Goal: Task Accomplishment & Management: Complete application form

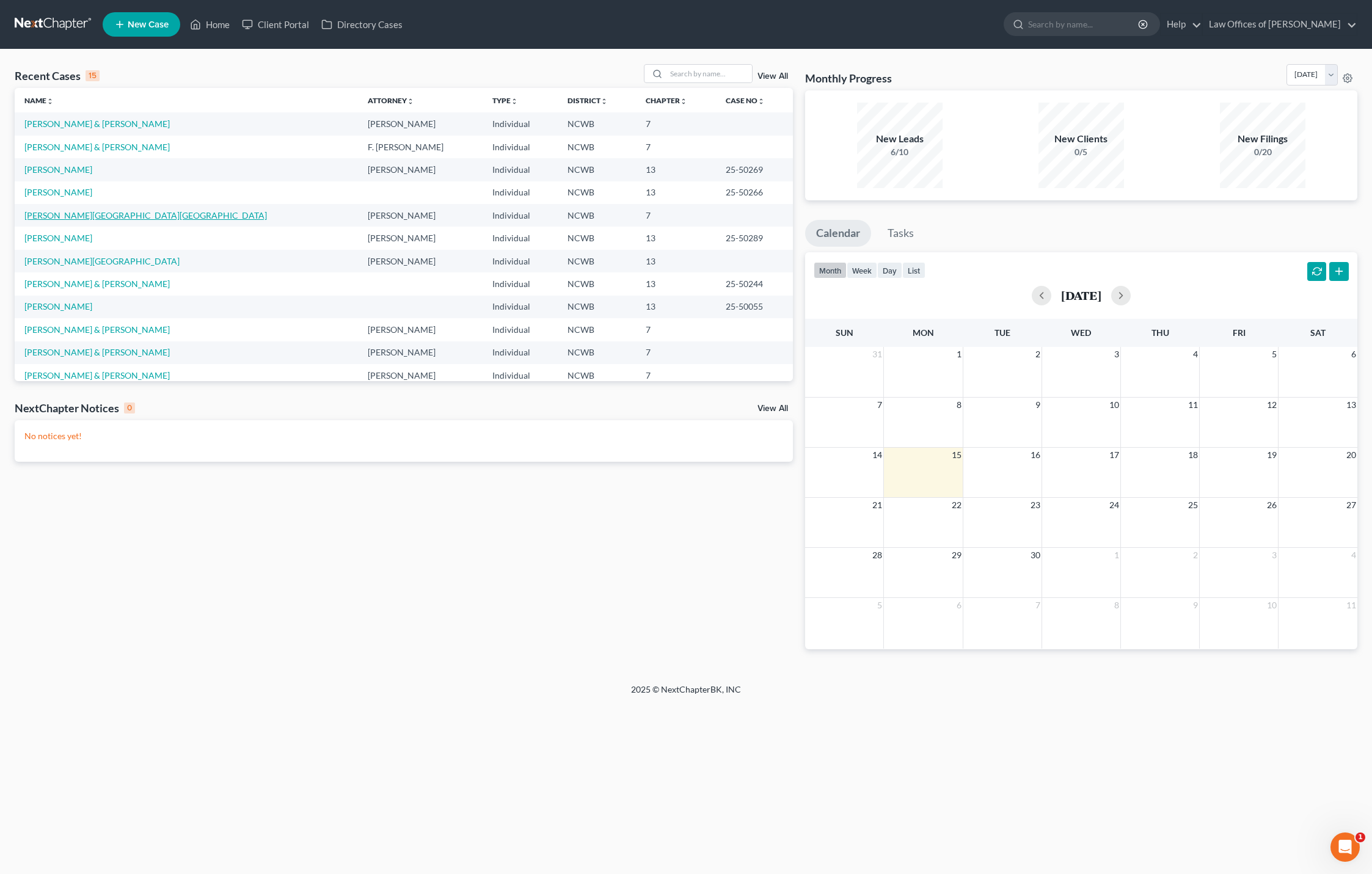
click at [51, 215] on link "[PERSON_NAME][GEOGRAPHIC_DATA][GEOGRAPHIC_DATA]" at bounding box center [145, 215] width 243 height 10
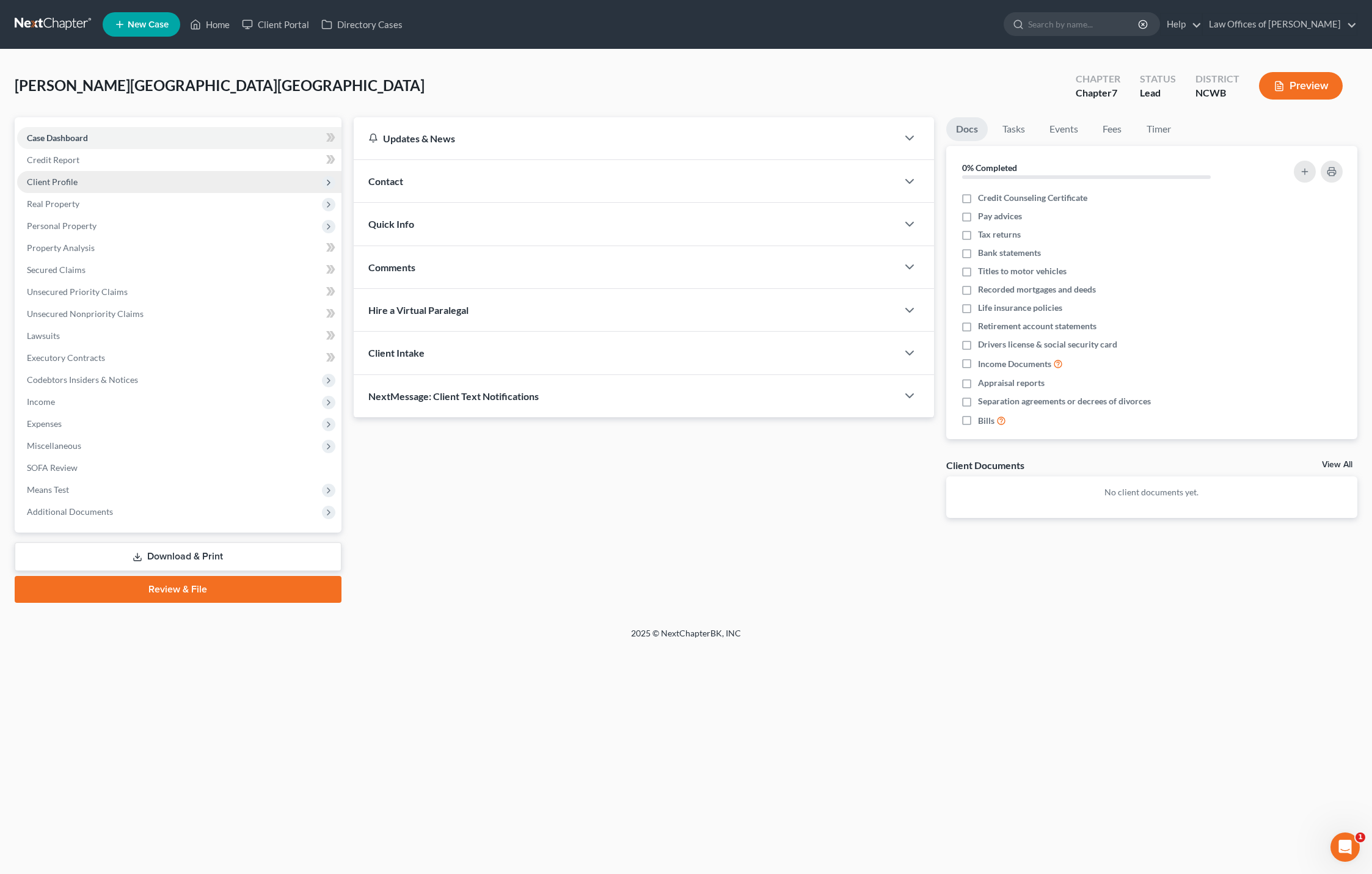
click at [41, 184] on span "Client Profile" at bounding box center [52, 181] width 51 height 10
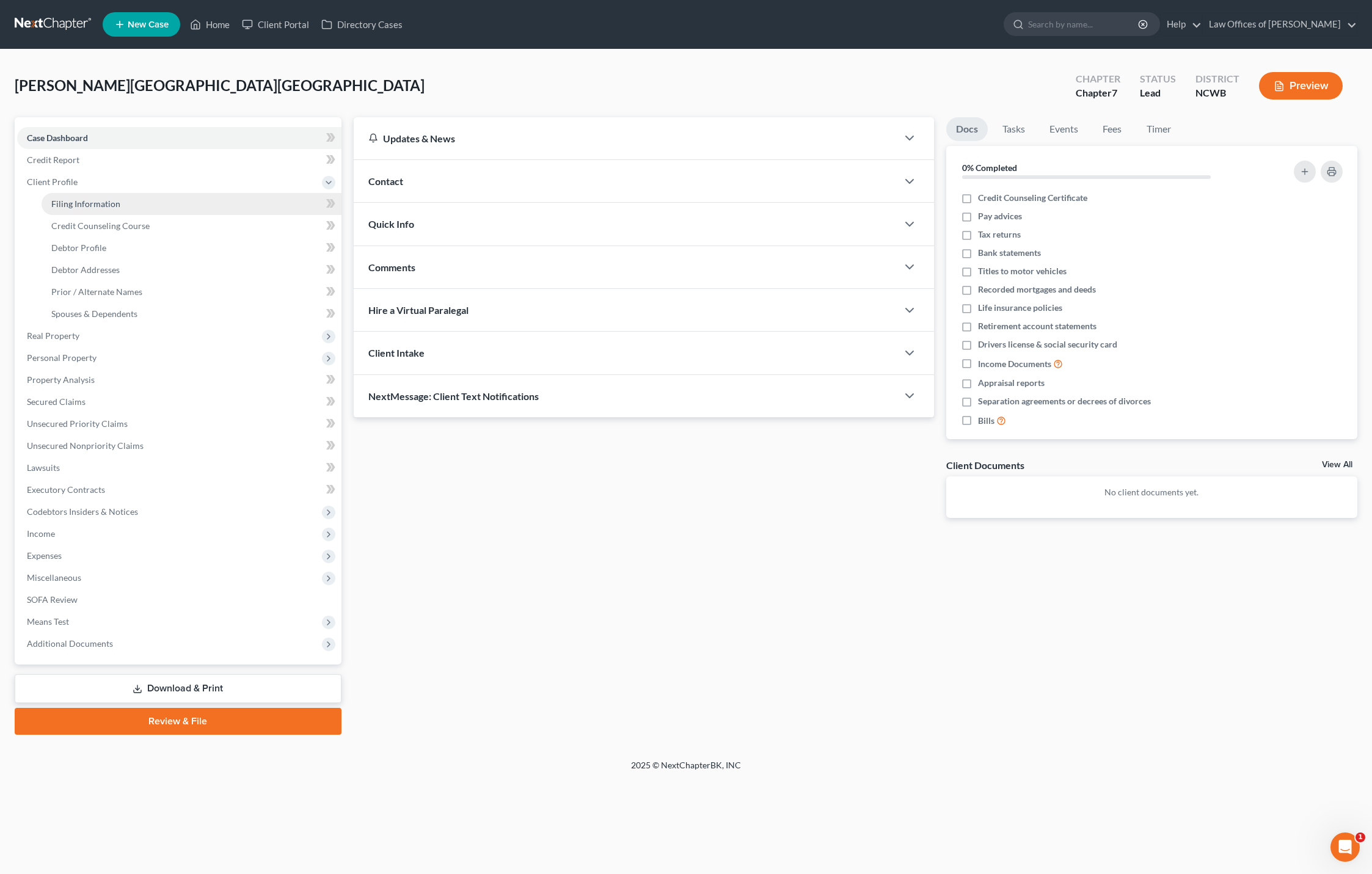
click at [88, 204] on span "Filing Information" at bounding box center [86, 203] width 69 height 10
select select "1"
select select "0"
select select "59"
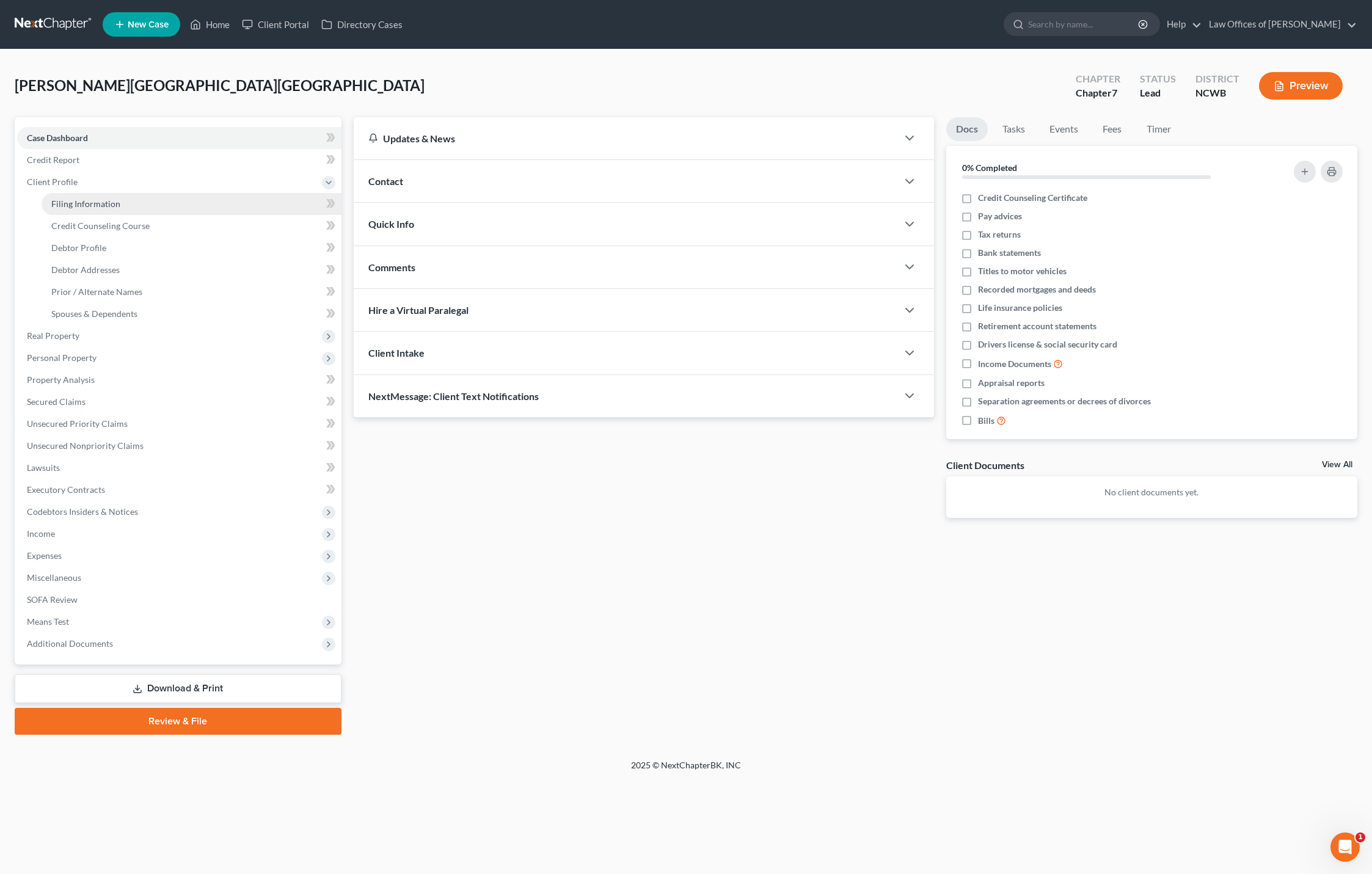
select select "28"
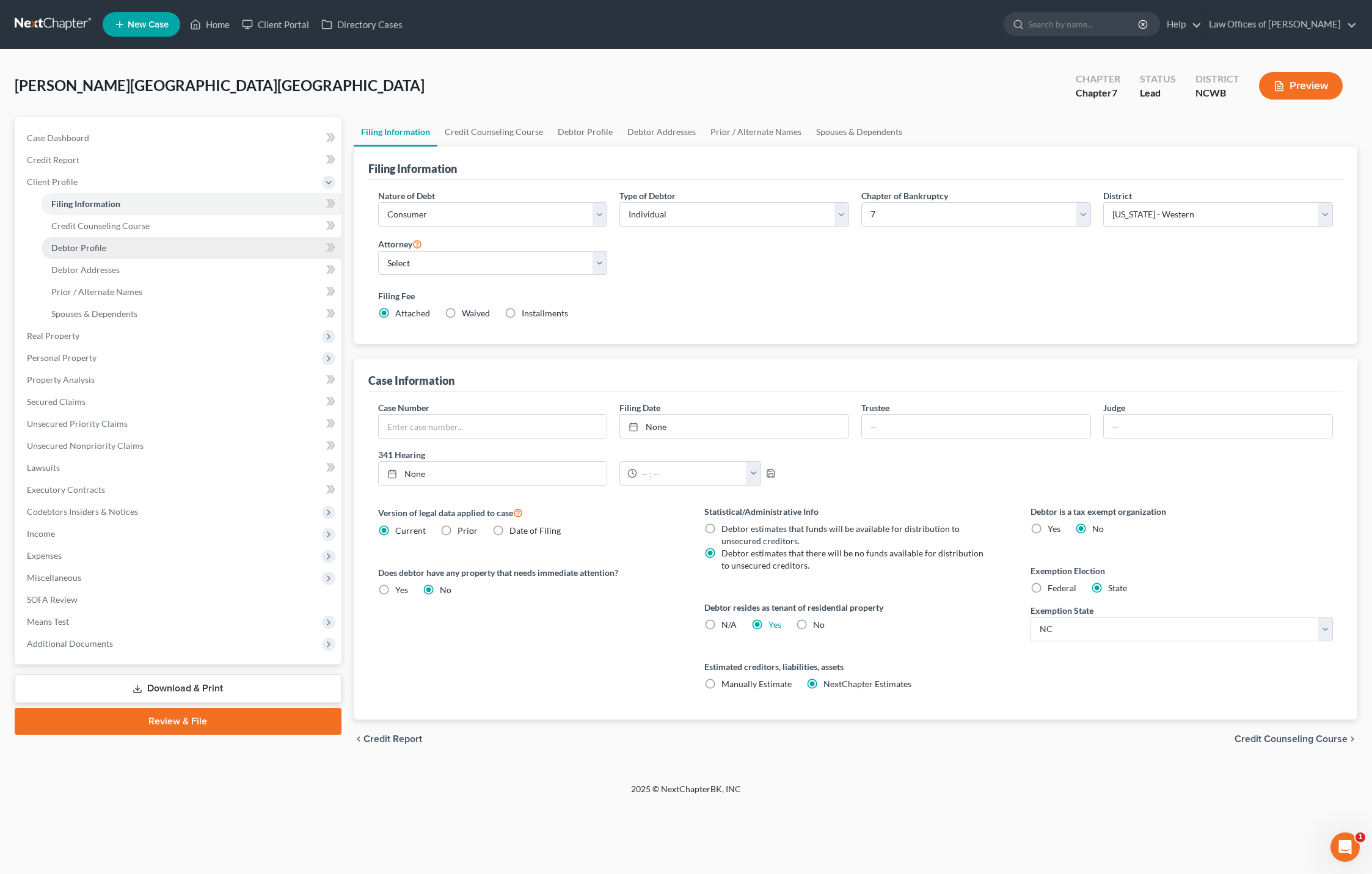
click at [82, 249] on span "Debtor Profile" at bounding box center [79, 247] width 55 height 10
select select "1"
select select "3"
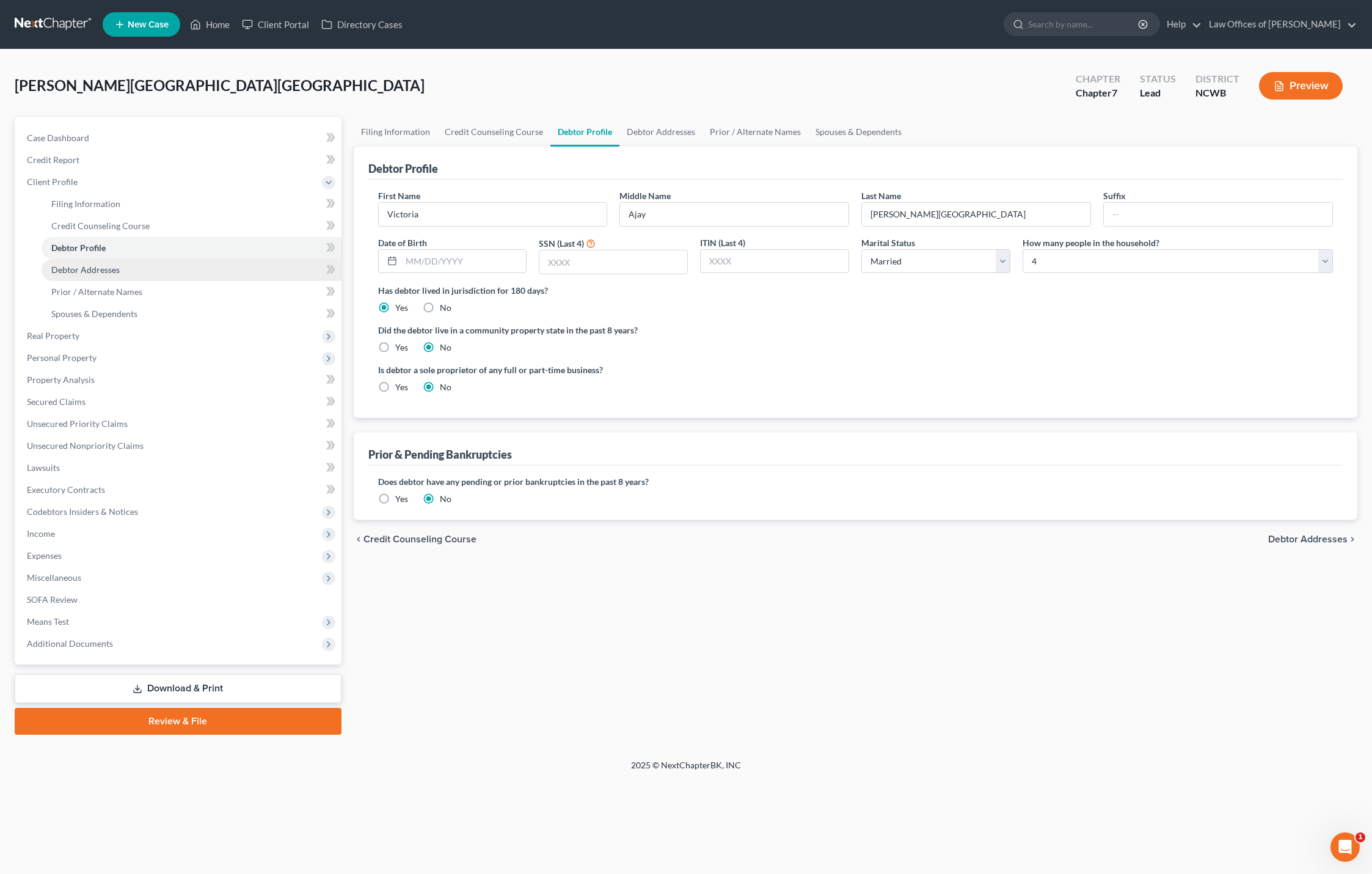
click at [81, 267] on span "Debtor Addresses" at bounding box center [86, 269] width 69 height 10
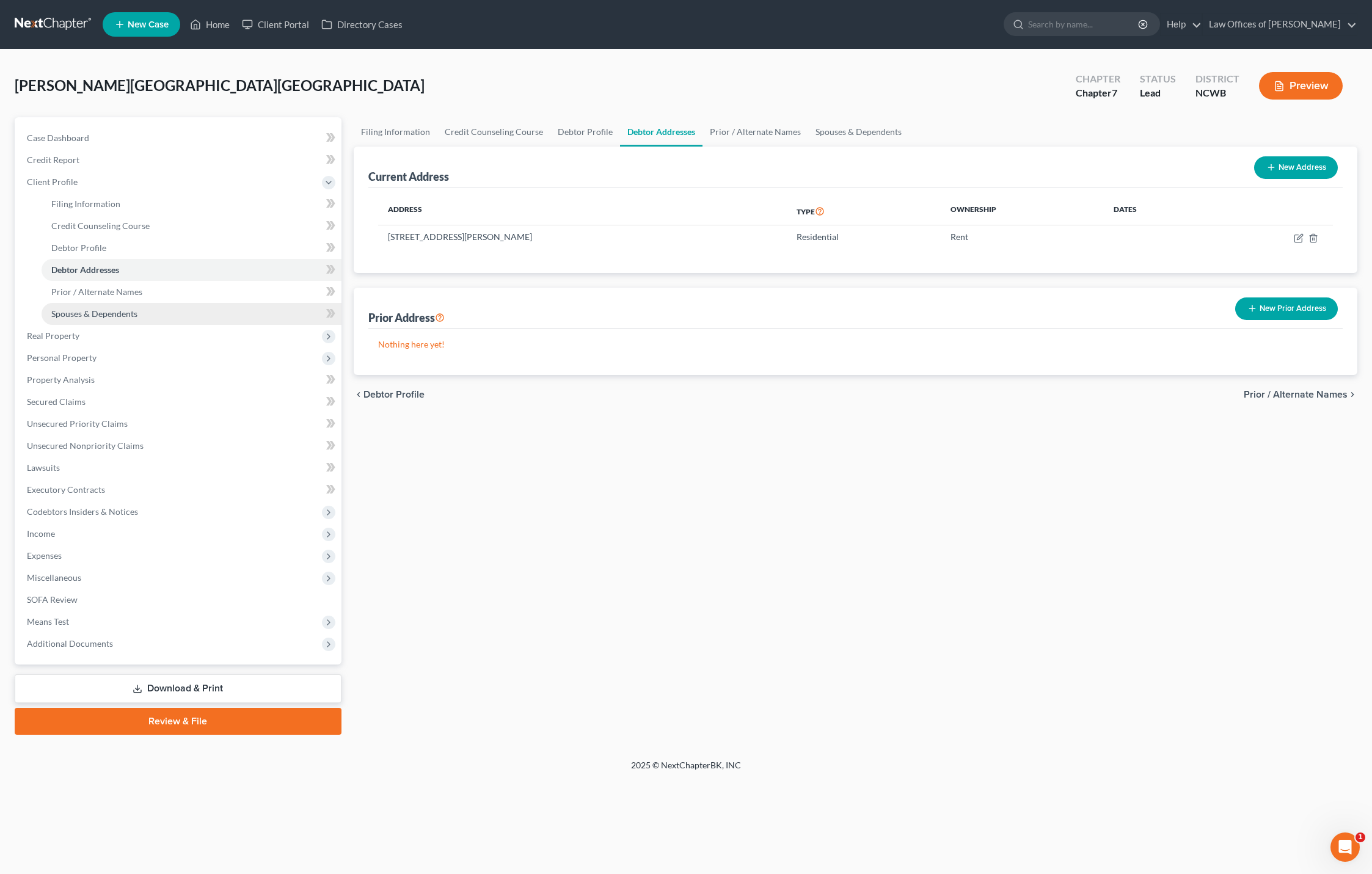
click at [81, 316] on span "Spouses & Dependents" at bounding box center [94, 313] width 86 height 10
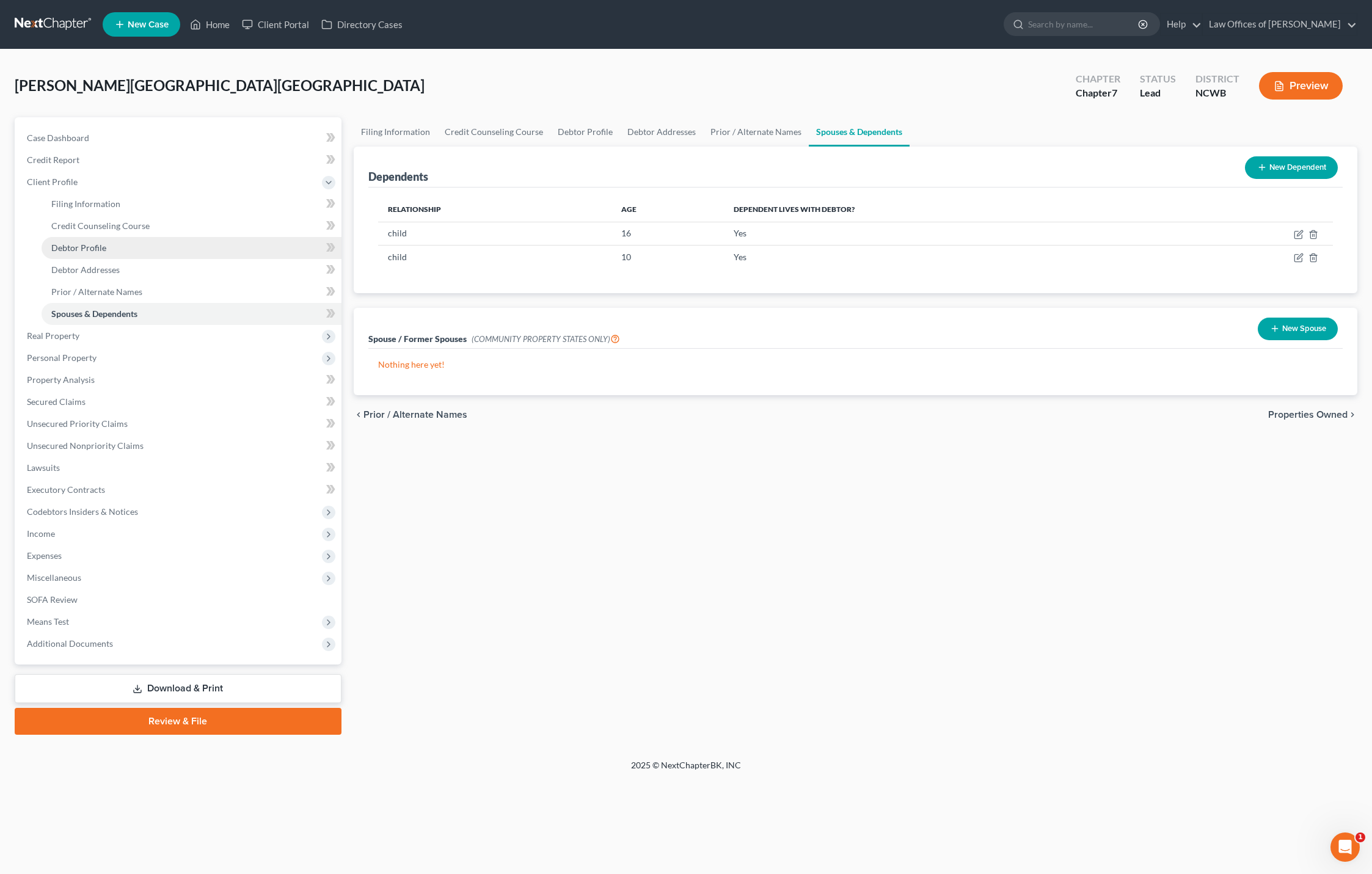
click at [78, 244] on span "Debtor Profile" at bounding box center [79, 247] width 55 height 10
select select "1"
select select "3"
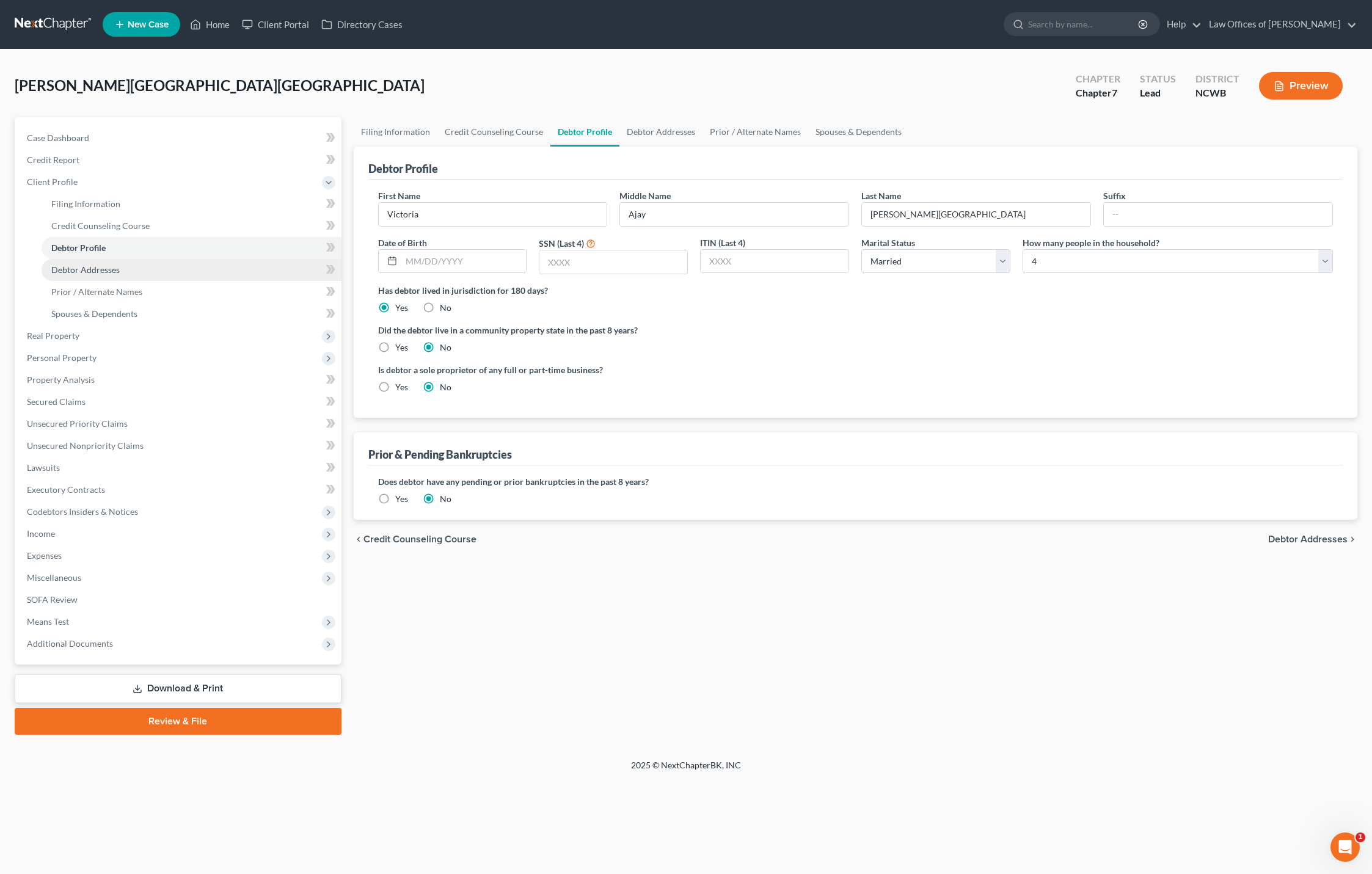
click at [81, 266] on span "Debtor Addresses" at bounding box center [86, 269] width 69 height 10
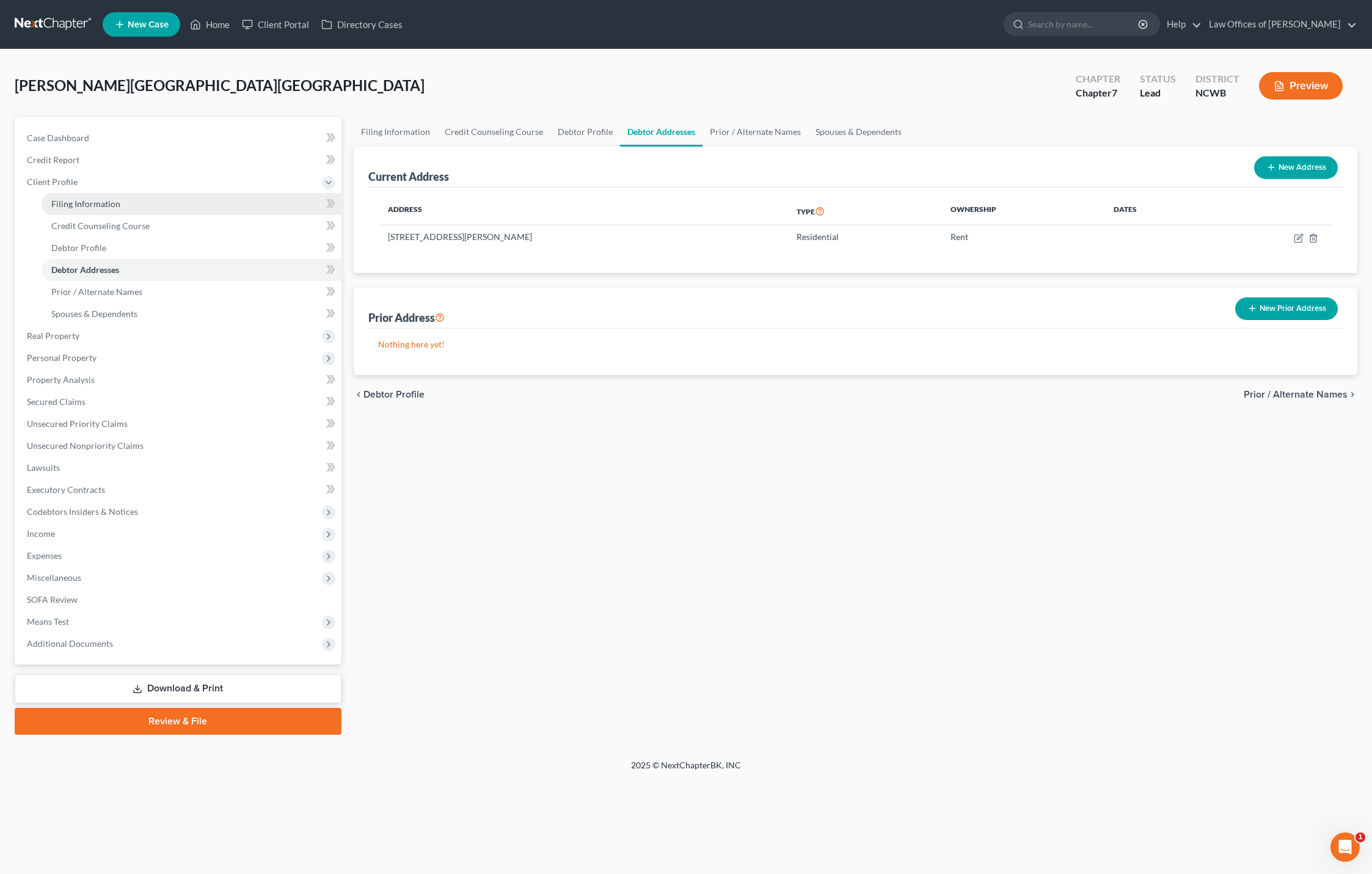
click at [93, 205] on span "Filing Information" at bounding box center [86, 203] width 69 height 10
select select "1"
select select "0"
select select "59"
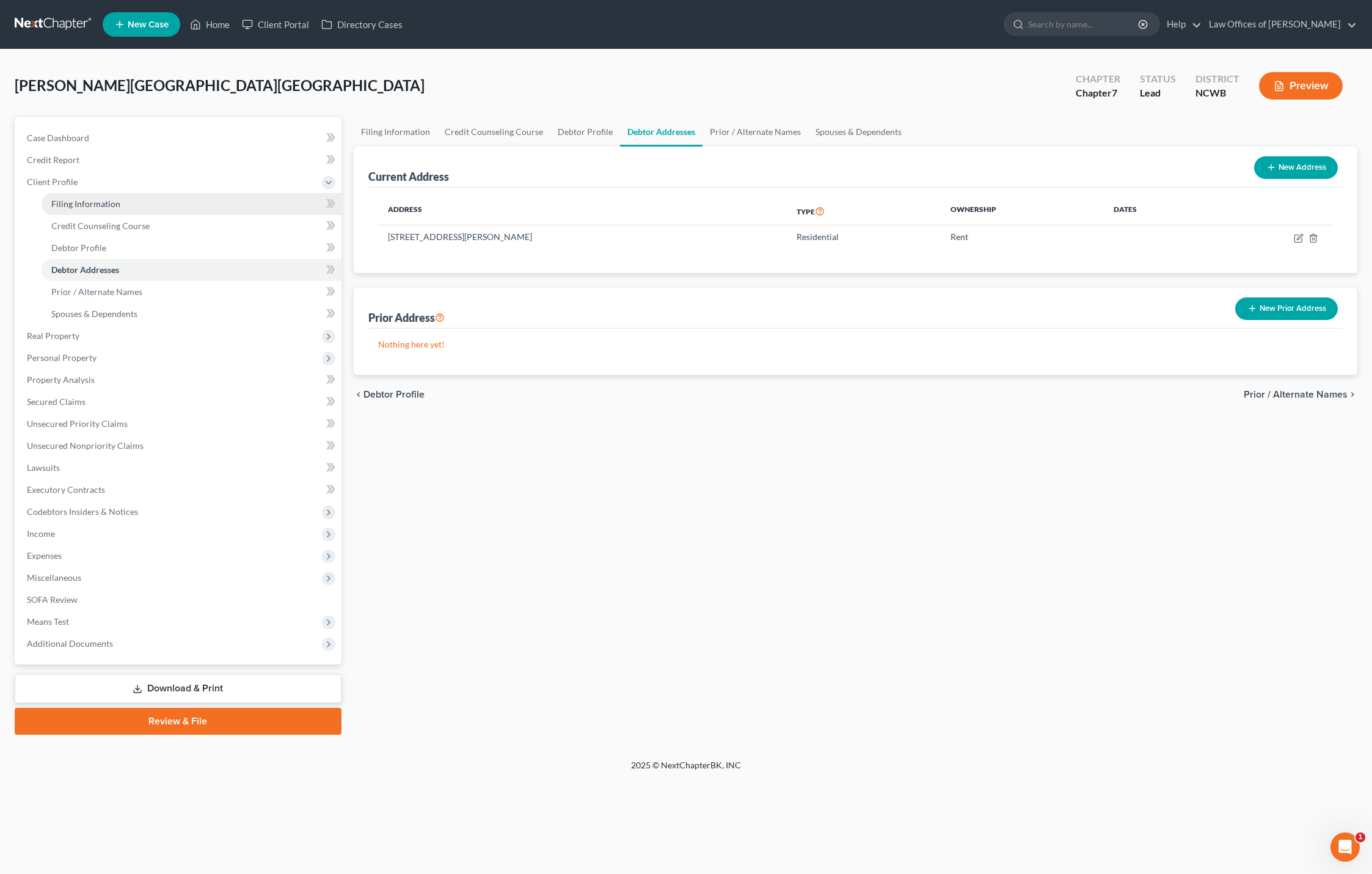
select select "1"
select select "28"
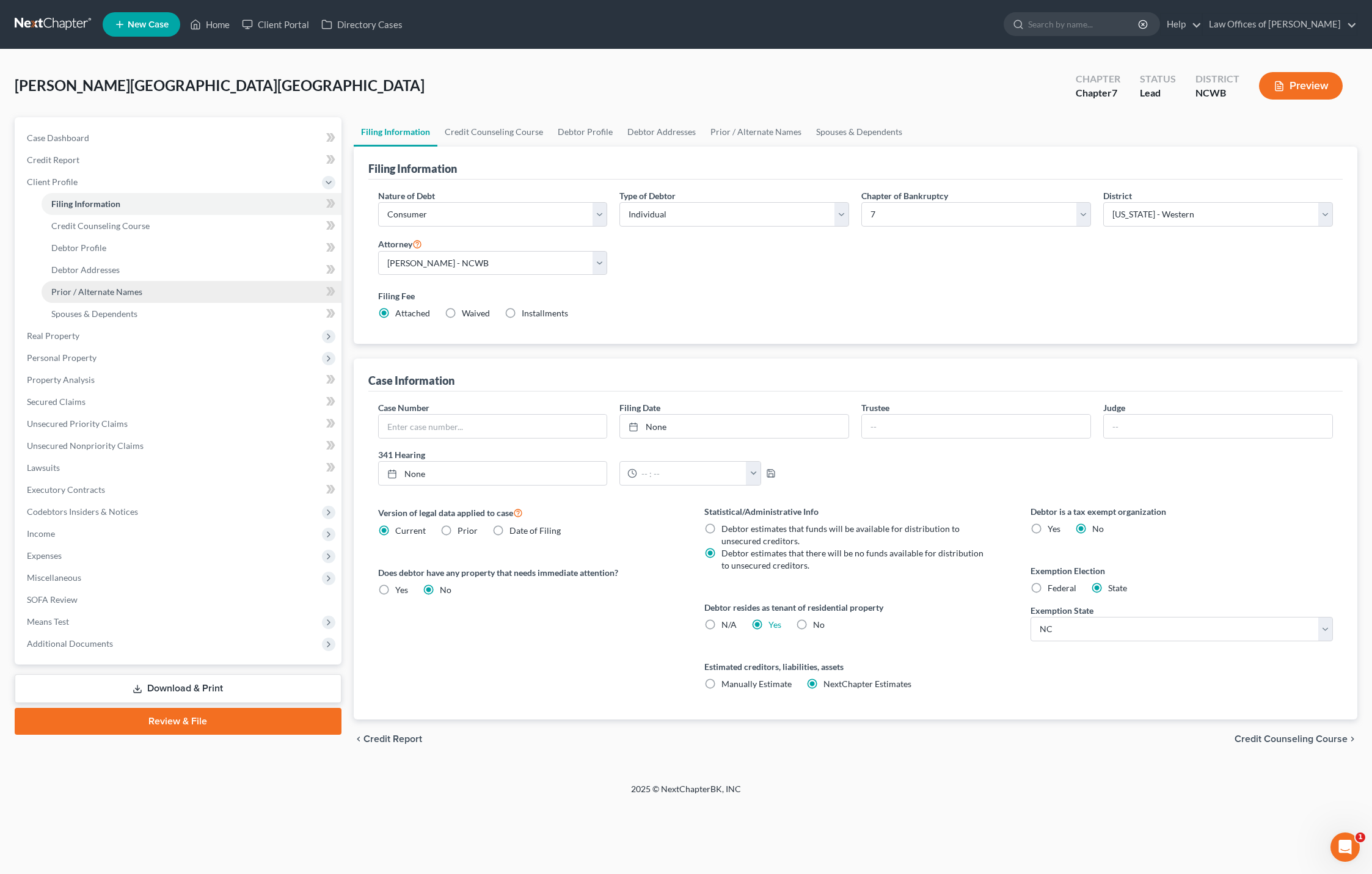
click at [97, 294] on span "Prior / Alternate Names" at bounding box center [97, 291] width 91 height 10
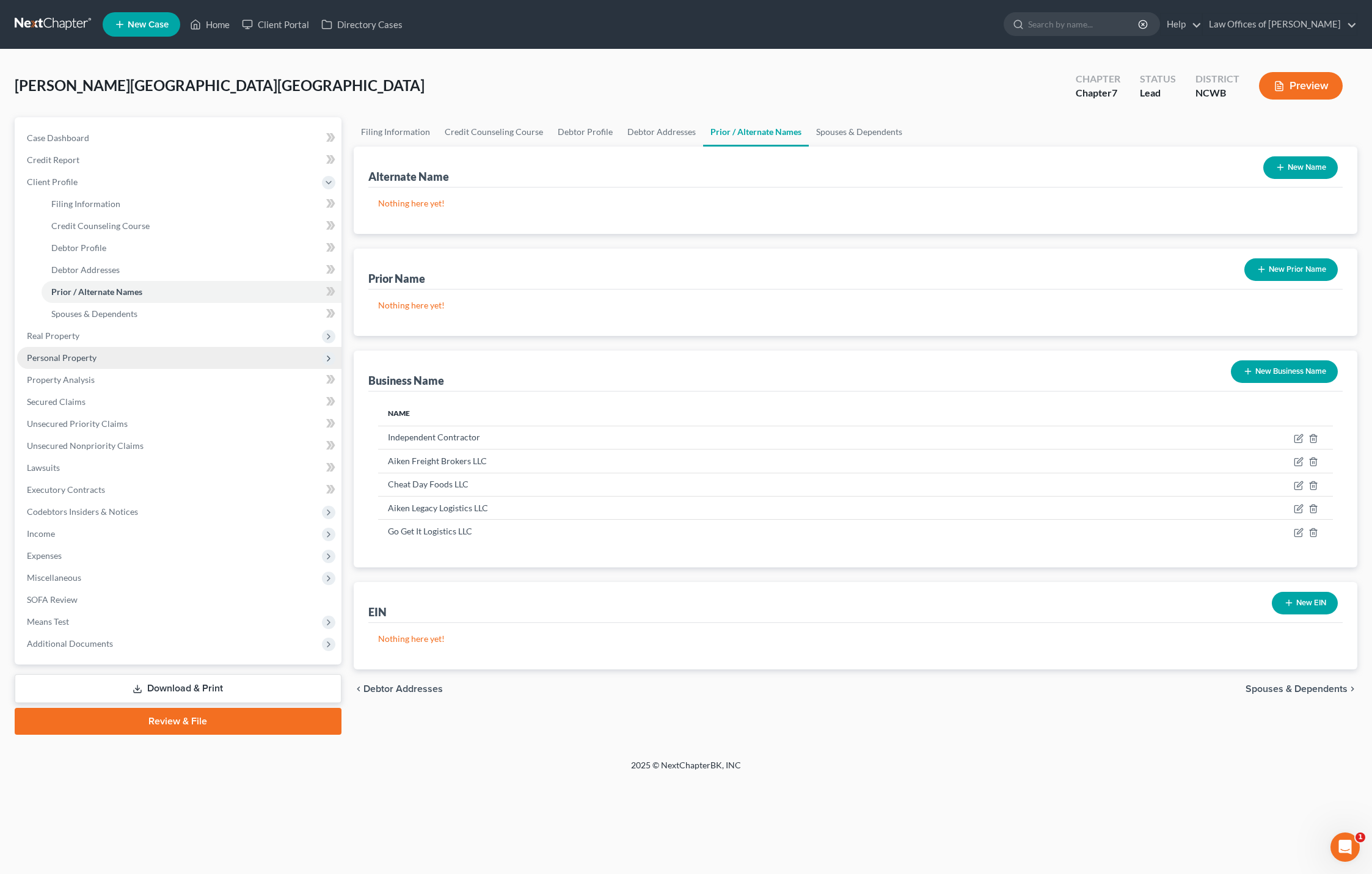
click at [62, 358] on span "Personal Property" at bounding box center [61, 357] width 70 height 10
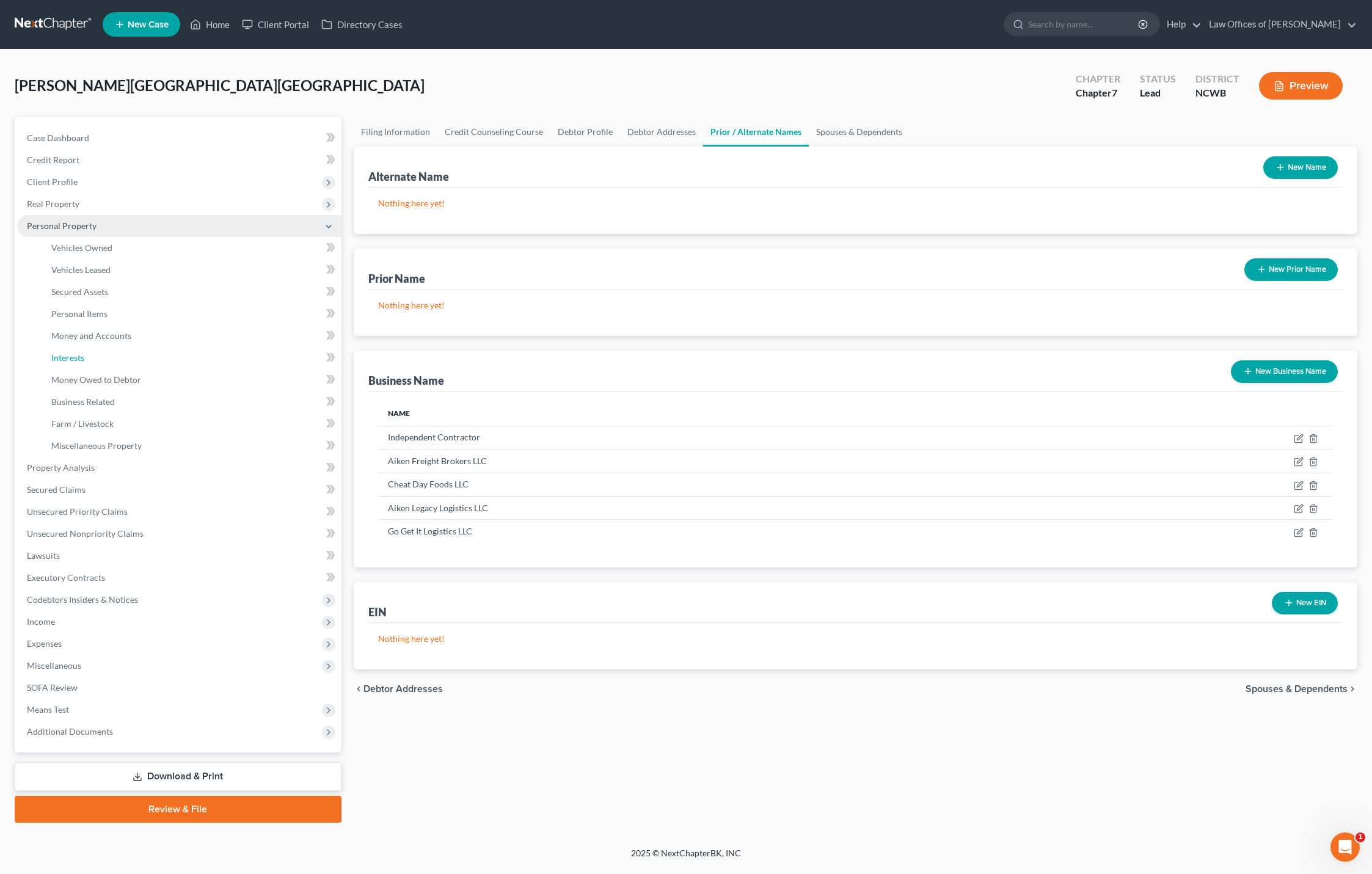
click at [62, 358] on span "Interests" at bounding box center [68, 357] width 33 height 10
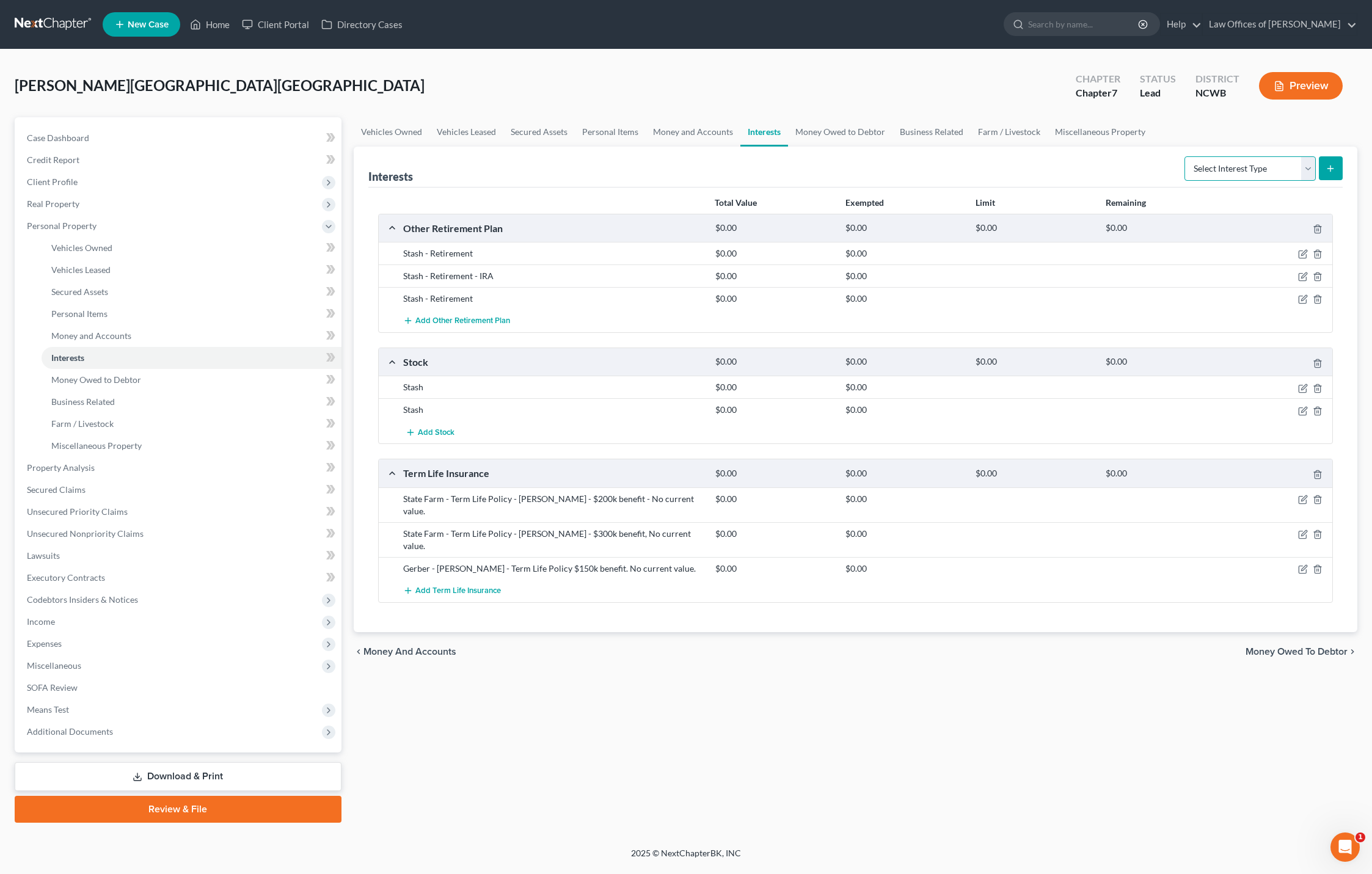
click at [1222, 169] on select "Select Interest Type 401K Annuity Bond Education IRA Government Bond Government…" at bounding box center [1249, 168] width 131 height 24
click at [1087, 129] on link "Miscellaneous Property" at bounding box center [1100, 132] width 105 height 29
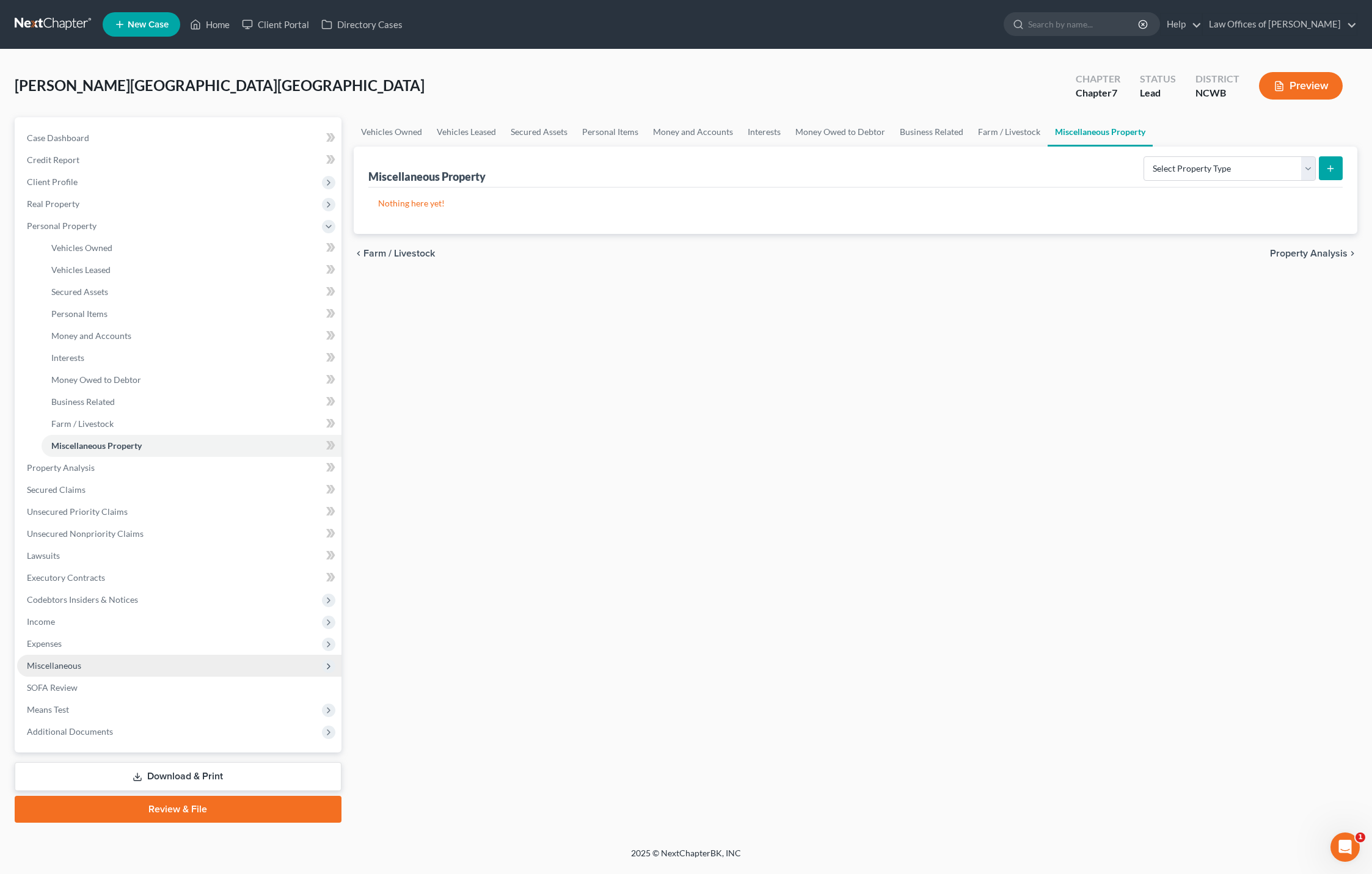
click at [42, 667] on span "Miscellaneous" at bounding box center [54, 665] width 54 height 10
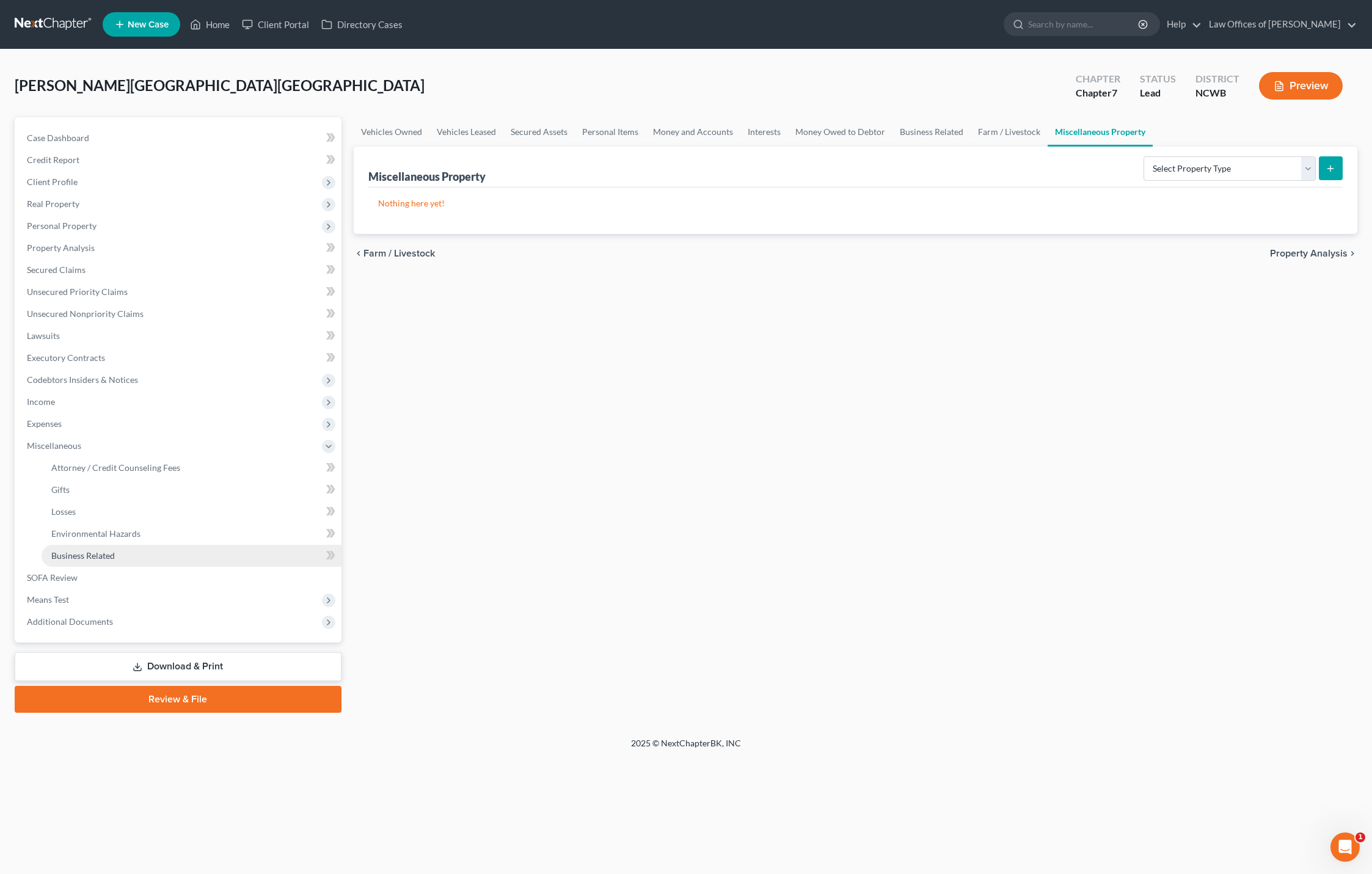
click at [107, 553] on span "Business Related" at bounding box center [83, 554] width 63 height 10
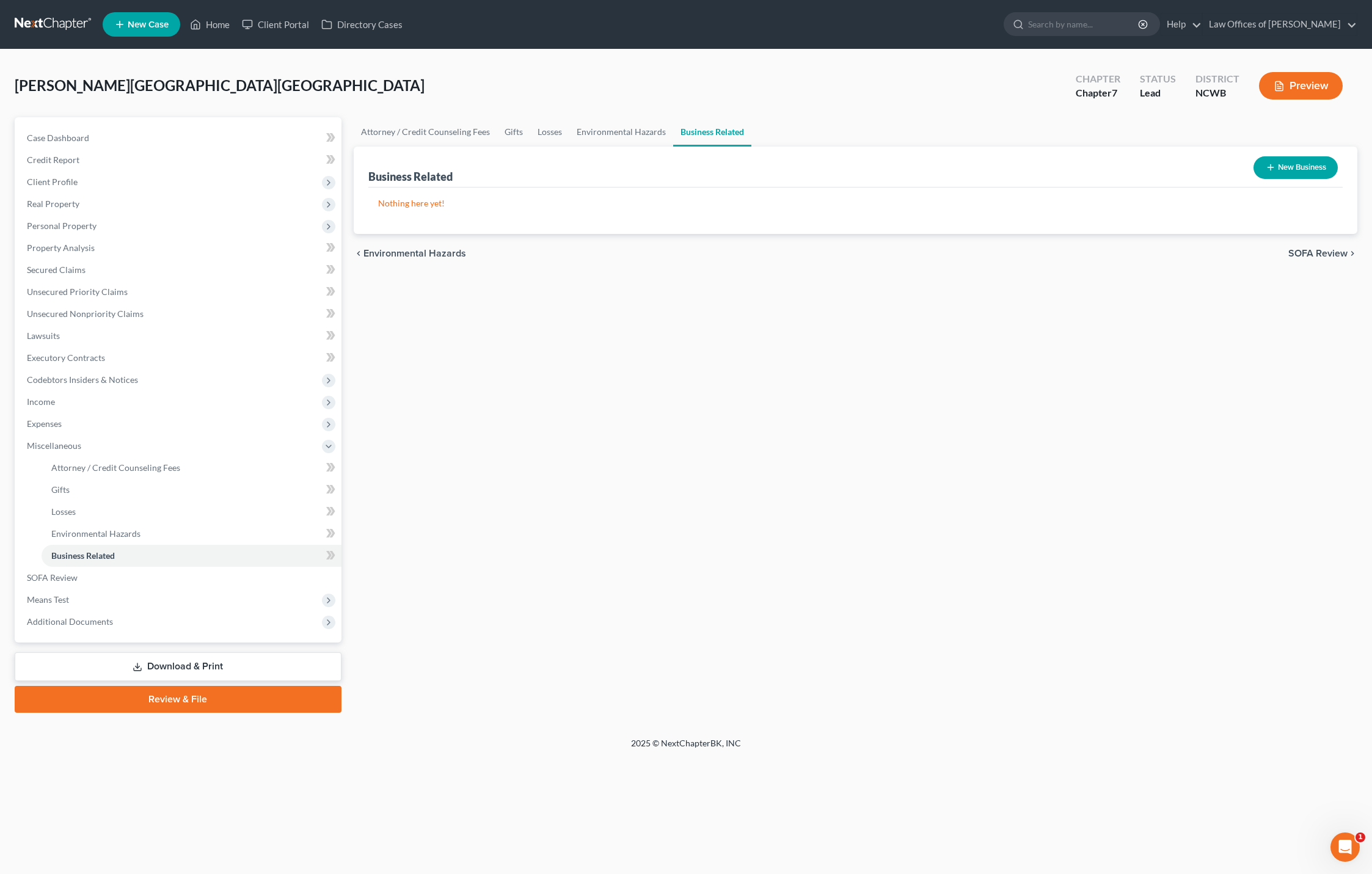
click at [1290, 163] on button "New Business" at bounding box center [1295, 167] width 84 height 23
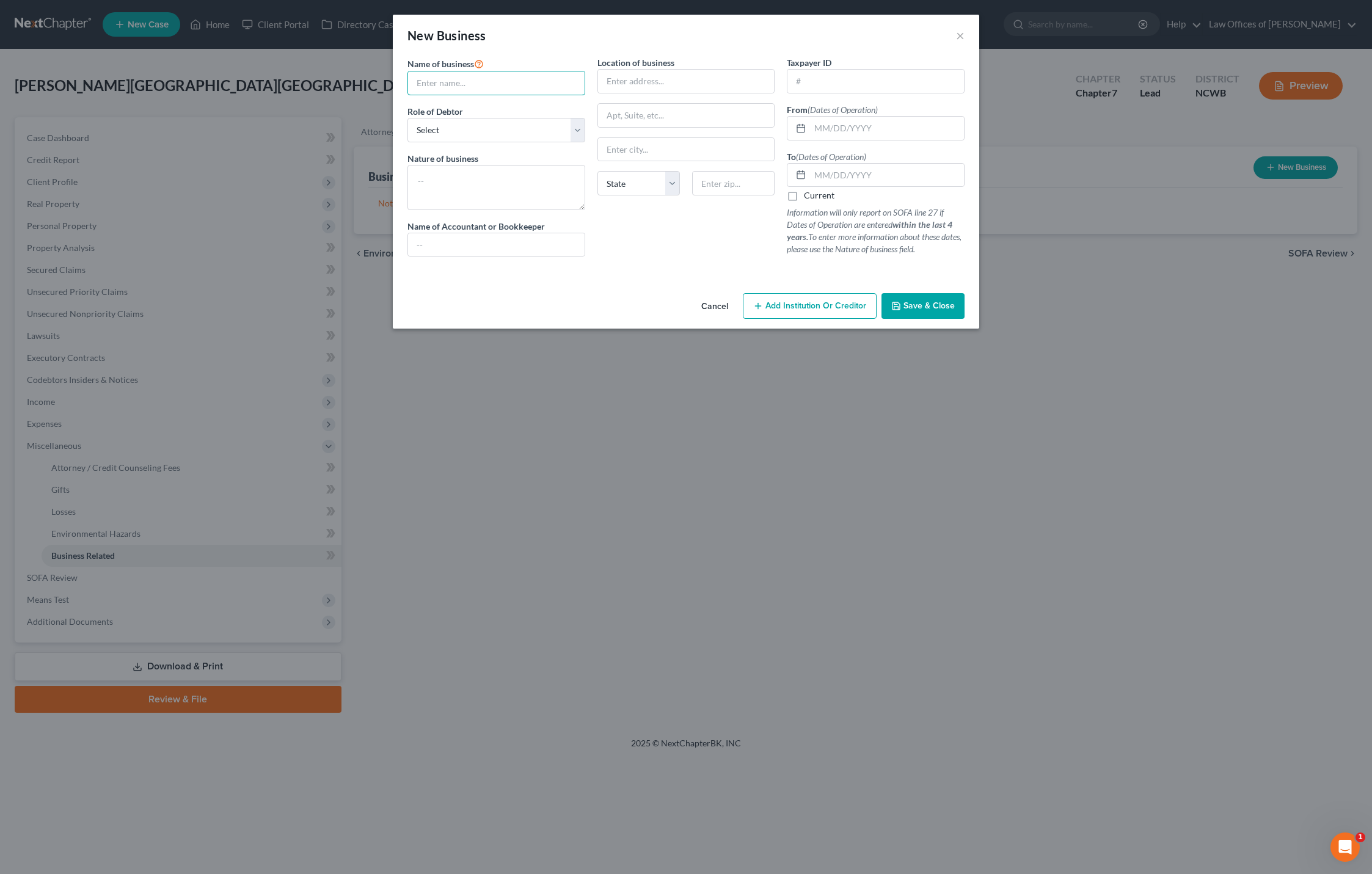
drag, startPoint x: 557, startPoint y: 73, endPoint x: 595, endPoint y: 69, distance: 38.2
click at [557, 73] on input "text" at bounding box center [496, 83] width 176 height 23
type input "[DOMAIN_NAME]"
click at [527, 185] on textarea at bounding box center [496, 188] width 178 height 45
type textarea "website?"
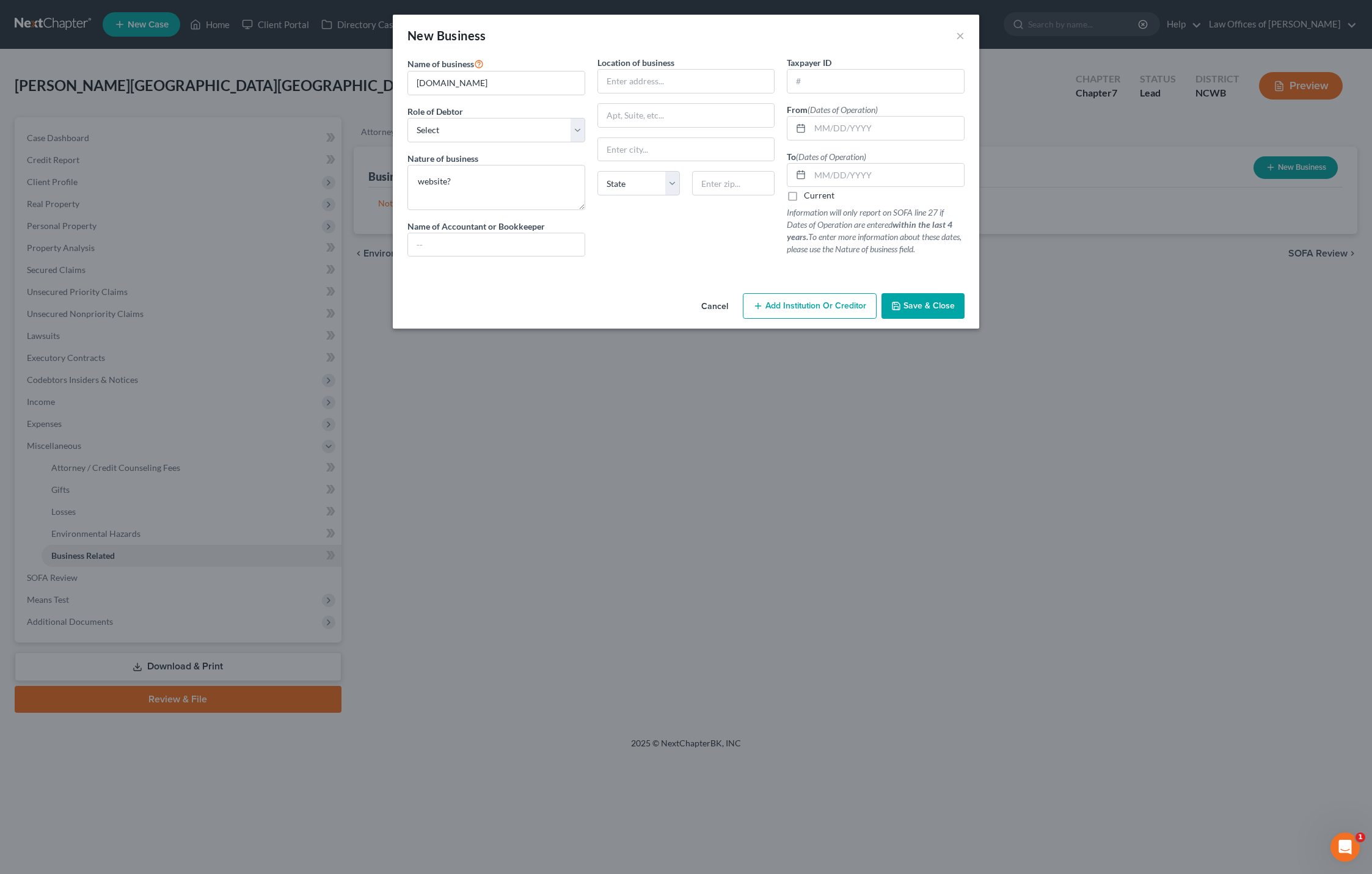
click at [928, 305] on span "Save & Close" at bounding box center [929, 305] width 51 height 10
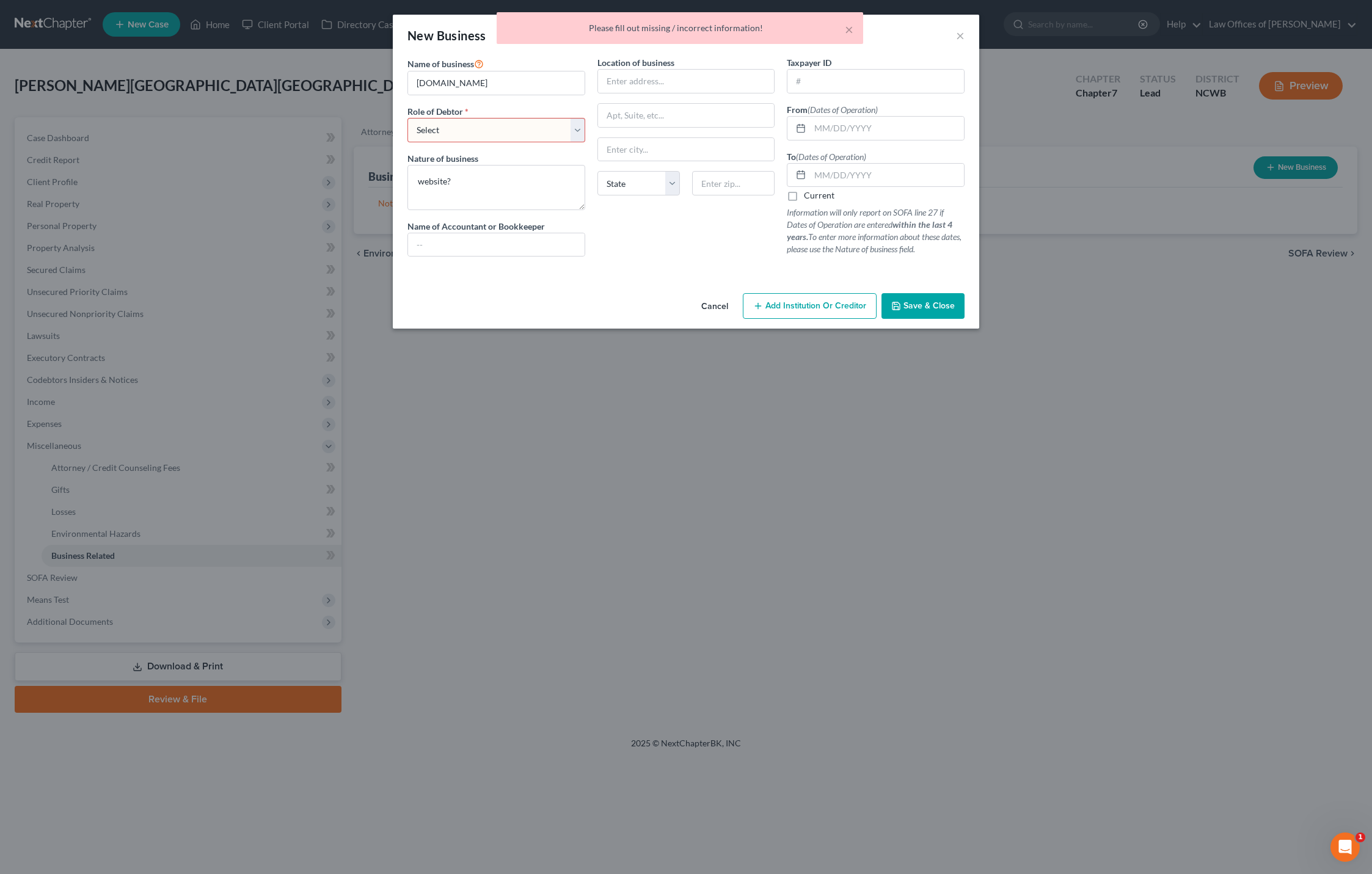
click at [503, 136] on select "Select A member of a limited liability company (LLC) or limited liability partn…" at bounding box center [496, 130] width 178 height 24
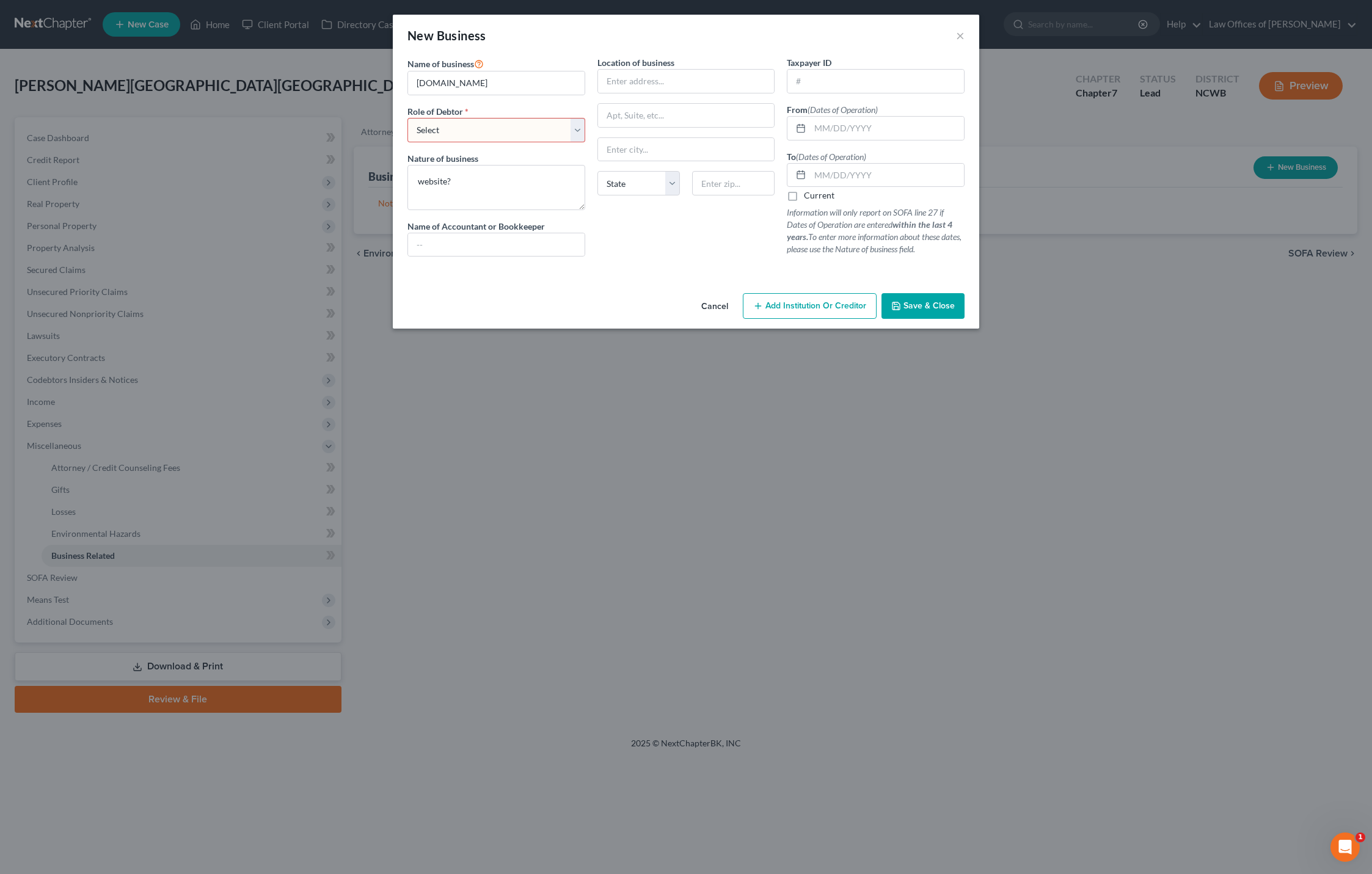
select select "sole_proprietor"
click at [407, 118] on select "Select A member of a limited liability company (LLC) or limited liability partn…" at bounding box center [496, 130] width 178 height 24
click at [926, 309] on span "Save & Close" at bounding box center [929, 305] width 51 height 10
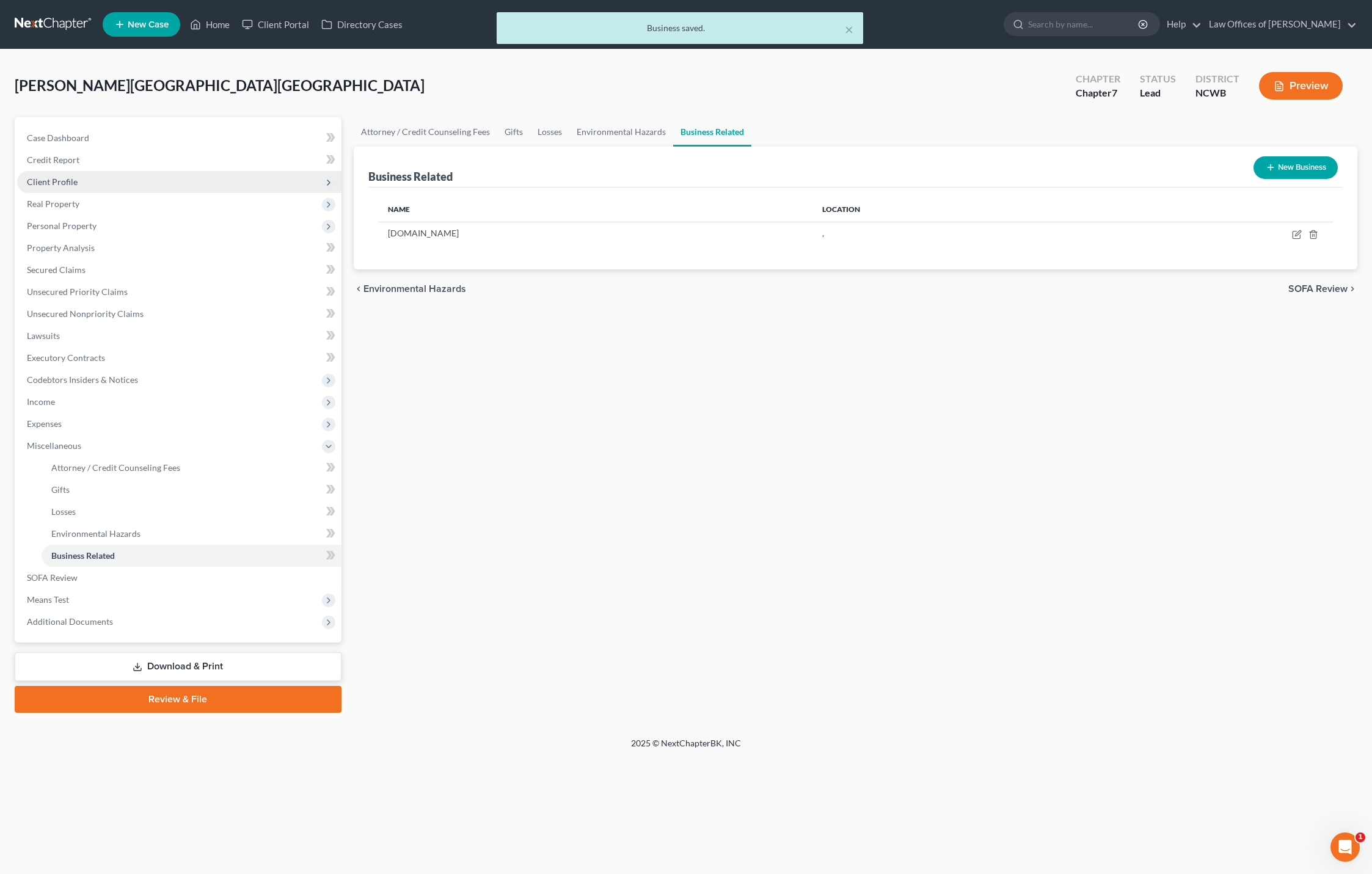
click at [57, 184] on span "Client Profile" at bounding box center [52, 181] width 51 height 10
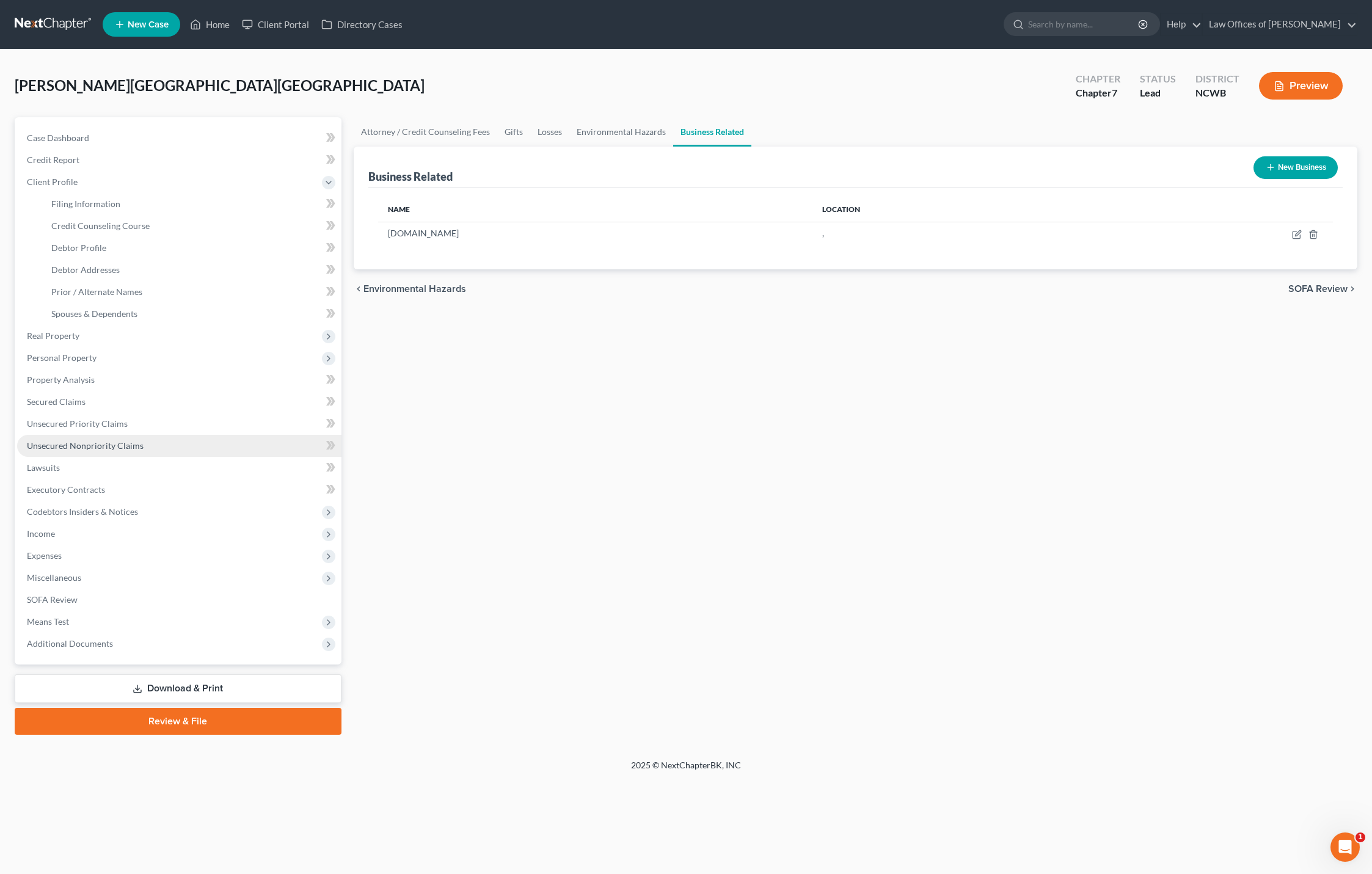
click at [86, 444] on span "Unsecured Nonpriority Claims" at bounding box center [85, 445] width 117 height 10
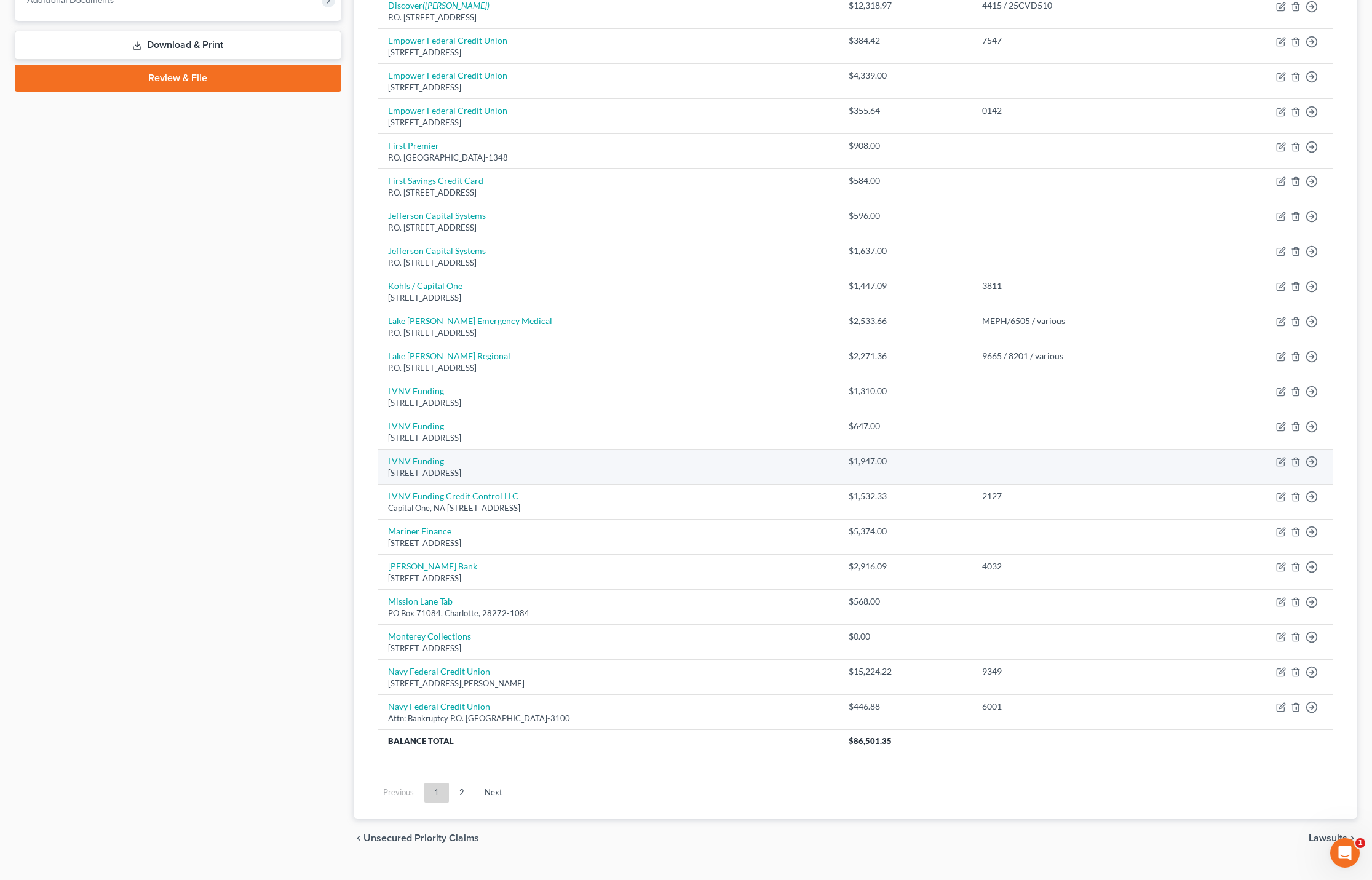
scroll to position [540, 0]
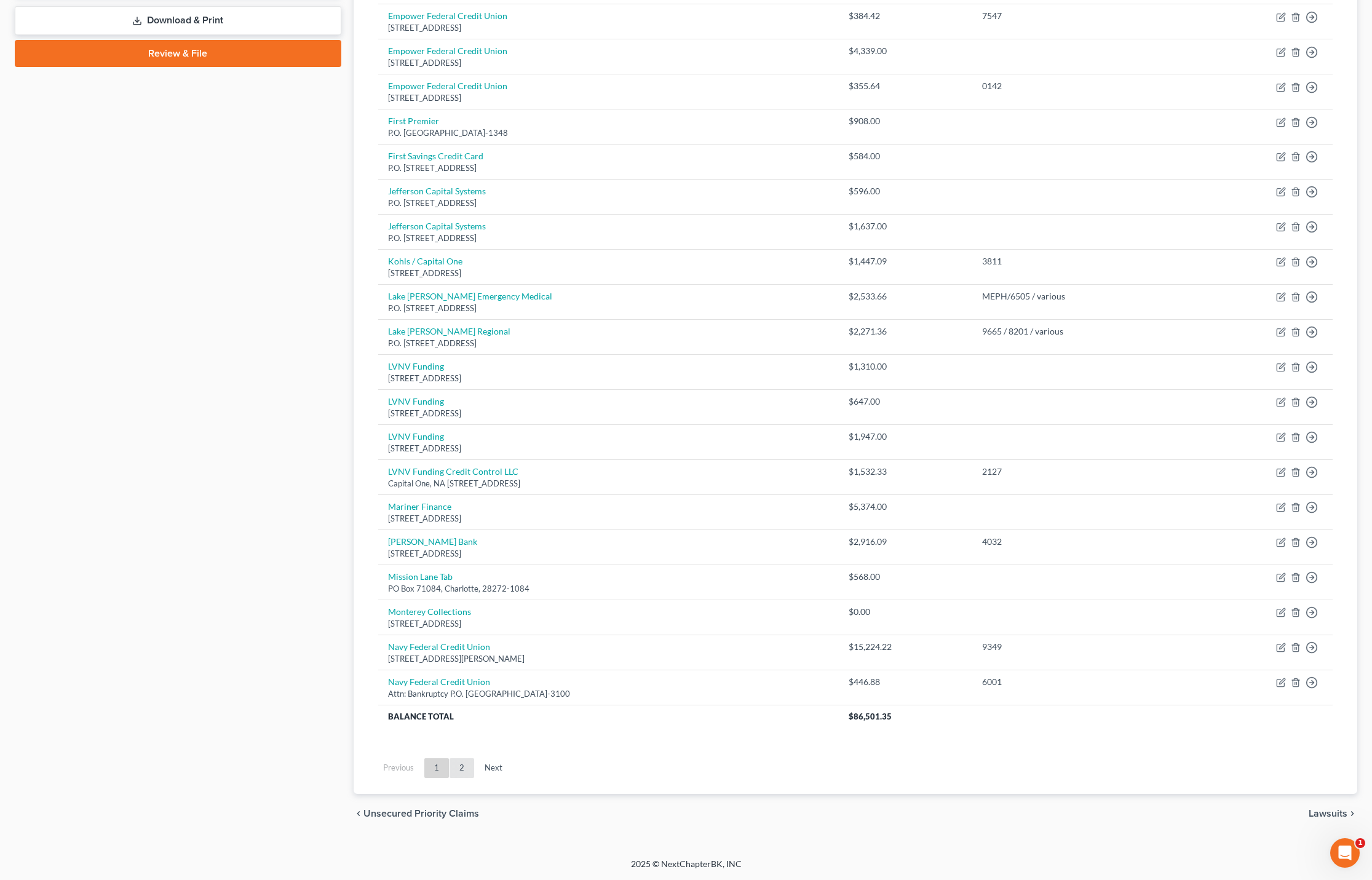
click at [461, 766] on link "2" at bounding box center [461, 768] width 25 height 20
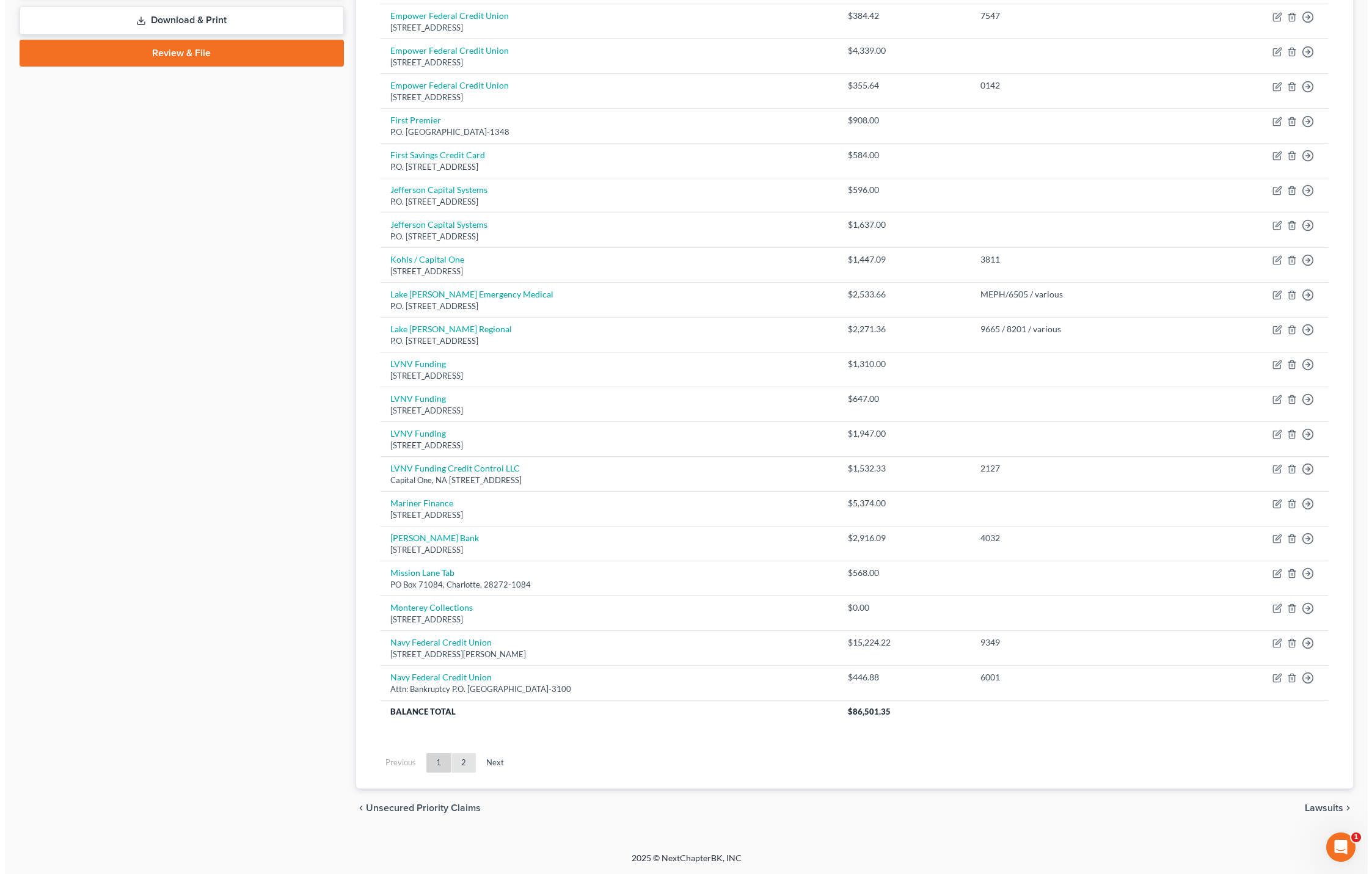
scroll to position [0, 0]
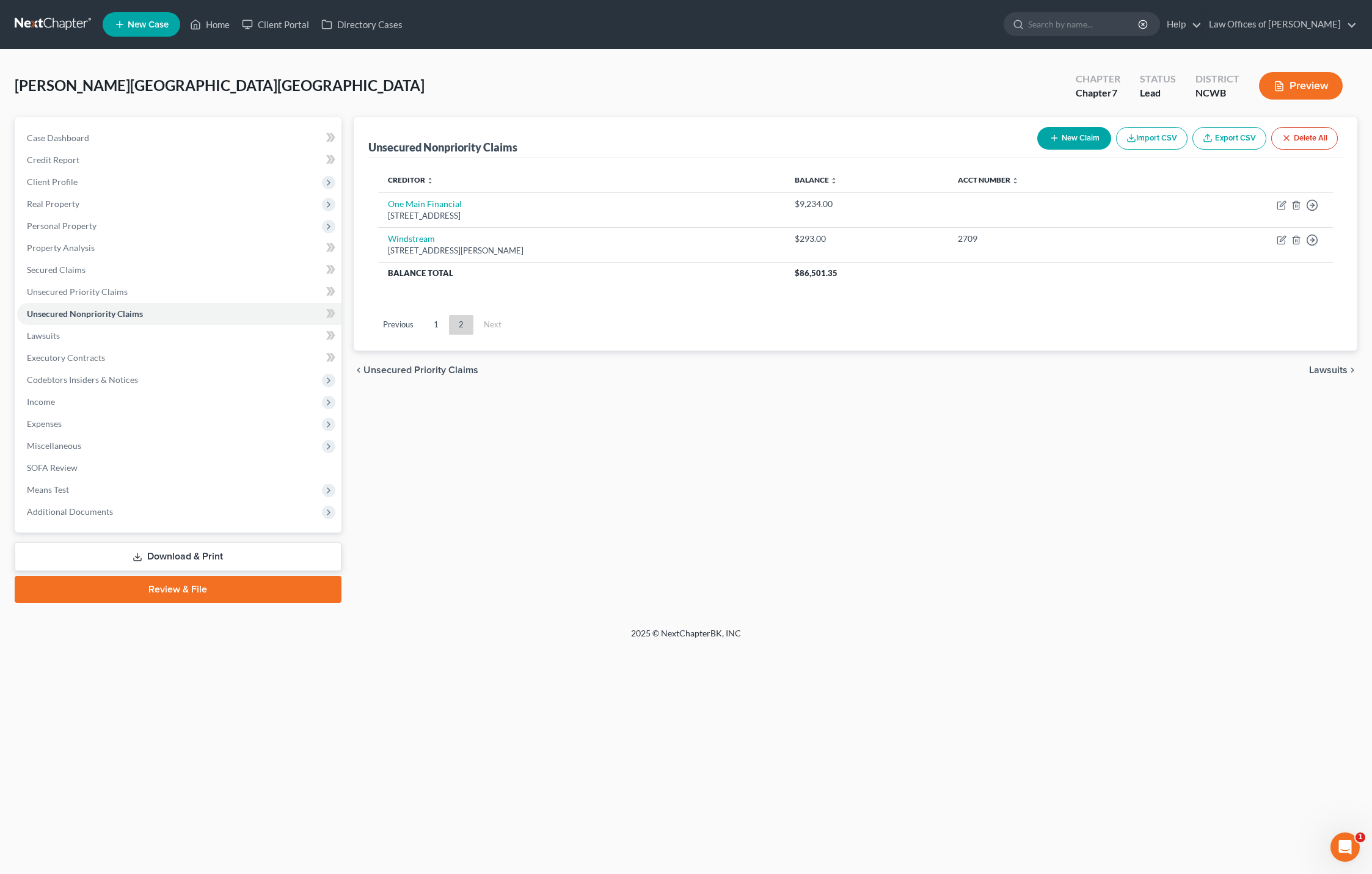
click at [1075, 139] on button "New Claim" at bounding box center [1074, 138] width 74 height 23
select select "0"
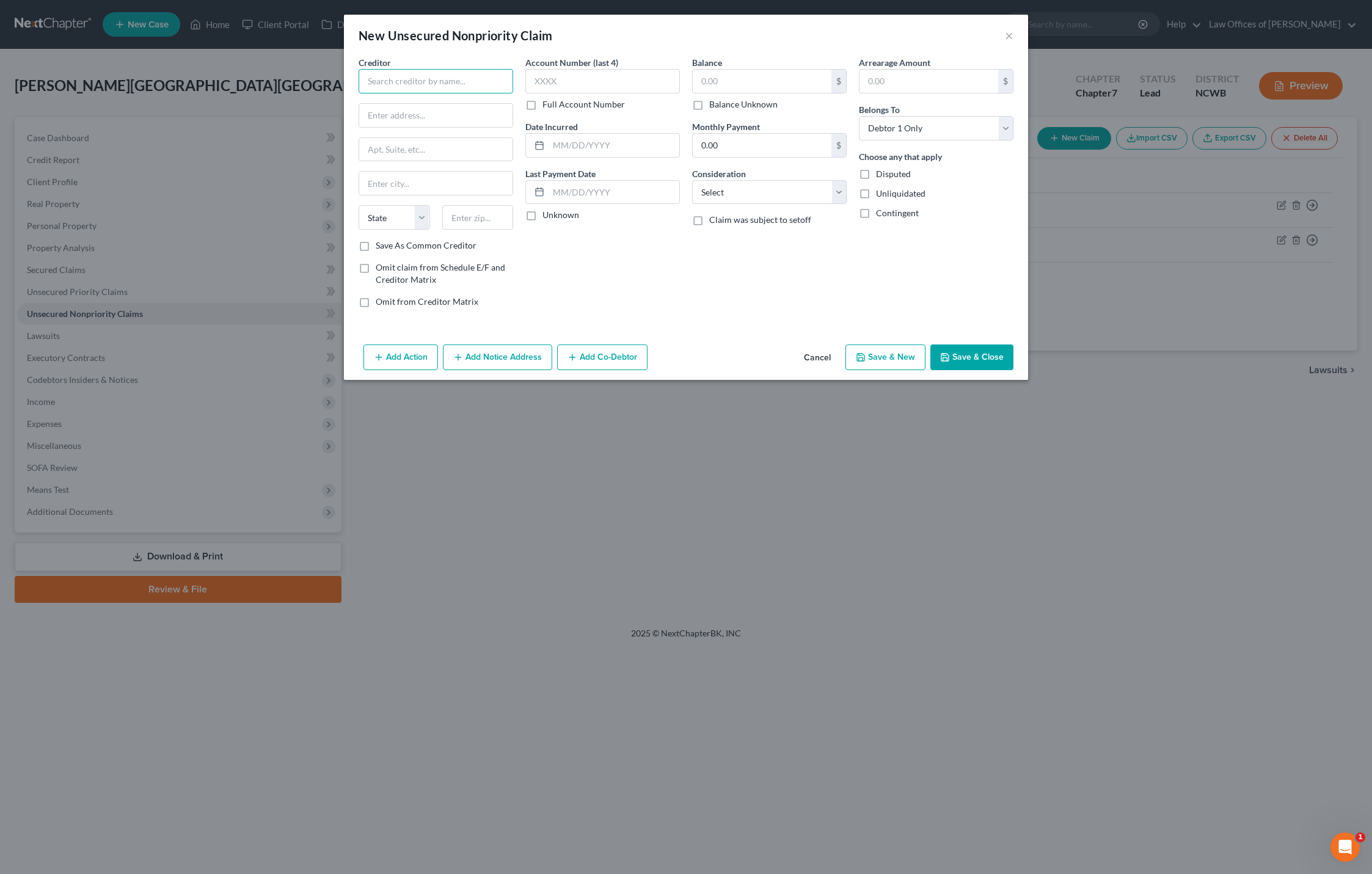
click at [451, 78] on input "text" at bounding box center [435, 80] width 154 height 24
click at [465, 84] on input "S & E Group" at bounding box center [435, 80] width 154 height 24
type input "S & E Group, LLC"
click at [415, 118] on input "text" at bounding box center [436, 116] width 154 height 23
click at [455, 121] on input "text" at bounding box center [436, 116] width 154 height 23
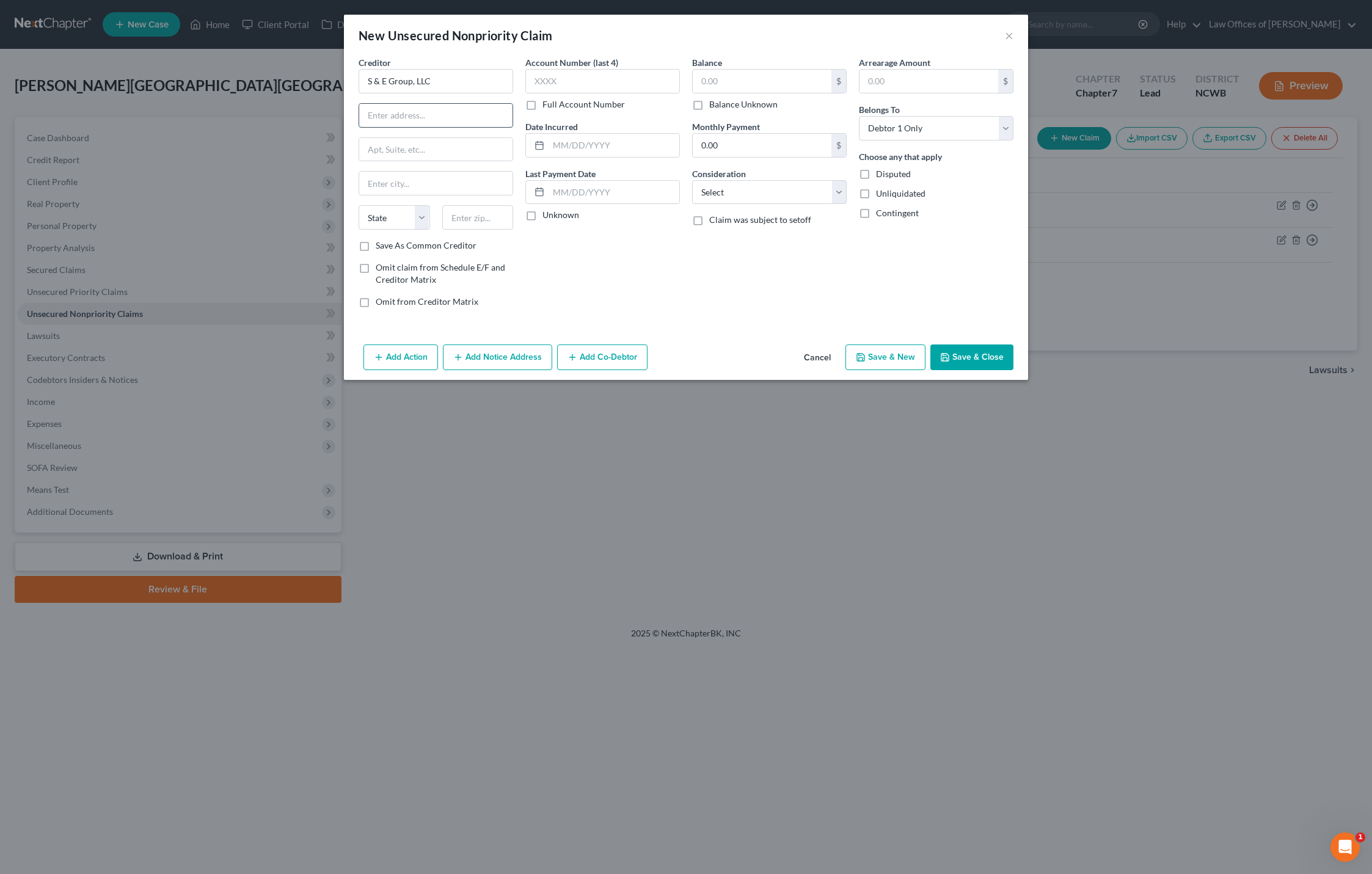
click at [432, 120] on input "text" at bounding box center [436, 116] width 154 height 23
type input "[STREET_ADDRESS]"
click at [405, 191] on input "text" at bounding box center [436, 183] width 154 height 23
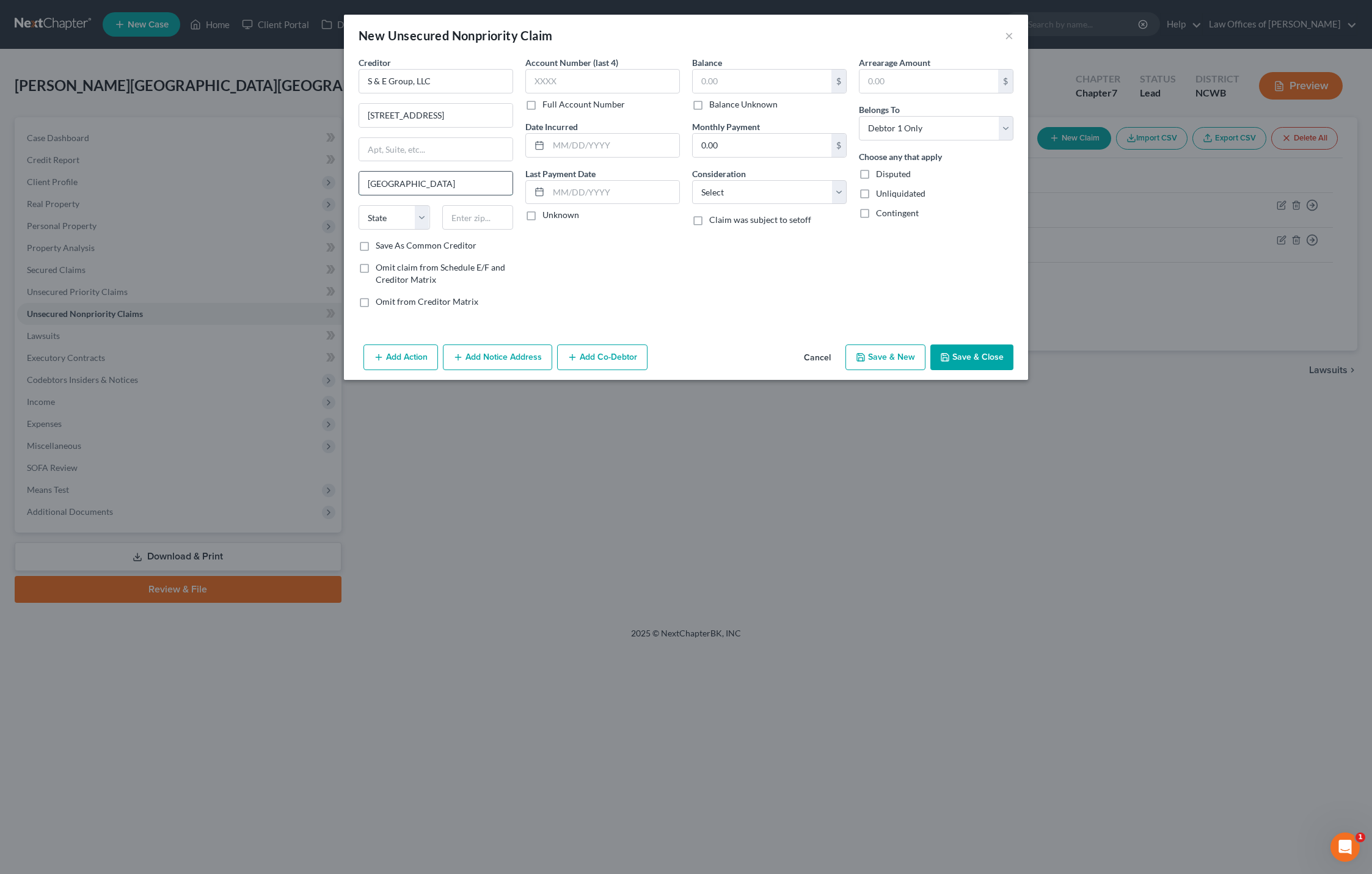
type input "[GEOGRAPHIC_DATA]"
select select "28"
type input "28078"
click at [570, 84] on input "text" at bounding box center [602, 80] width 154 height 24
click at [766, 86] on input "text" at bounding box center [762, 81] width 139 height 23
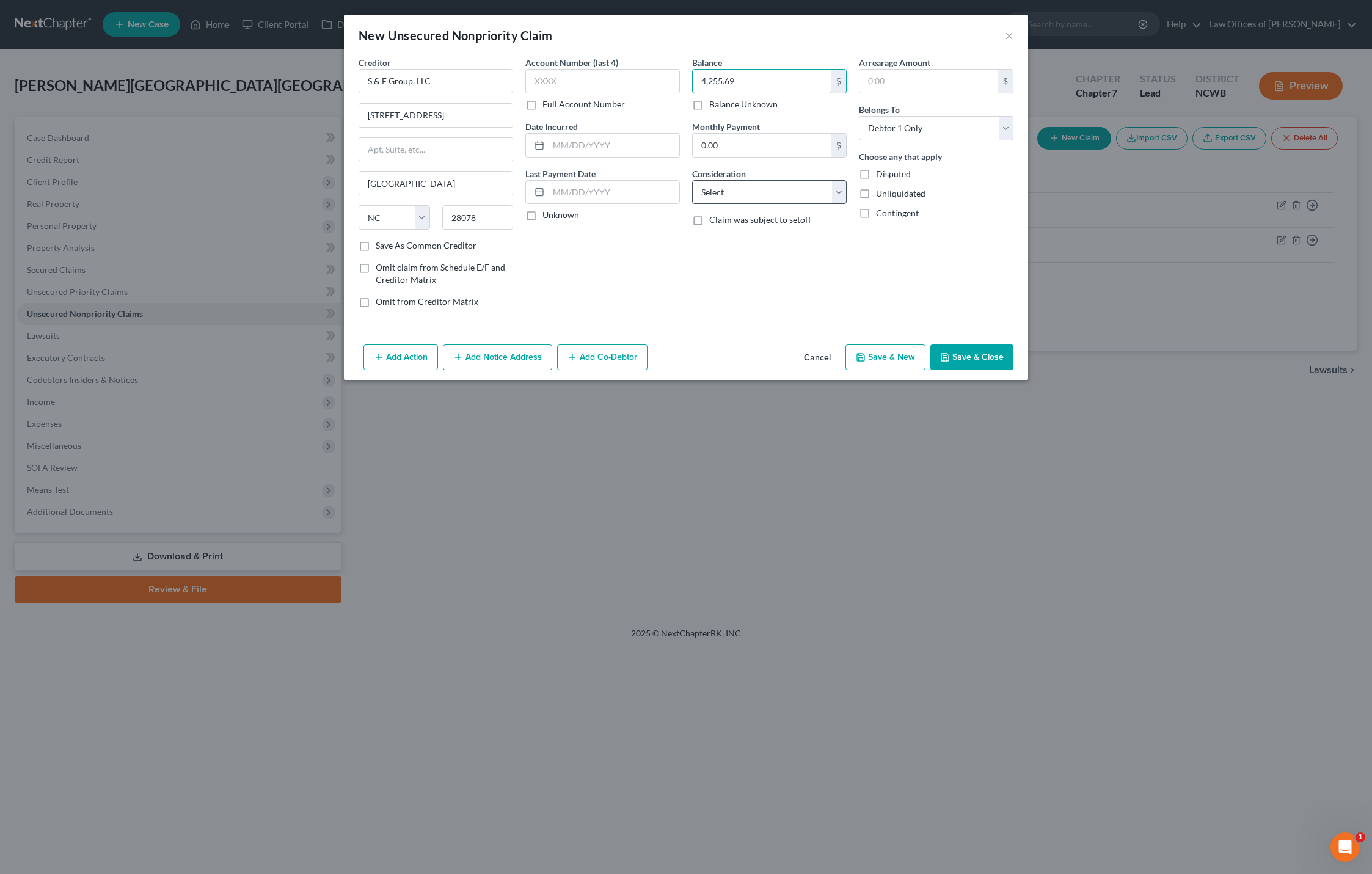
type input "4,255.69"
click at [711, 188] on select "Select Cable / Satellite Services Collection Agency Credit Card Debt Debt Couns…" at bounding box center [769, 192] width 154 height 24
select select "14"
click at [692, 181] on select "Select Cable / Satellite Services Collection Agency Credit Card Debt Debt Couns…" at bounding box center [769, 192] width 154 height 24
click at [964, 354] on button "Save & Close" at bounding box center [972, 357] width 83 height 25
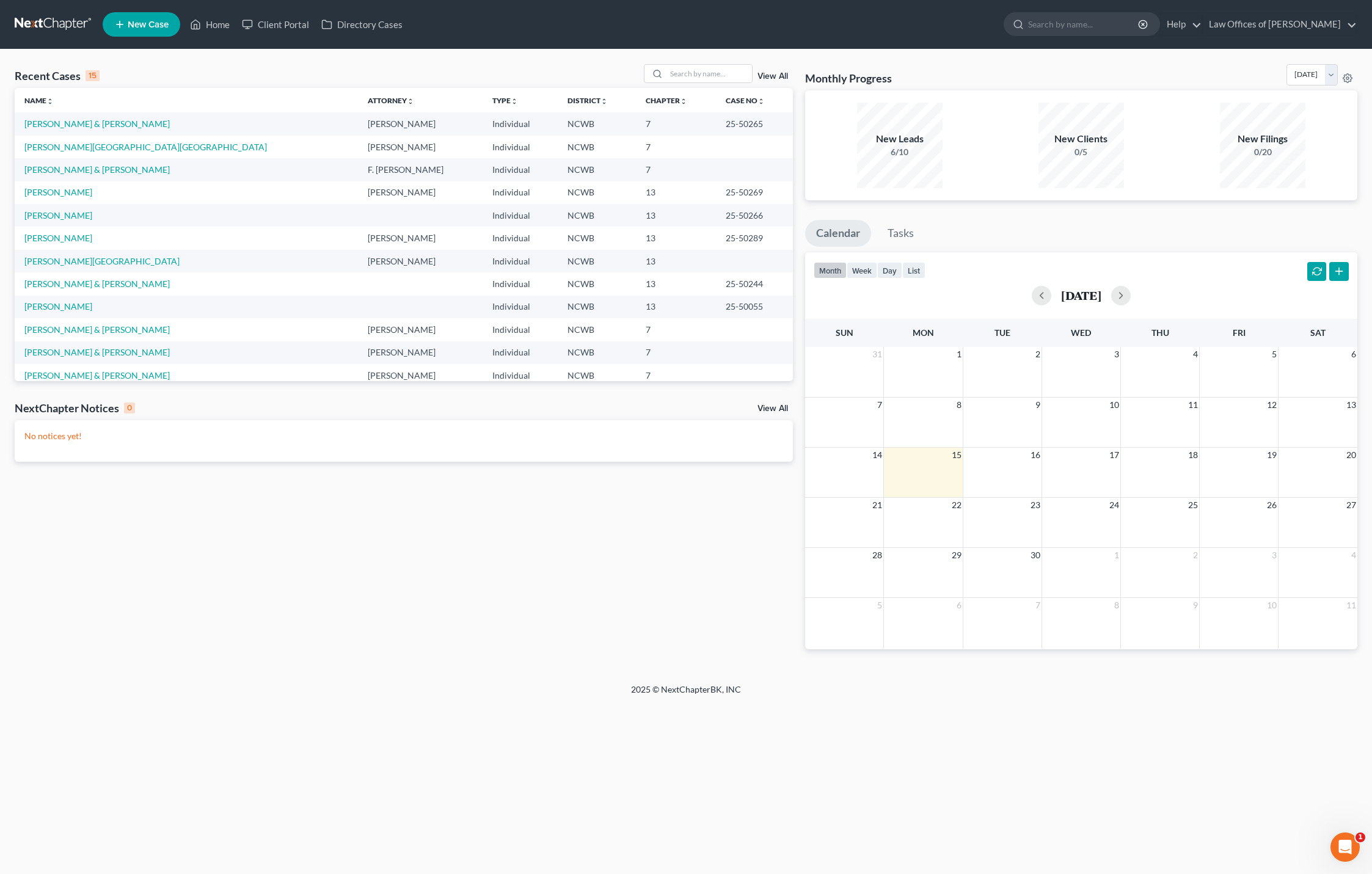
click at [35, 267] on td "[PERSON_NAME][GEOGRAPHIC_DATA]" at bounding box center [186, 261] width 343 height 23
click at [55, 258] on link "[PERSON_NAME][GEOGRAPHIC_DATA]" at bounding box center [102, 260] width 155 height 10
select select "4"
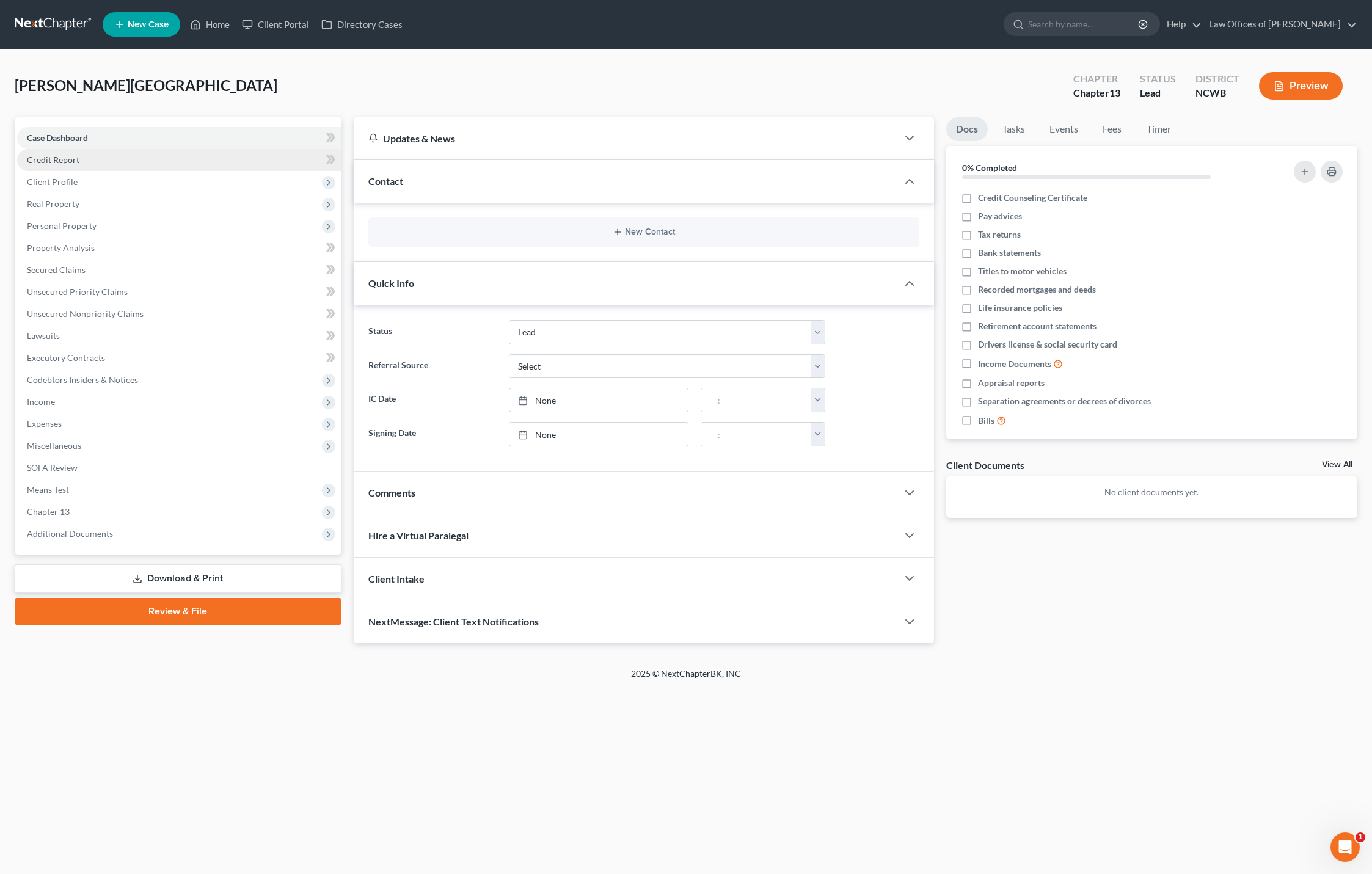
click at [40, 156] on span "Credit Report" at bounding box center [53, 159] width 52 height 10
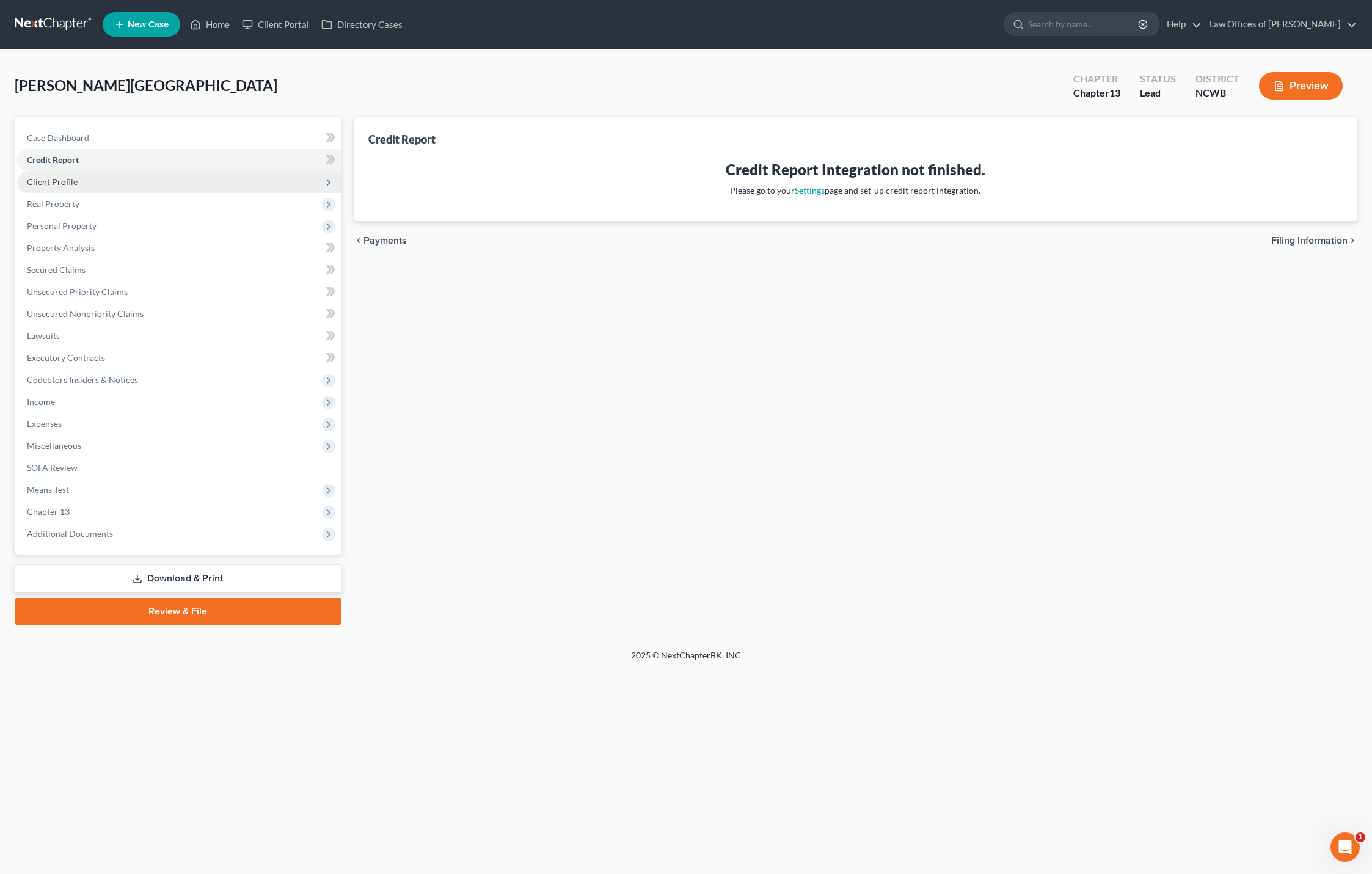
click at [54, 183] on span "Client Profile" at bounding box center [52, 181] width 51 height 10
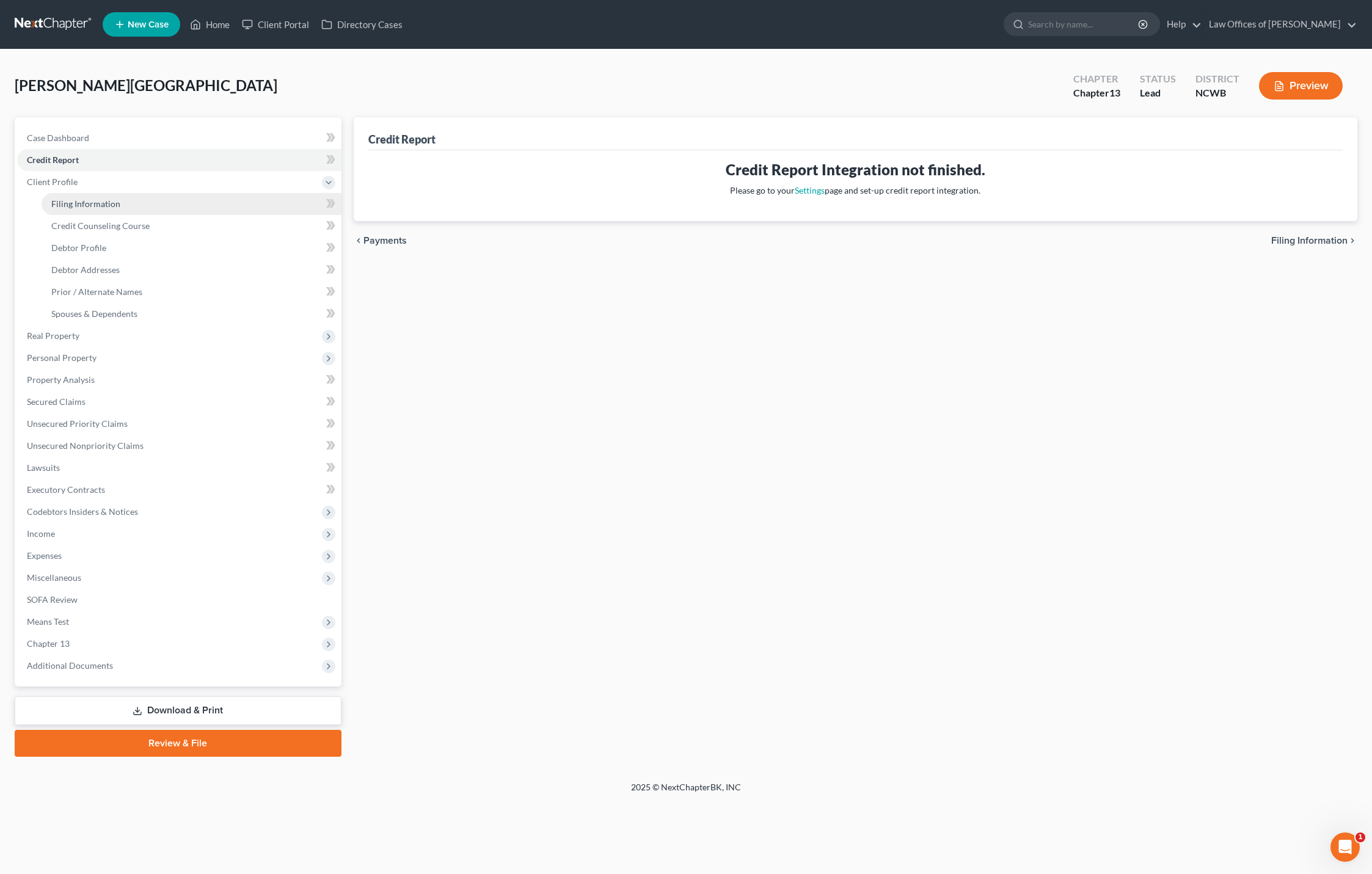
click at [65, 203] on span "Filing Information" at bounding box center [86, 203] width 69 height 10
select select "1"
select select "0"
select select "3"
select select "59"
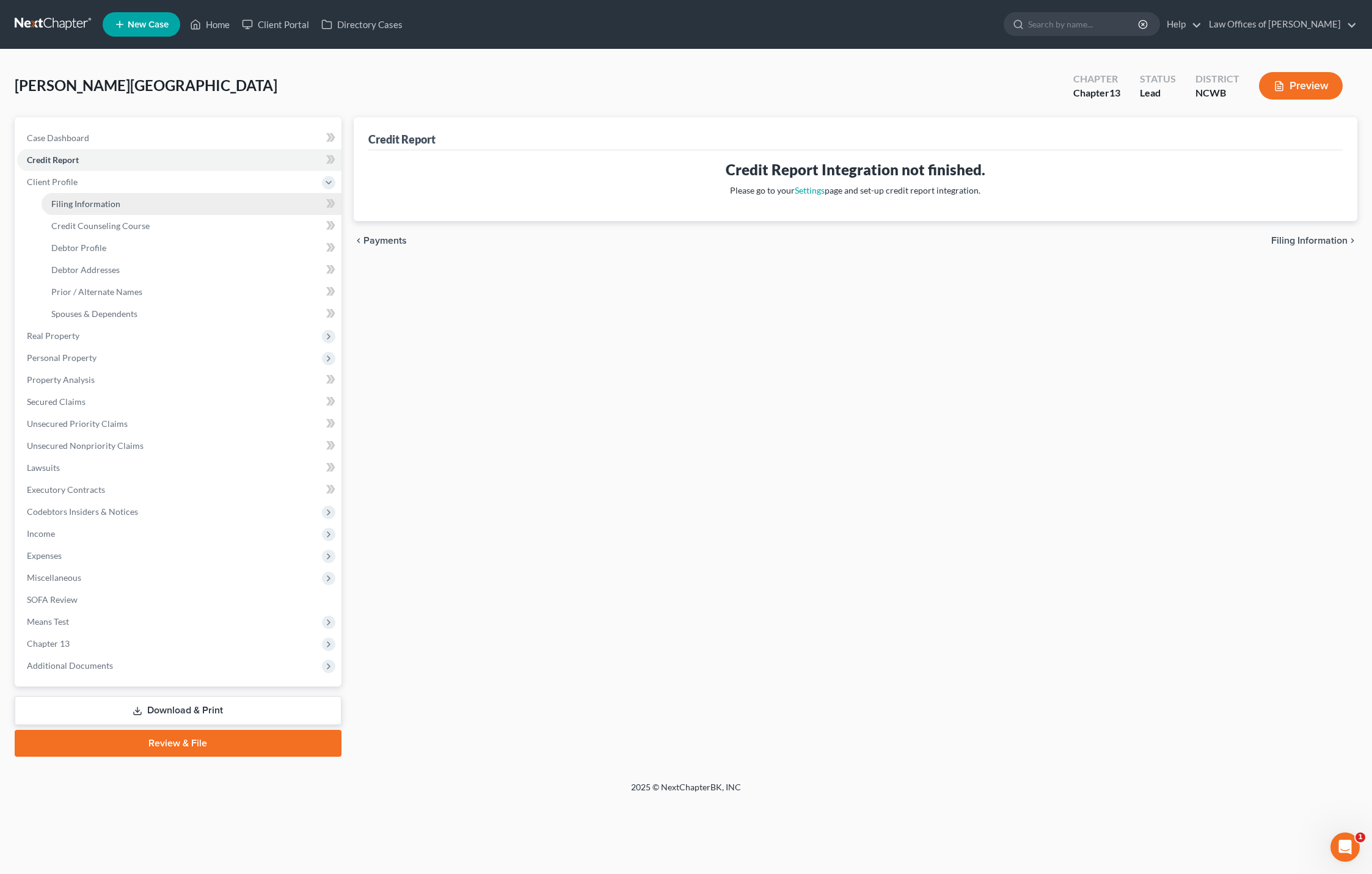
select select "1"
select select "28"
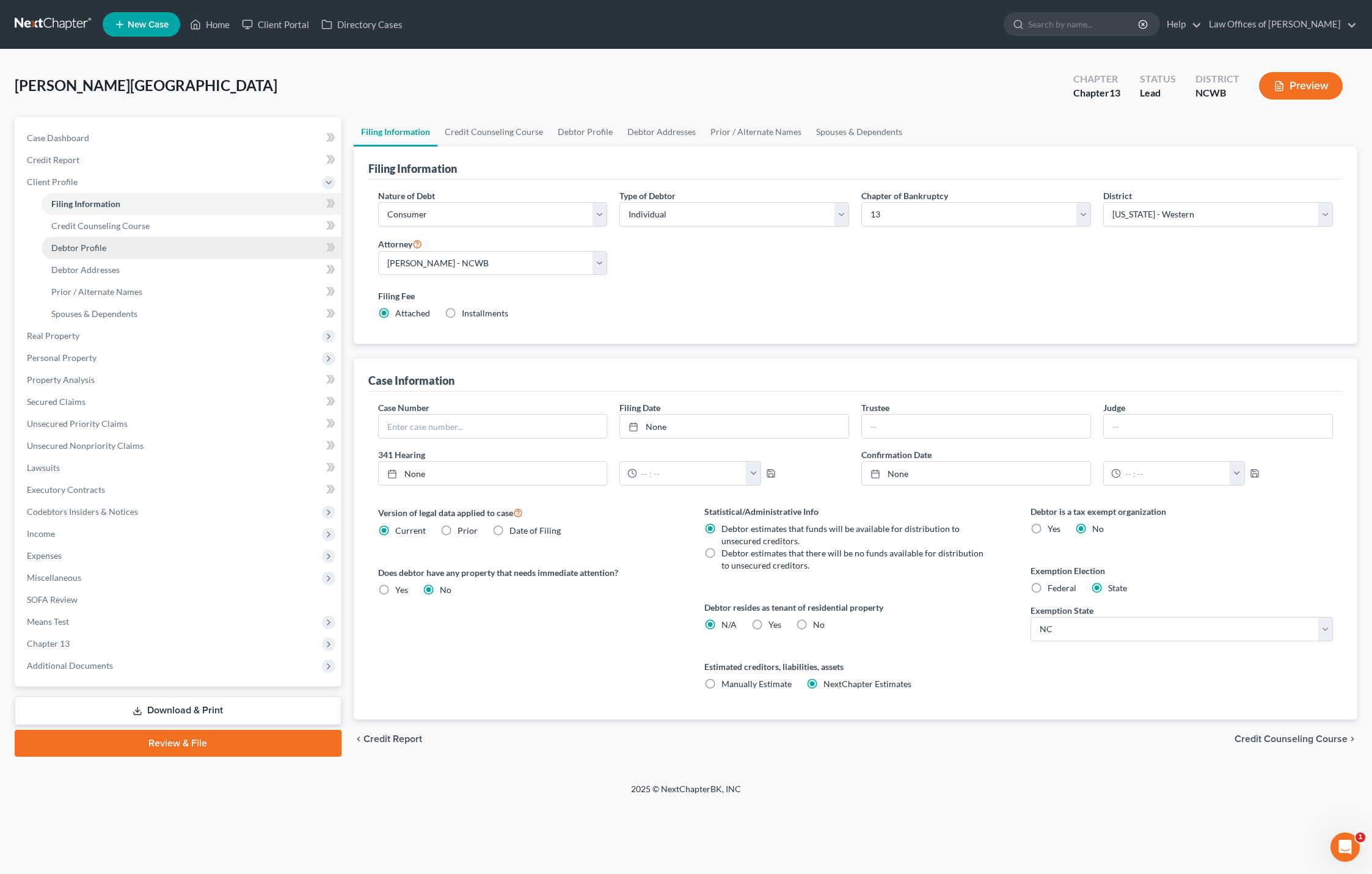
click at [84, 248] on span "Debtor Profile" at bounding box center [79, 247] width 55 height 10
select select "0"
select select "3"
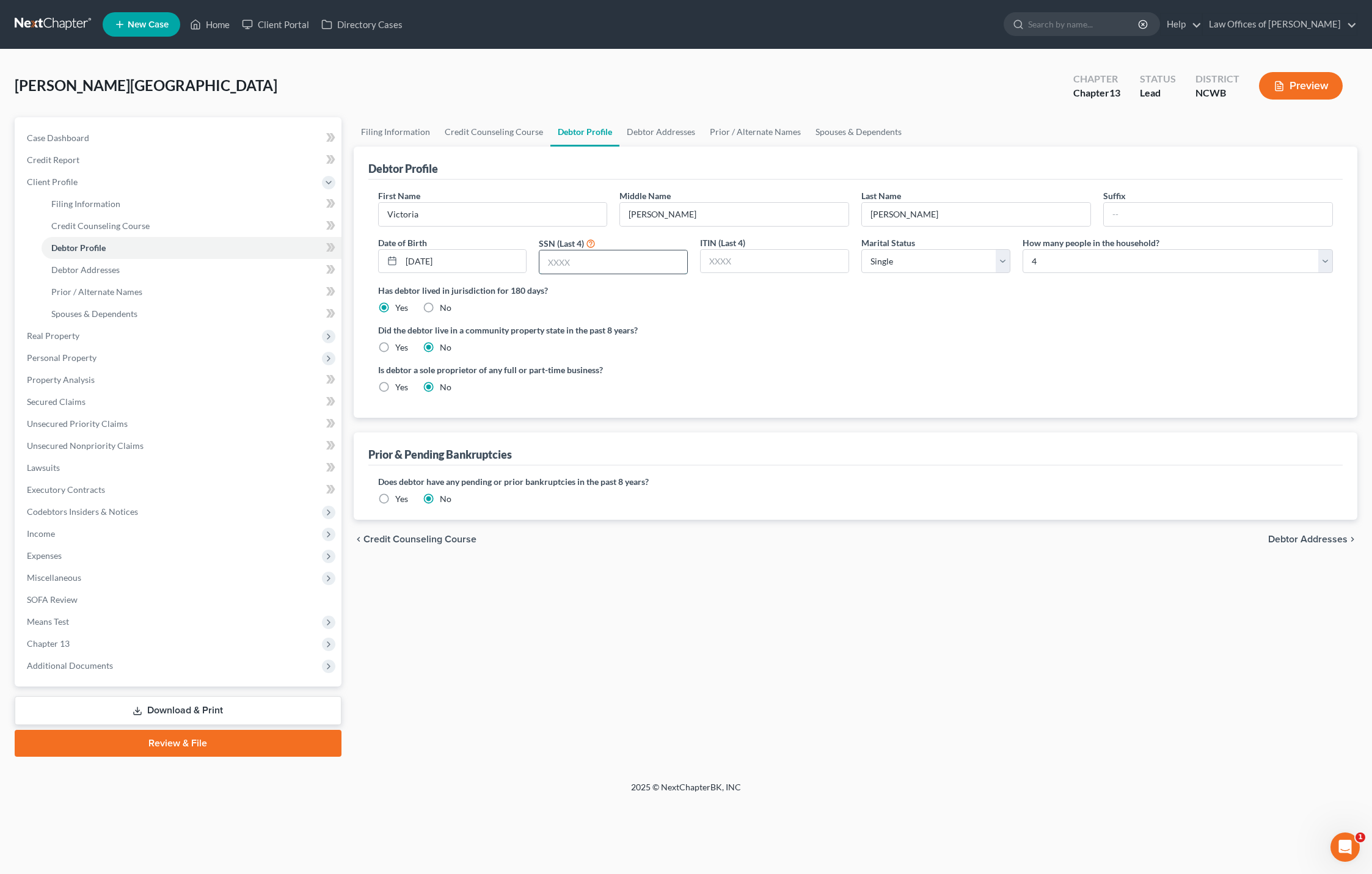
click at [642, 258] on input "text" at bounding box center [613, 262] width 148 height 23
type input "9411"
click at [1302, 541] on span "Debtor Addresses" at bounding box center [1308, 539] width 79 height 10
select select "0"
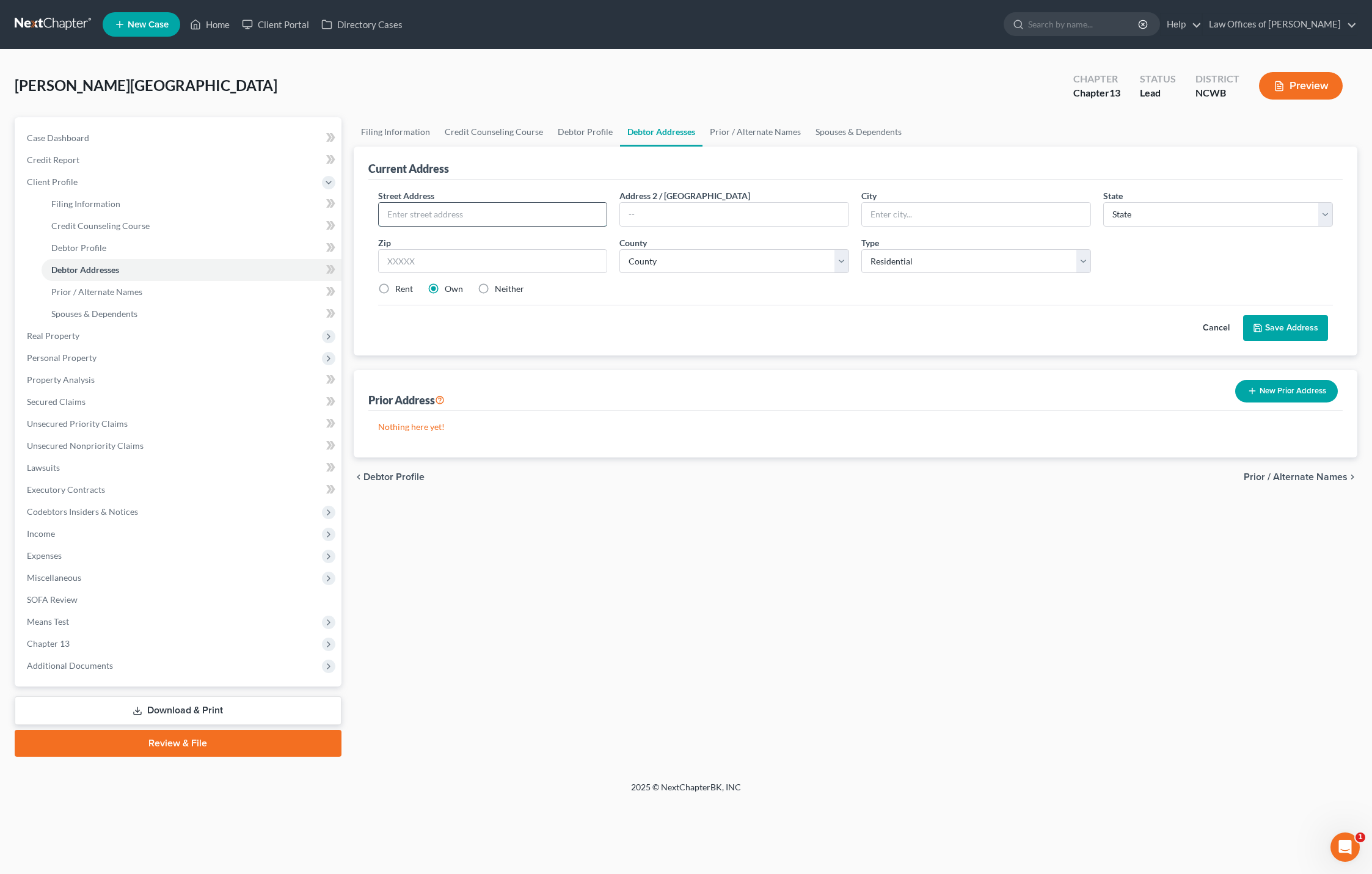
click at [493, 215] on input "text" at bounding box center [492, 215] width 229 height 23
type input "817 Shillington Lane"
type input "Statesville"
type input "28625"
click at [666, 261] on select "County" at bounding box center [734, 261] width 229 height 24
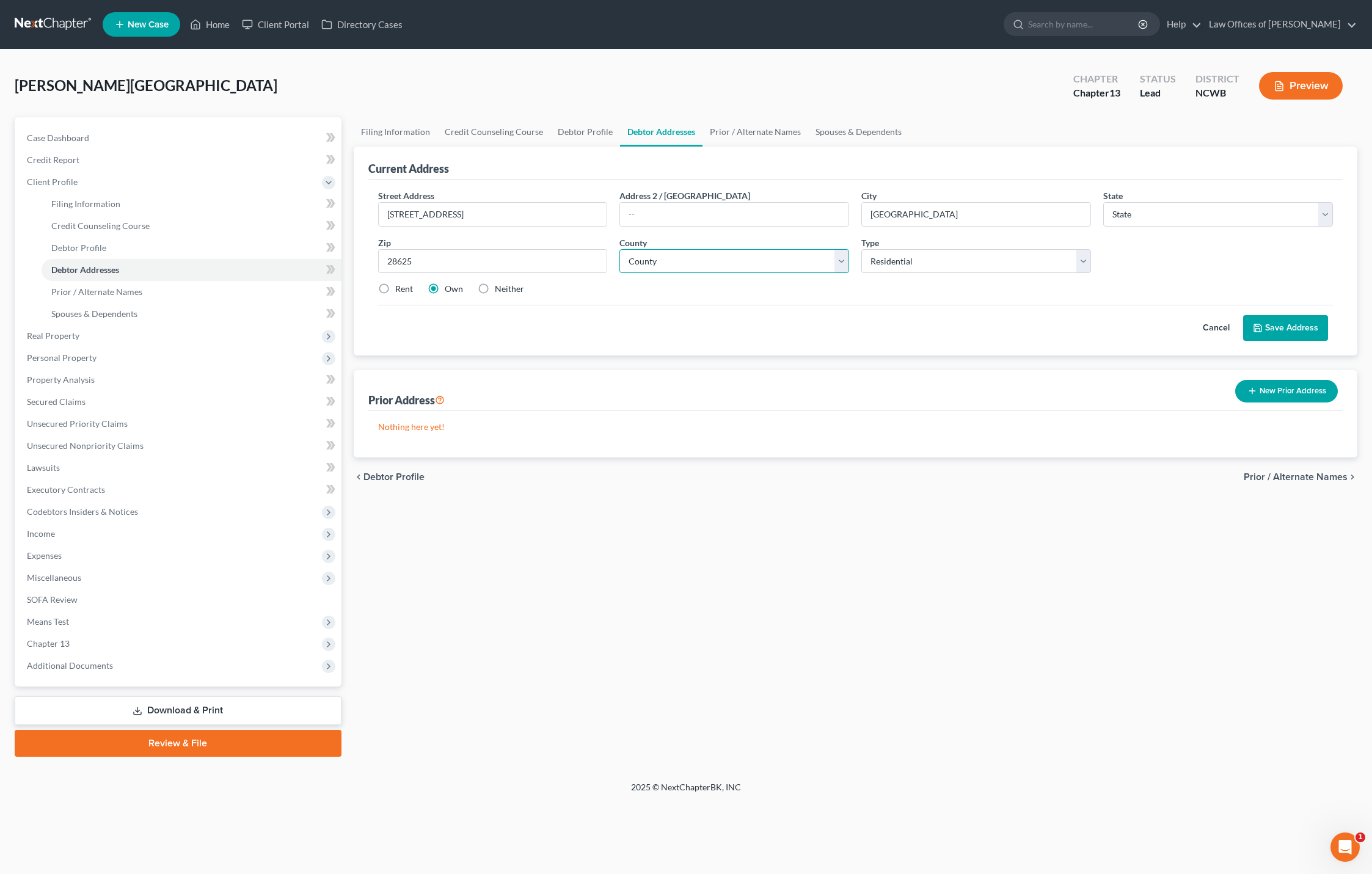
select select "28"
click at [678, 259] on select "County Alamance County Alexander County Alleghany County Anson County Ashe Coun…" at bounding box center [734, 261] width 229 height 24
click at [689, 261] on select "County Alamance County Alexander County Alleghany County Anson County Ashe Coun…" at bounding box center [734, 261] width 229 height 24
select select "48"
click at [620, 249] on select "County Alamance County Alexander County Alleghany County Anson County Ashe Coun…" at bounding box center [734, 261] width 229 height 24
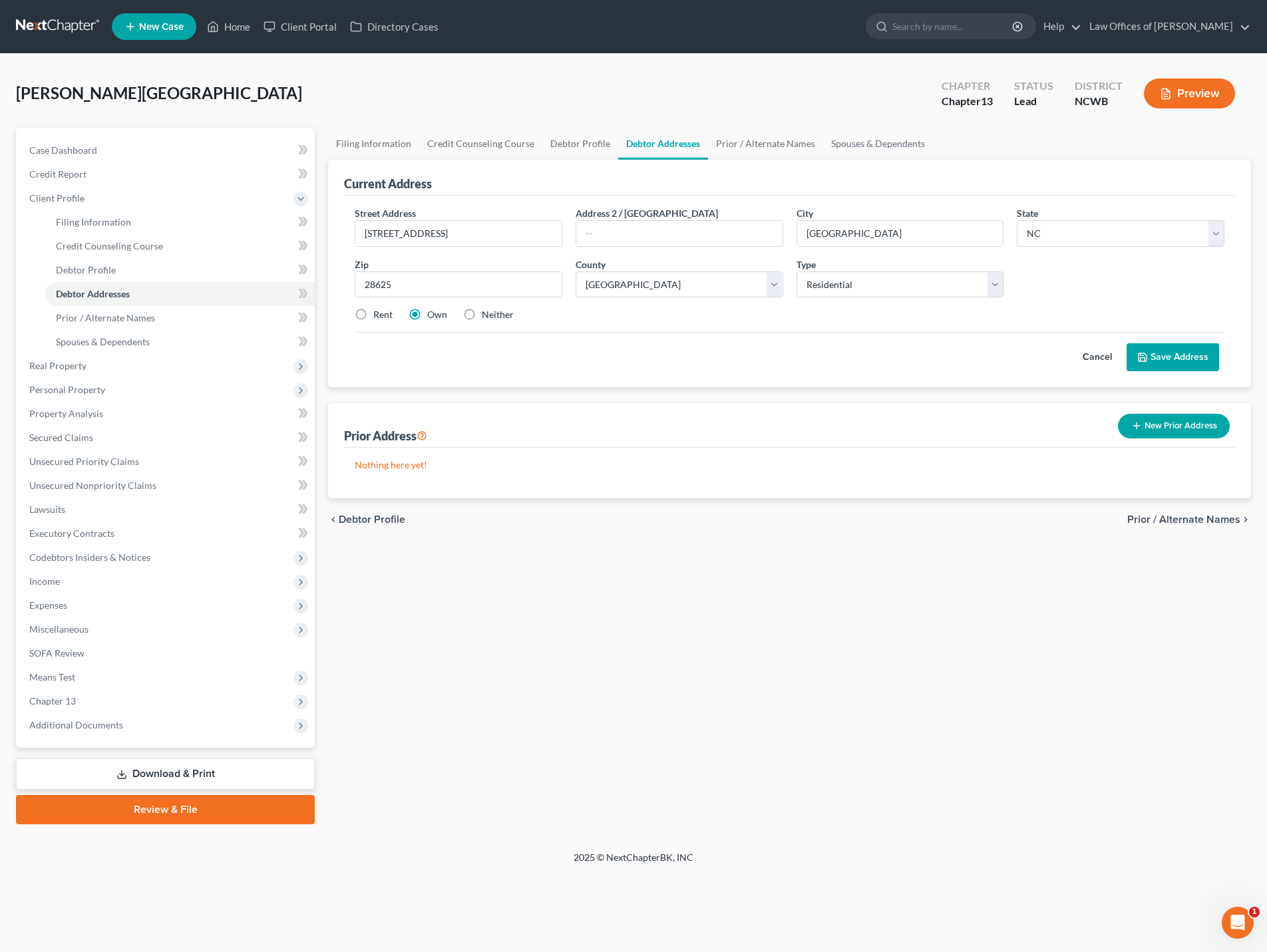
click at [373, 312] on label "Rent" at bounding box center [383, 315] width 20 height 14
click at [379, 312] on input "Rent" at bounding box center [383, 312] width 9 height 9
radio input "true"
click at [1156, 432] on button "New Prior Address" at bounding box center [1174, 426] width 112 height 25
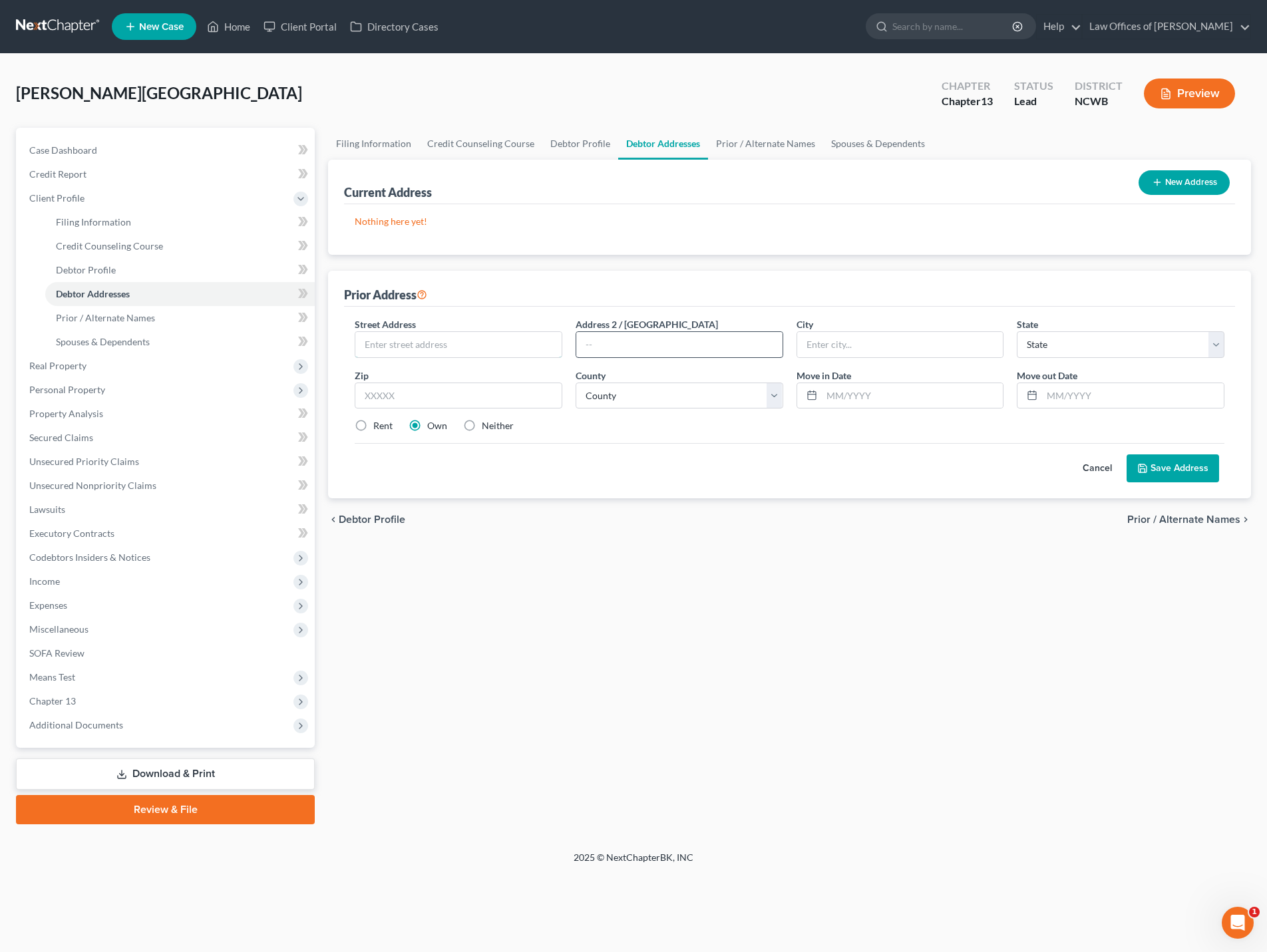
drag, startPoint x: 535, startPoint y: 351, endPoint x: 577, endPoint y: 351, distance: 42.0
click at [535, 351] on input "text" at bounding box center [458, 344] width 207 height 26
type input "1516 Brock Road"
type input "Y"
type input "Yadkinville"
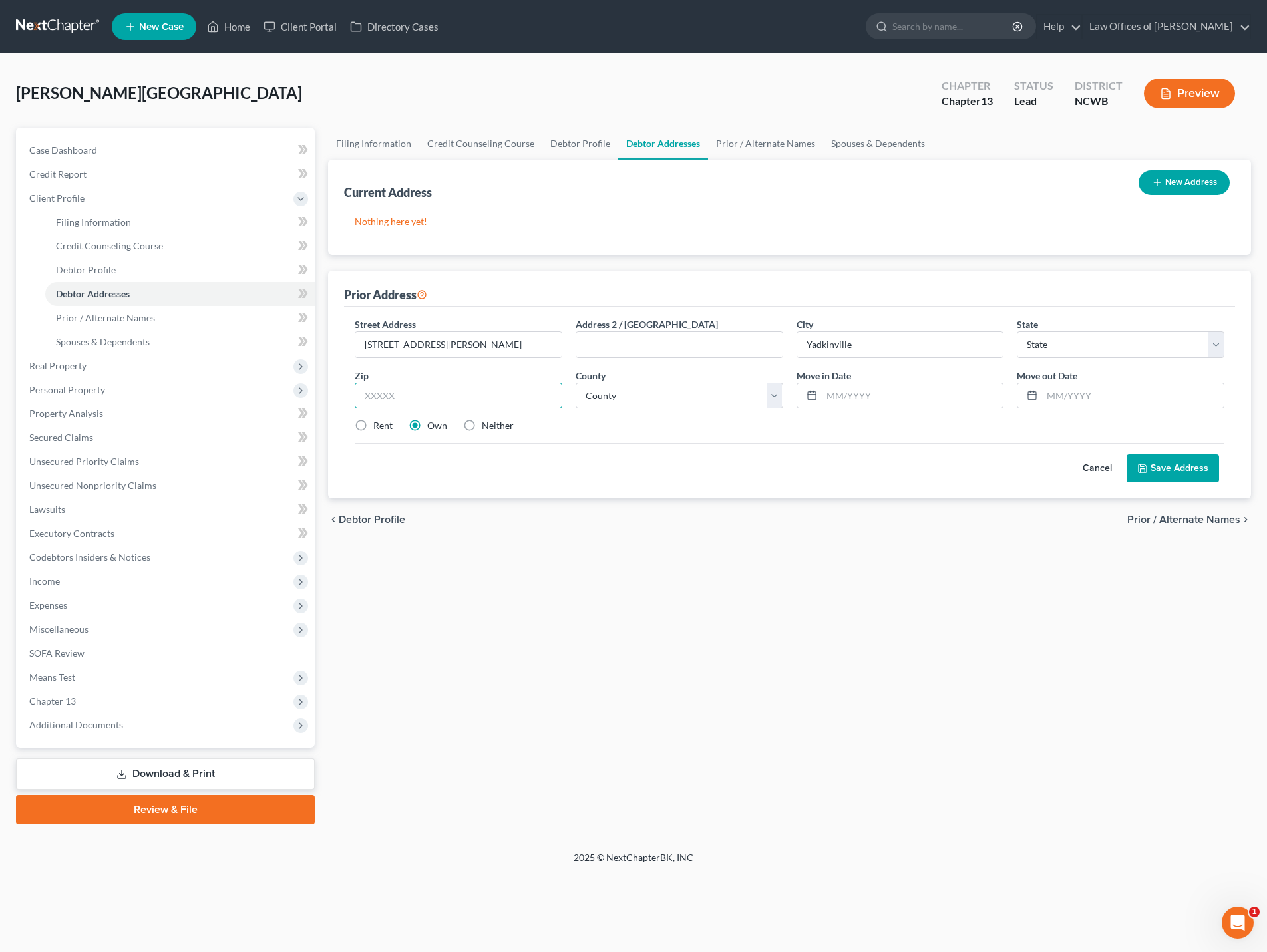
type input "N"
select select "28"
type input "27055"
click at [867, 395] on input "text" at bounding box center [912, 396] width 182 height 26
type input "06/01/2022"
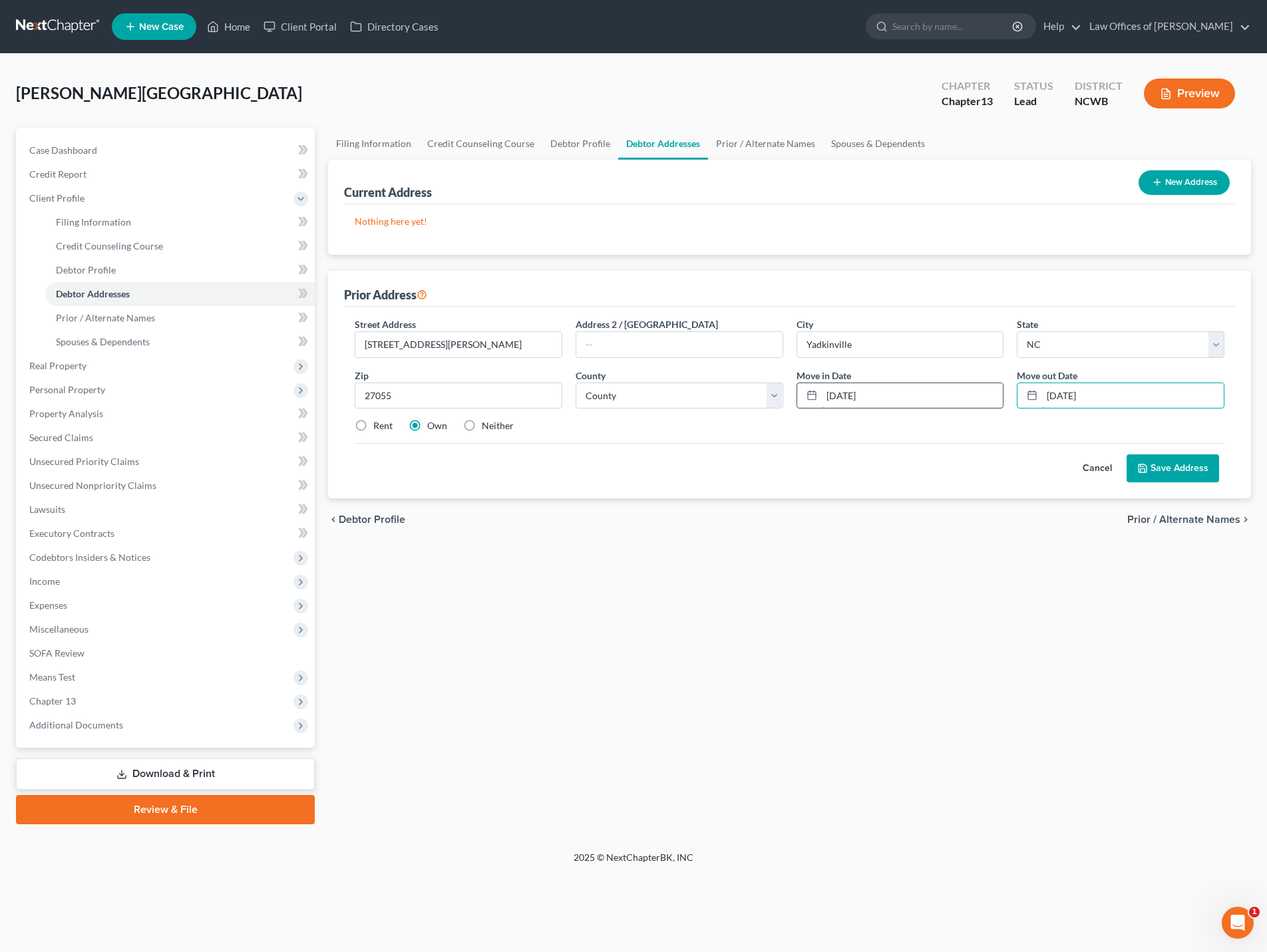
type input "Aug 2024"
drag, startPoint x: 895, startPoint y: 398, endPoint x: 770, endPoint y: 397, distance: 125.0
click at [770, 397] on div "Street Address * 1516 Brock Road Address 2 / PO Box City * Yadkinville State * …" at bounding box center [789, 381] width 882 height 127
type input "June 2022"
click at [1170, 471] on button "Save Address" at bounding box center [1173, 468] width 92 height 28
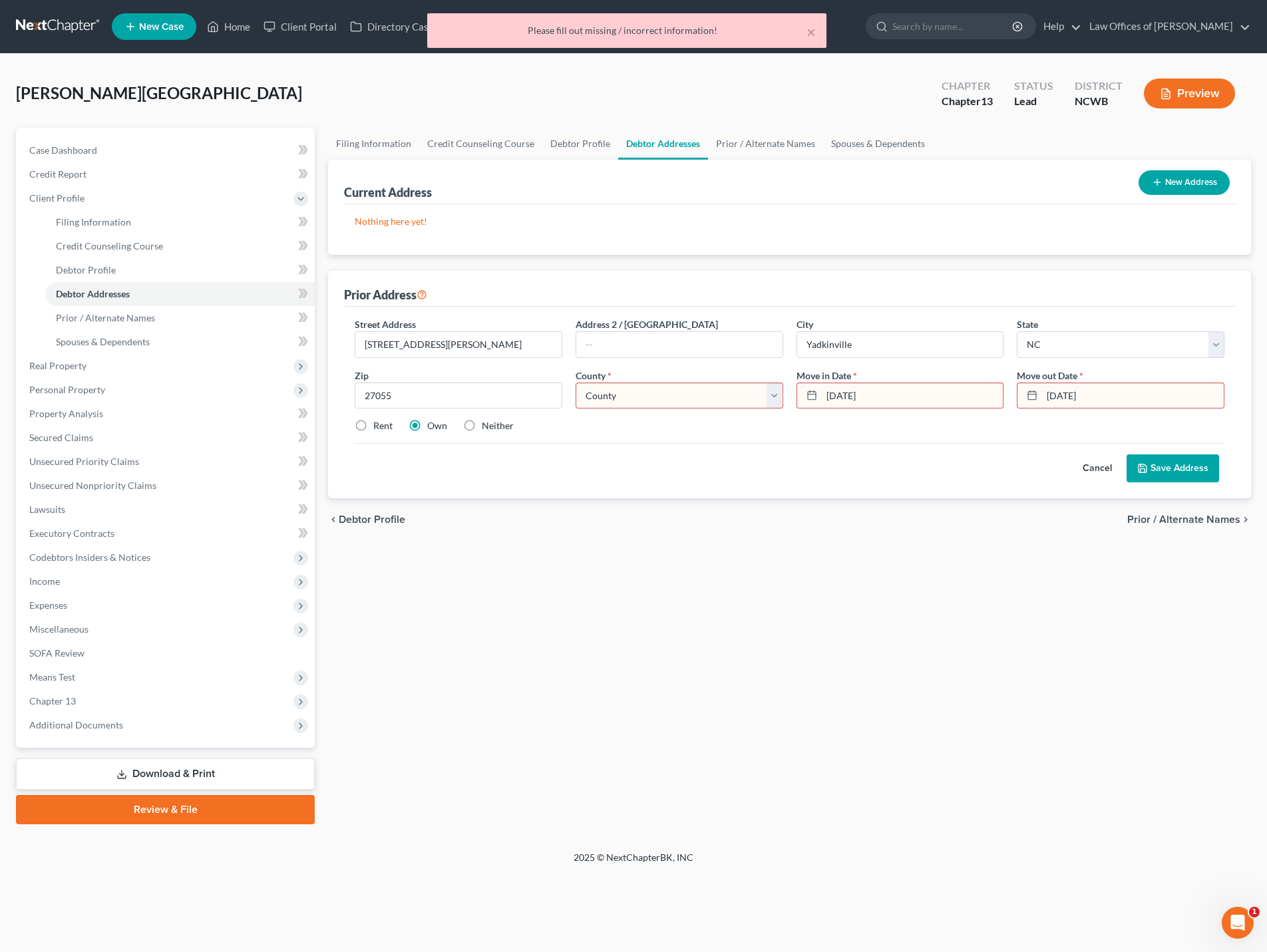
click at [671, 399] on select "County Alamance County Alexander County Alleghany County Anson County Ashe Coun…" at bounding box center [679, 395] width 208 height 27
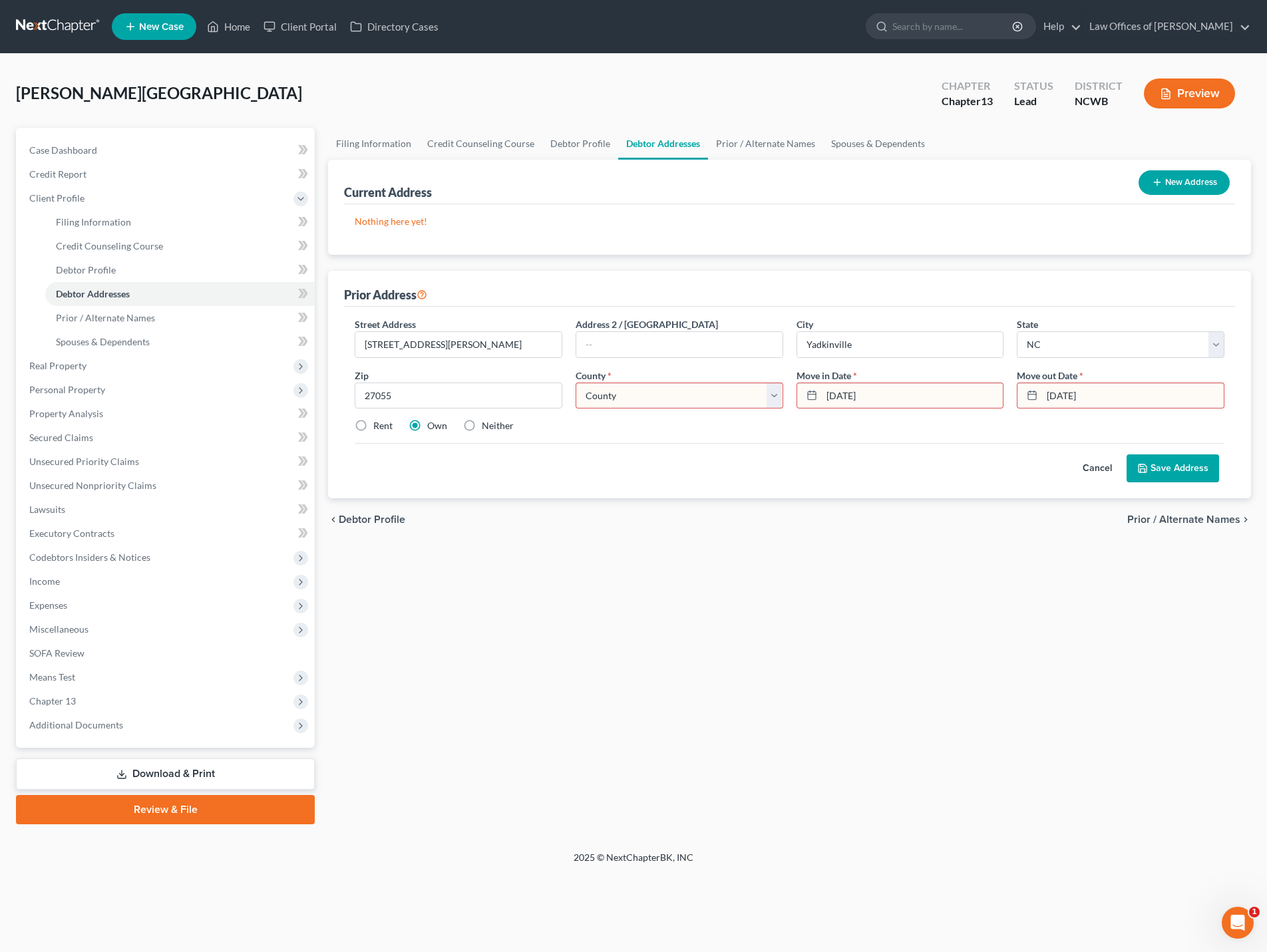
select select "96"
click at [575, 383] on select "County Alamance County Alexander County Alleghany County Anson County Ashe Coun…" at bounding box center [679, 395] width 208 height 27
click at [1169, 472] on button "Save Address" at bounding box center [1173, 468] width 92 height 28
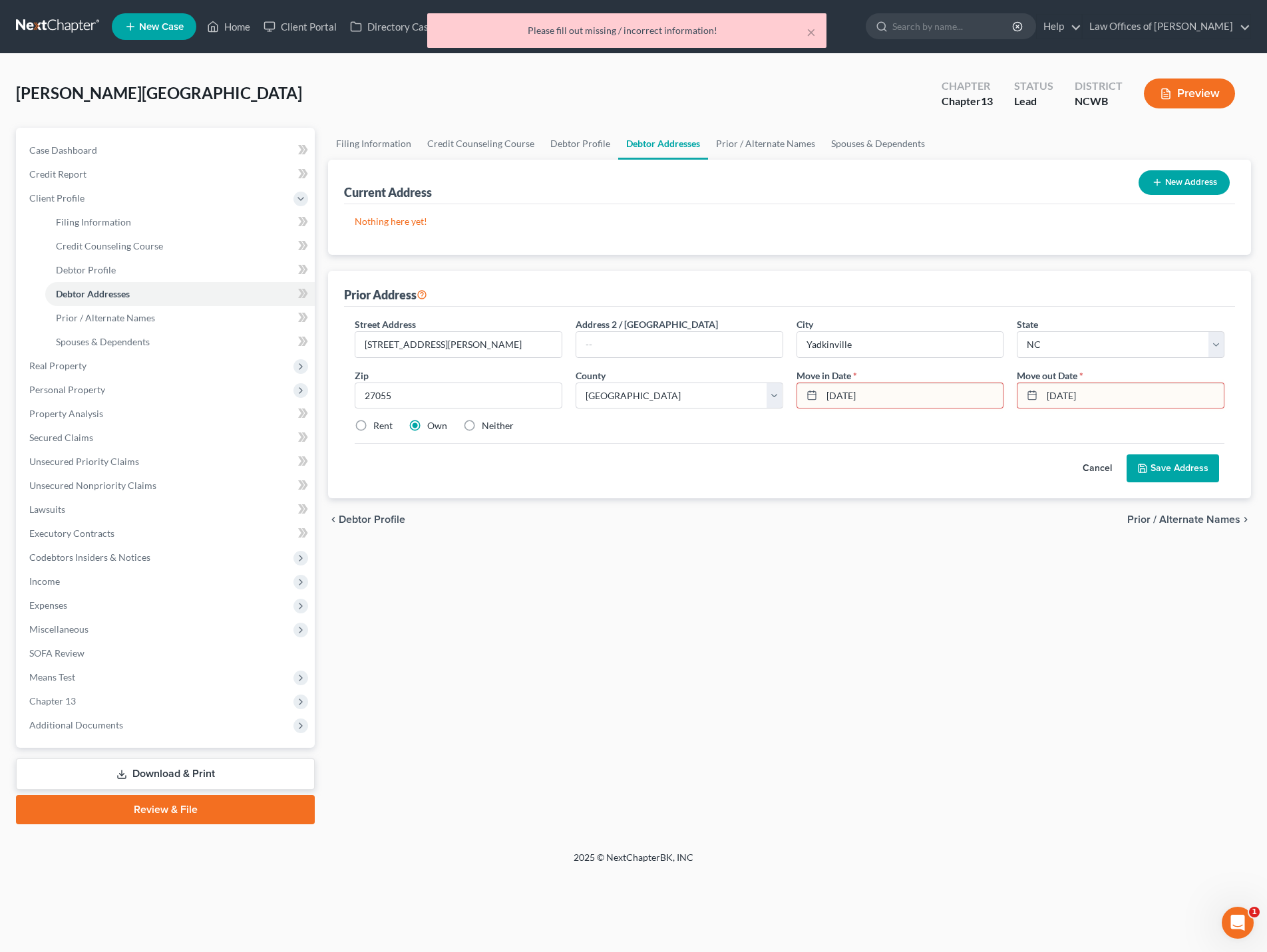
click at [862, 402] on input "June 2022" at bounding box center [912, 396] width 182 height 26
drag, startPoint x: 878, startPoint y: 399, endPoint x: 795, endPoint y: 381, distance: 84.9
click at [795, 381] on div "Move in Date * June 2022" at bounding box center [900, 388] width 221 height 40
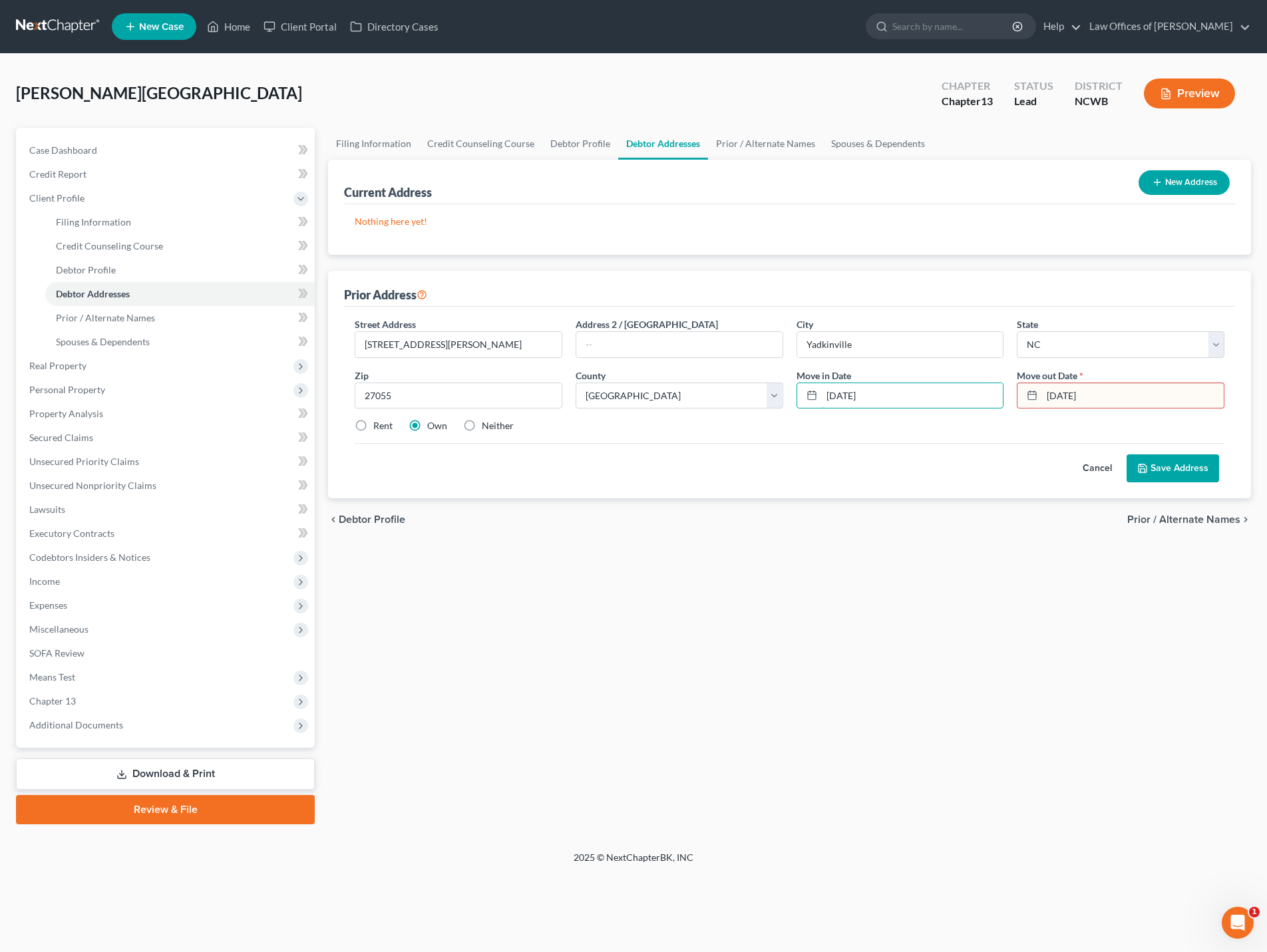
type input "06/01/2022"
type input "08/01/2024"
click at [1185, 474] on button "Save Address" at bounding box center [1173, 468] width 92 height 28
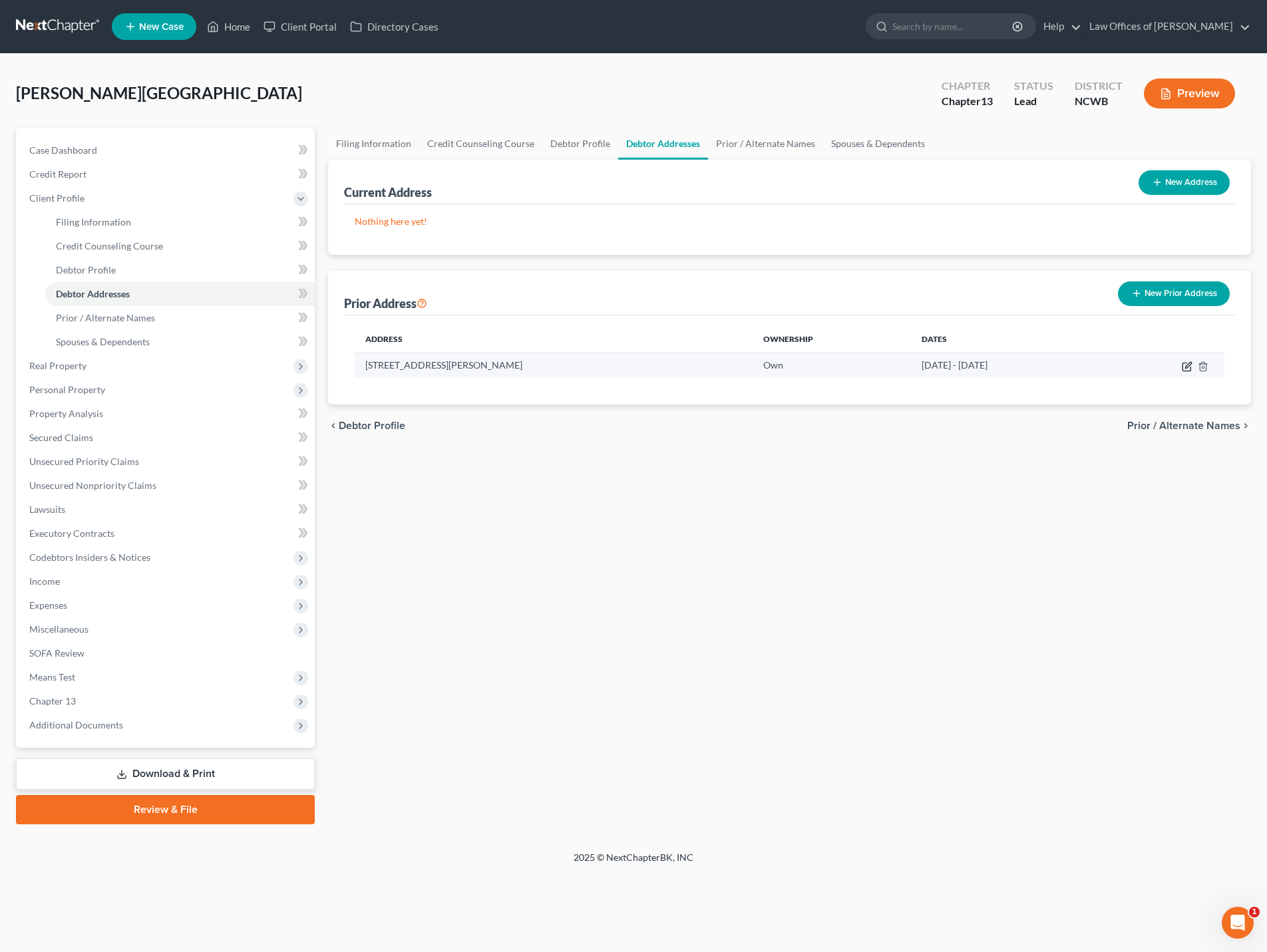
click at [1184, 371] on icon "button" at bounding box center [1186, 367] width 8 height 8
select select "28"
select select "96"
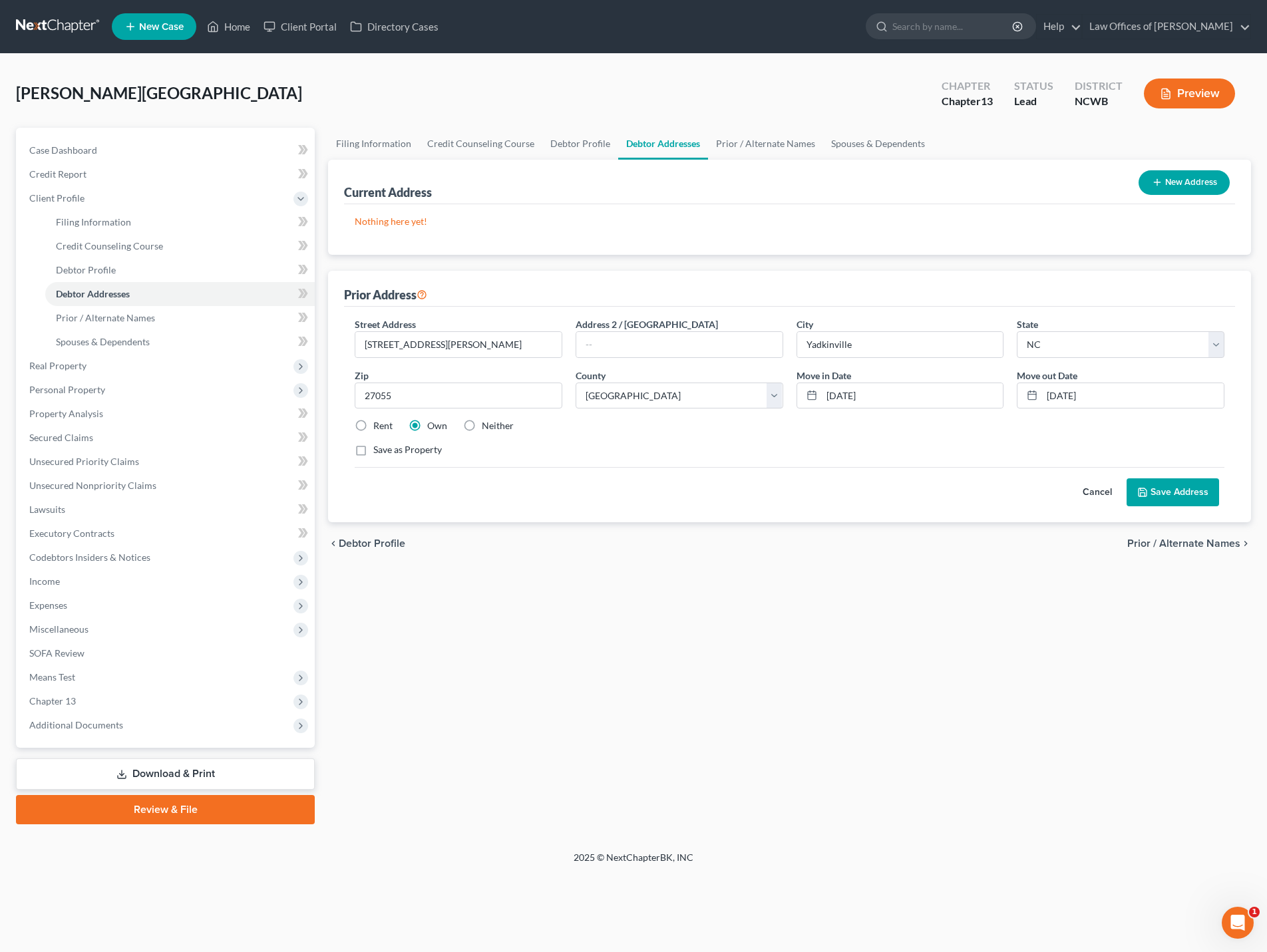
click at [373, 420] on label "Rent" at bounding box center [383, 426] width 20 height 14
click at [379, 420] on input "Rent" at bounding box center [383, 423] width 9 height 9
radio input "true"
click at [1162, 493] on button "Save Address" at bounding box center [1173, 492] width 92 height 28
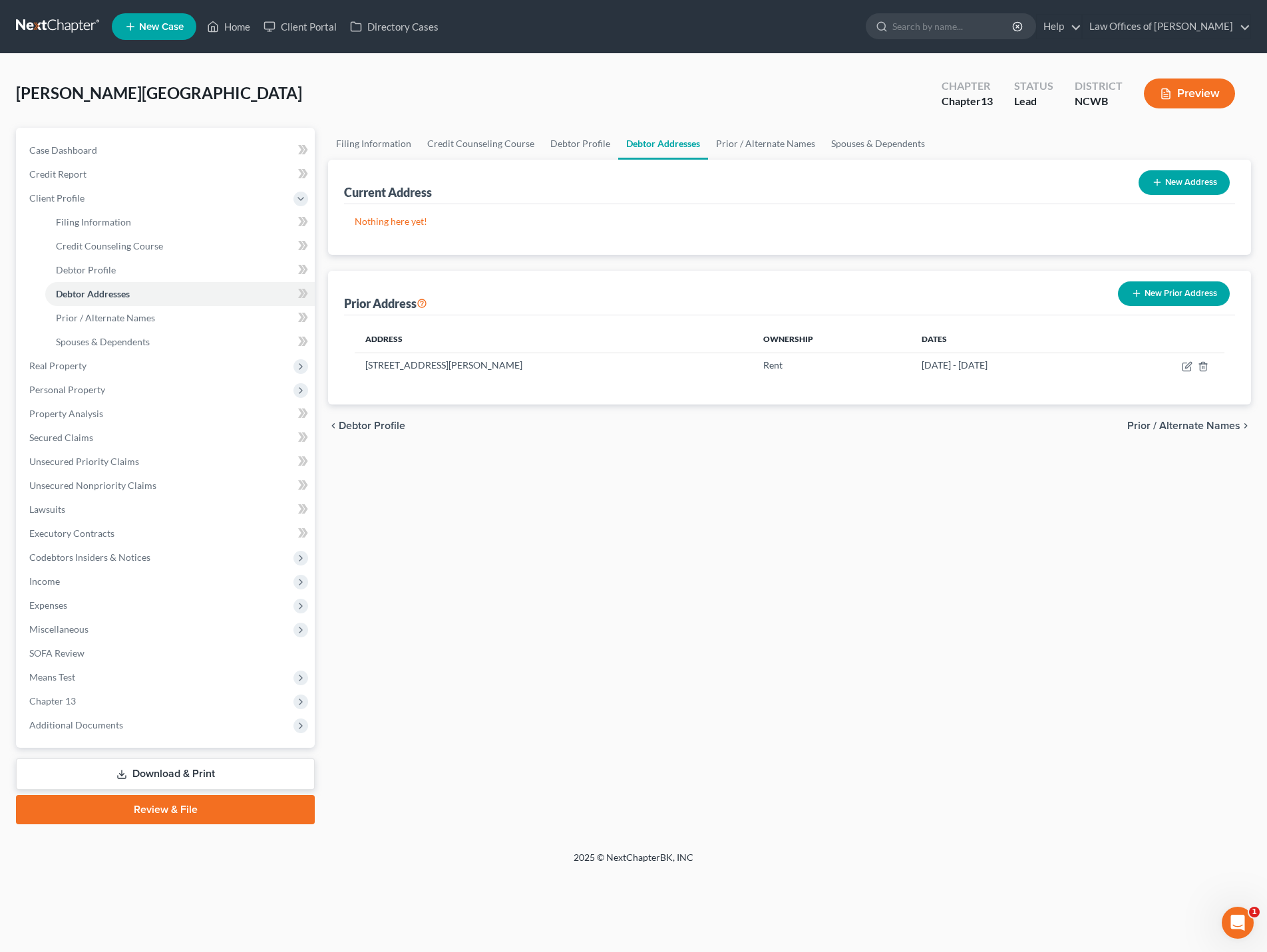
click at [514, 97] on div "Reavis, Victoria Upgraded Chapter Chapter 13 Status Lead District NCWB Preview" at bounding box center [633, 98] width 1235 height 58
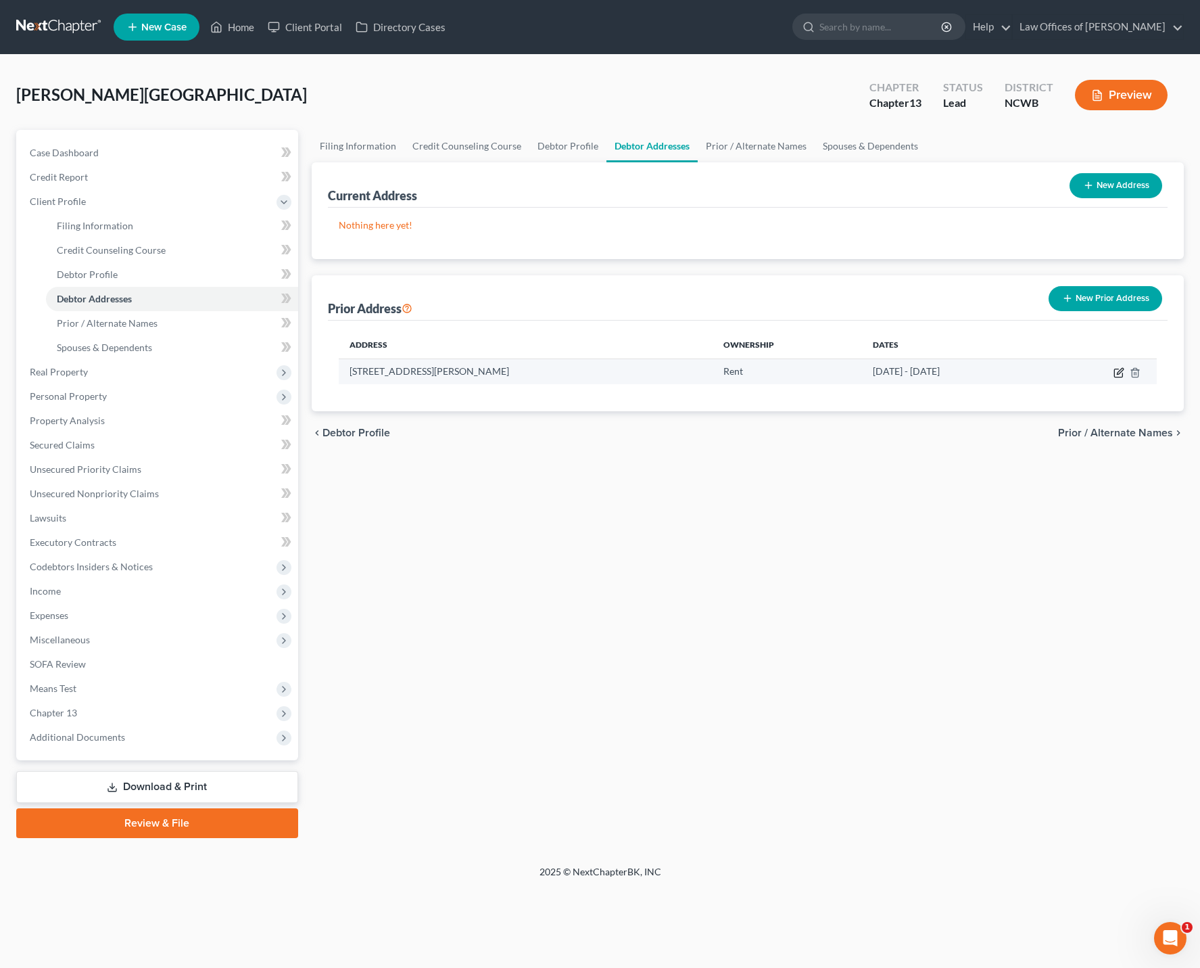
click at [1114, 370] on icon "button" at bounding box center [1119, 372] width 11 height 11
select select "28"
select select "96"
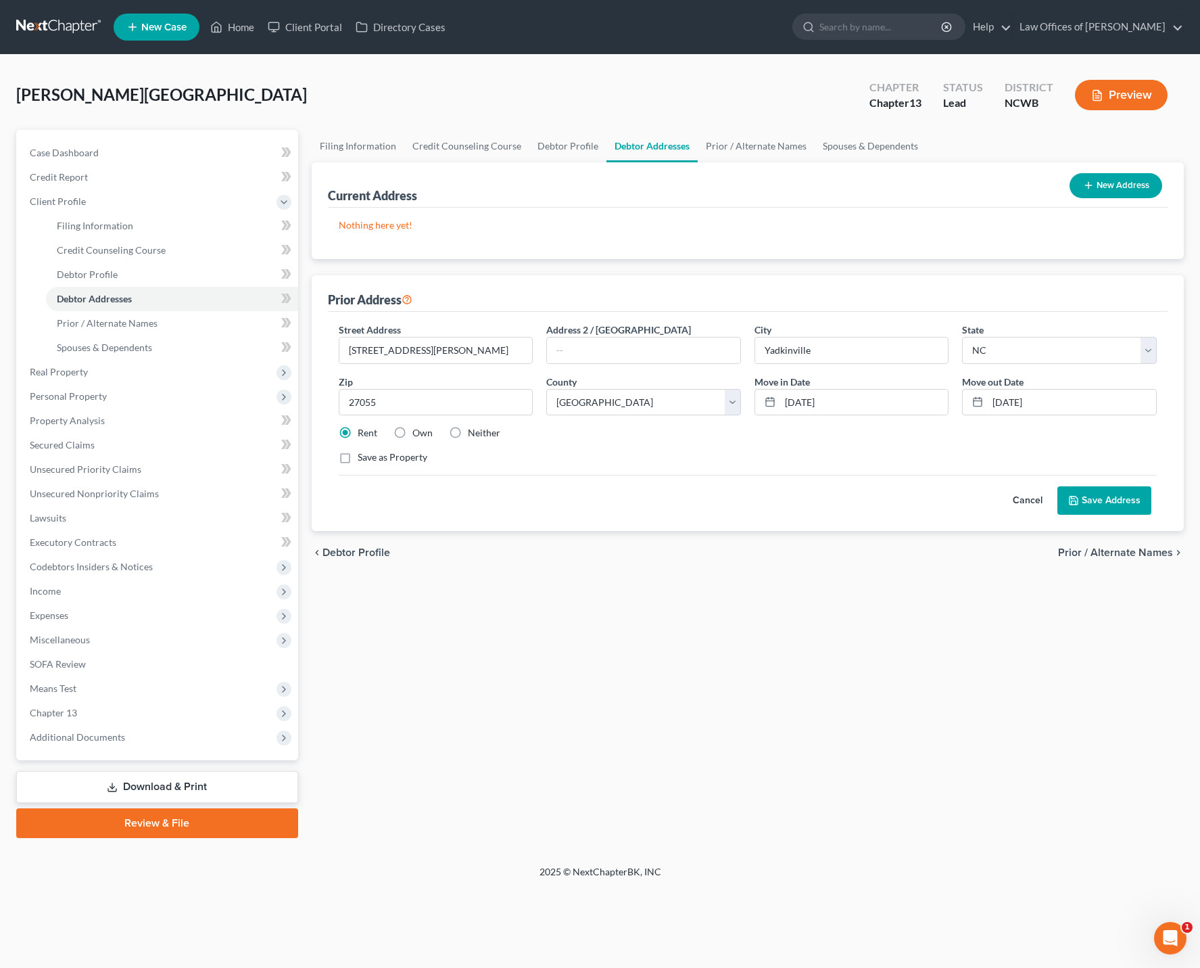
click at [413, 428] on label "Own" at bounding box center [423, 433] width 20 height 14
click at [418, 428] on input "Own" at bounding box center [422, 430] width 9 height 9
radio input "true"
click at [1100, 494] on button "Save Address" at bounding box center [1105, 500] width 94 height 28
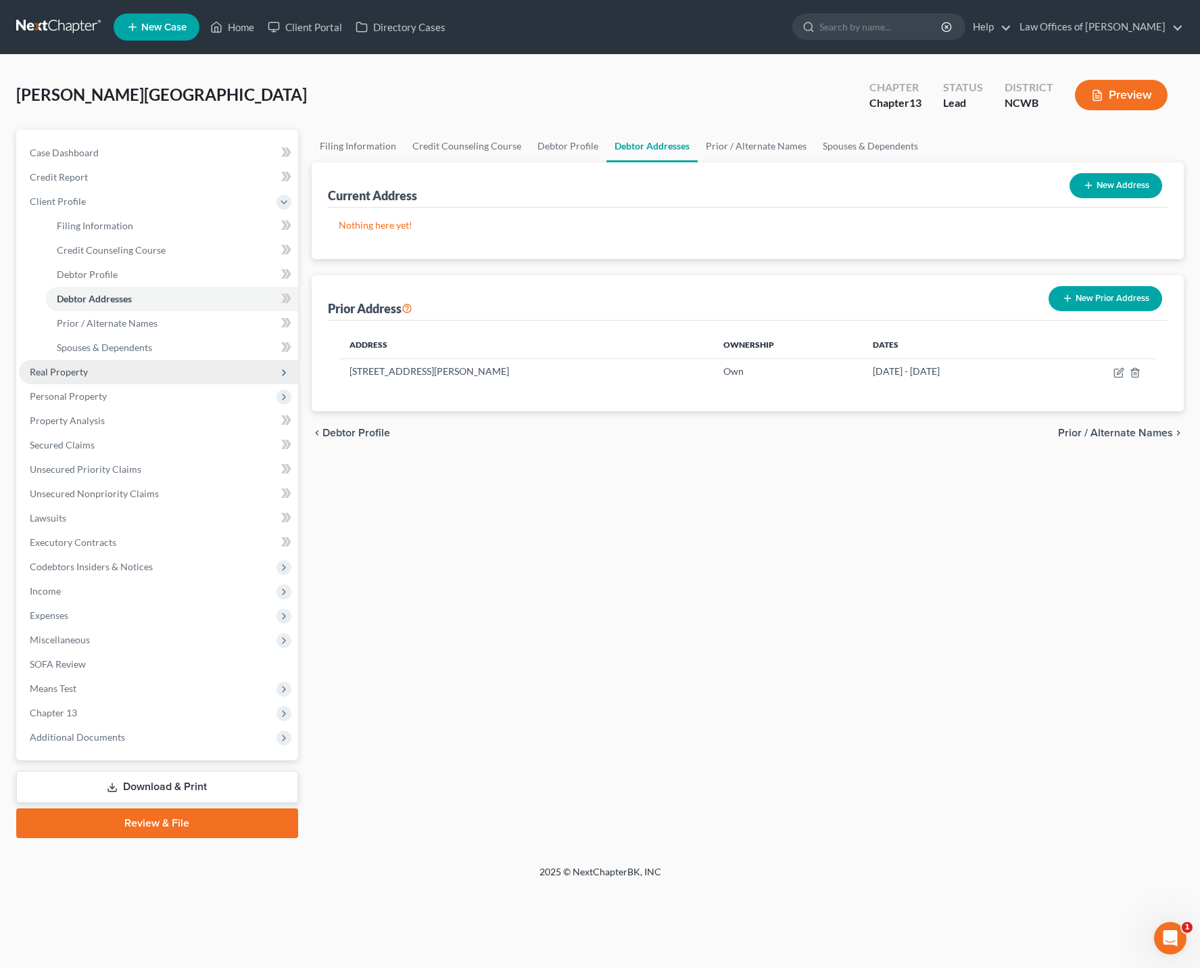
click at [56, 369] on span "Real Property" at bounding box center [59, 371] width 58 height 11
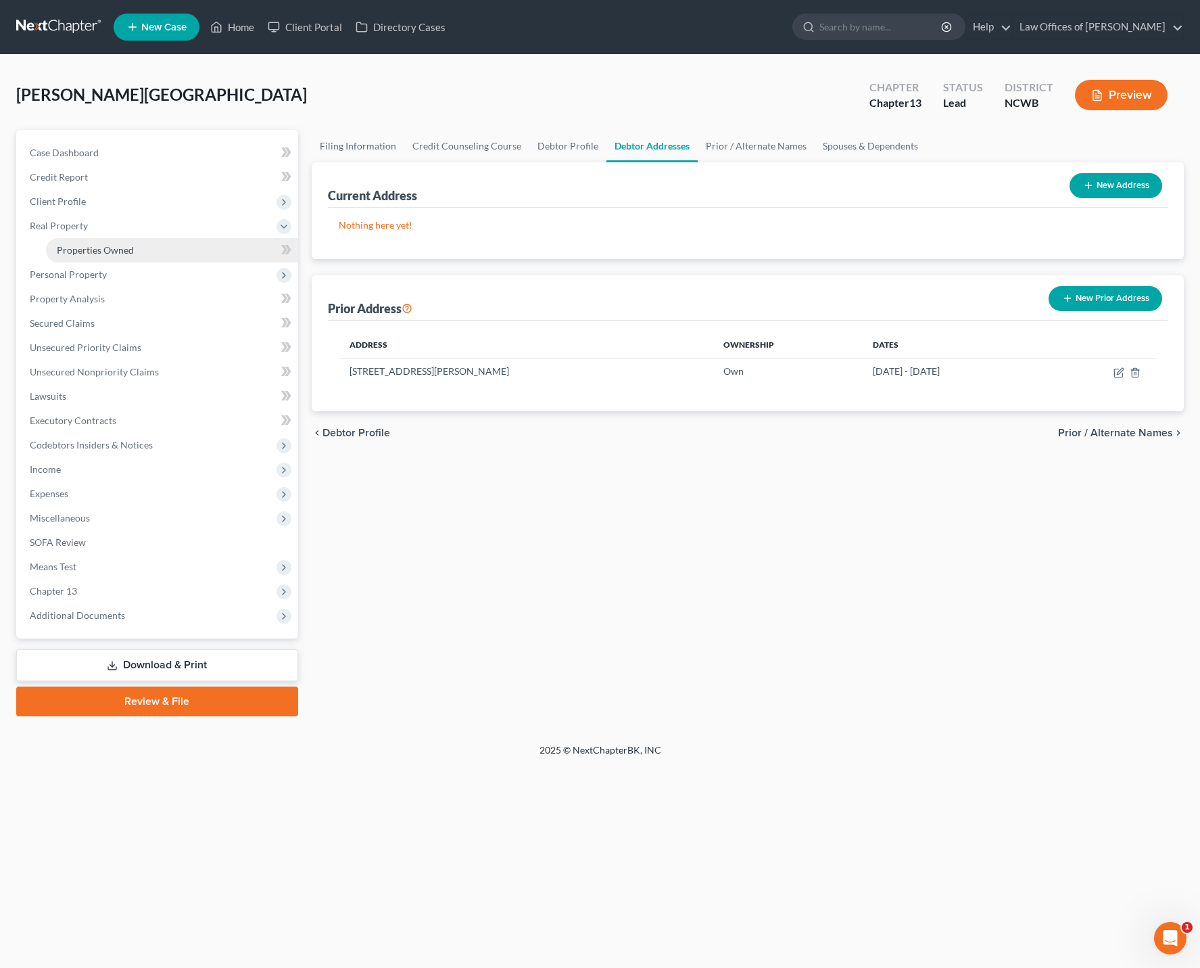
click at [73, 251] on span "Properties Owned" at bounding box center [95, 249] width 77 height 11
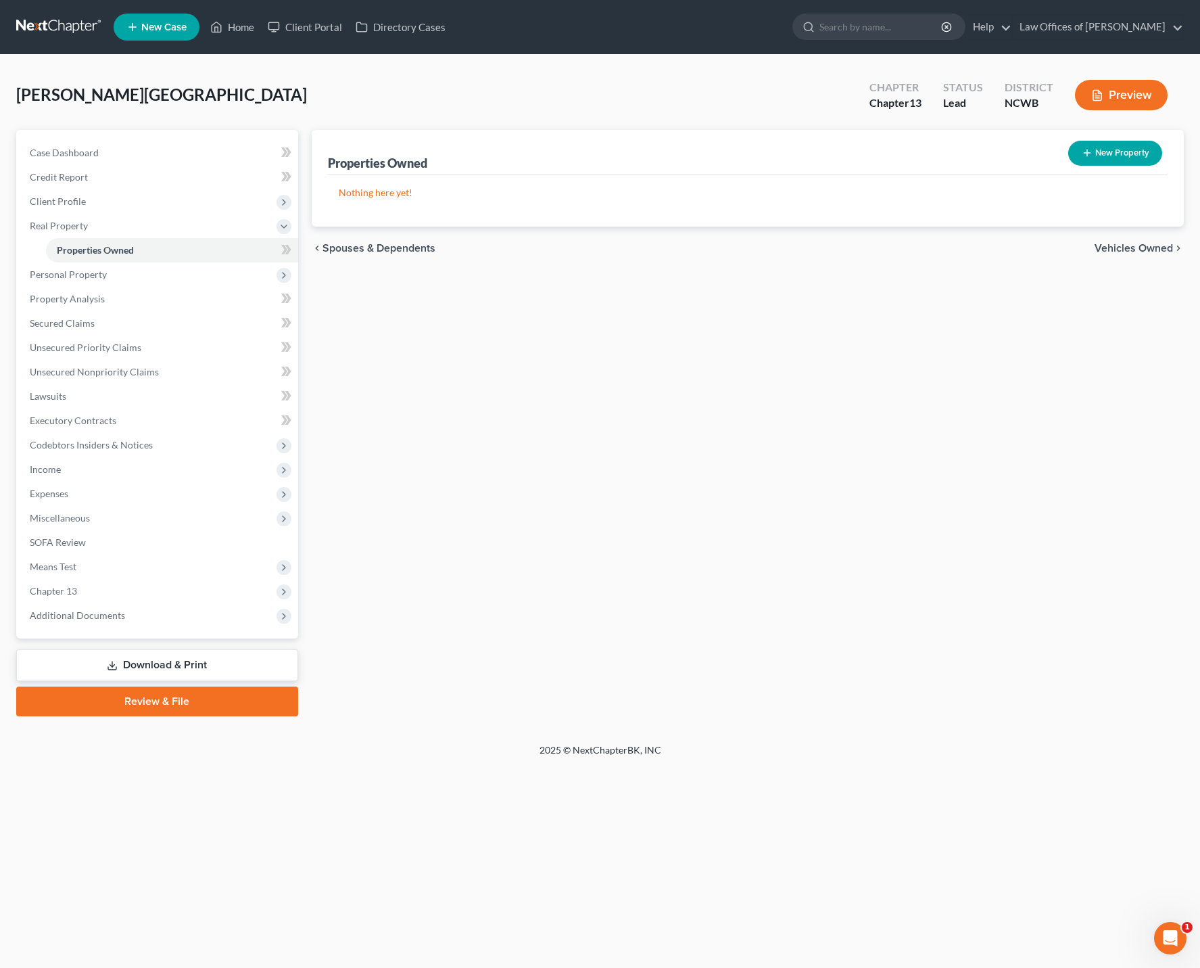
click at [1140, 157] on button "New Property" at bounding box center [1116, 153] width 94 height 25
select select "0"
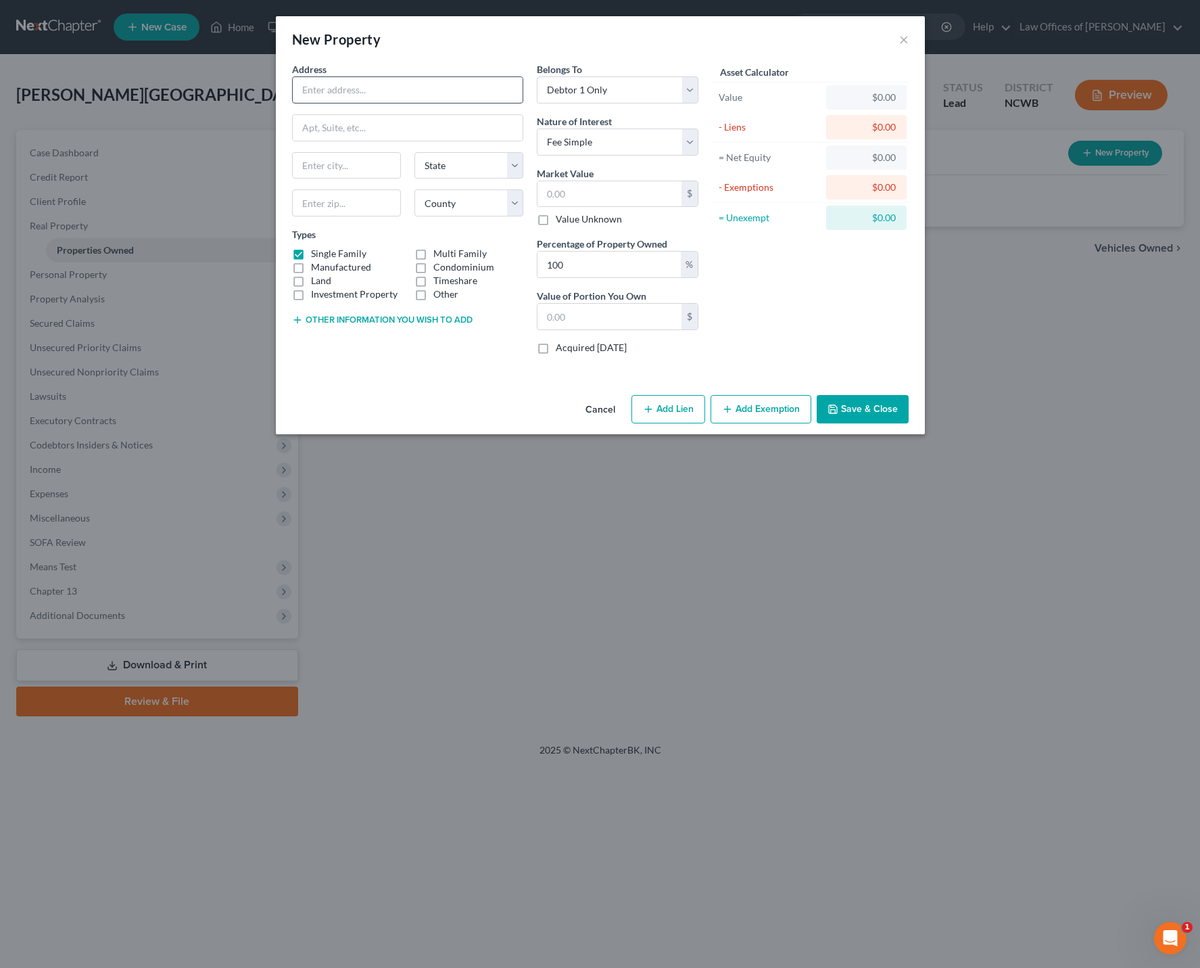
click at [320, 81] on input "text" at bounding box center [408, 90] width 230 height 26
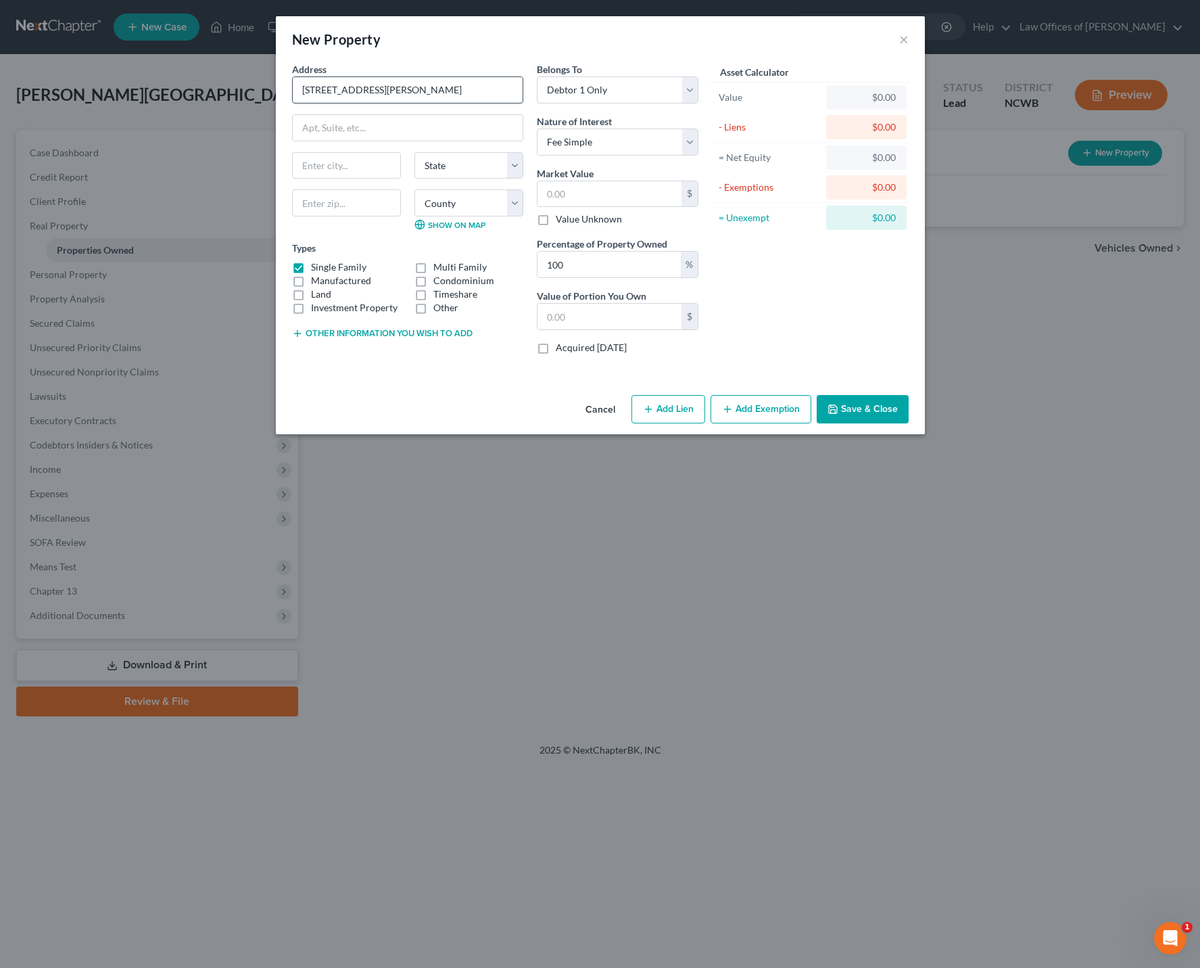
type input "1516 Brock Road"
select select "28"
type input "29055"
type input "Great Falls"
select select "42"
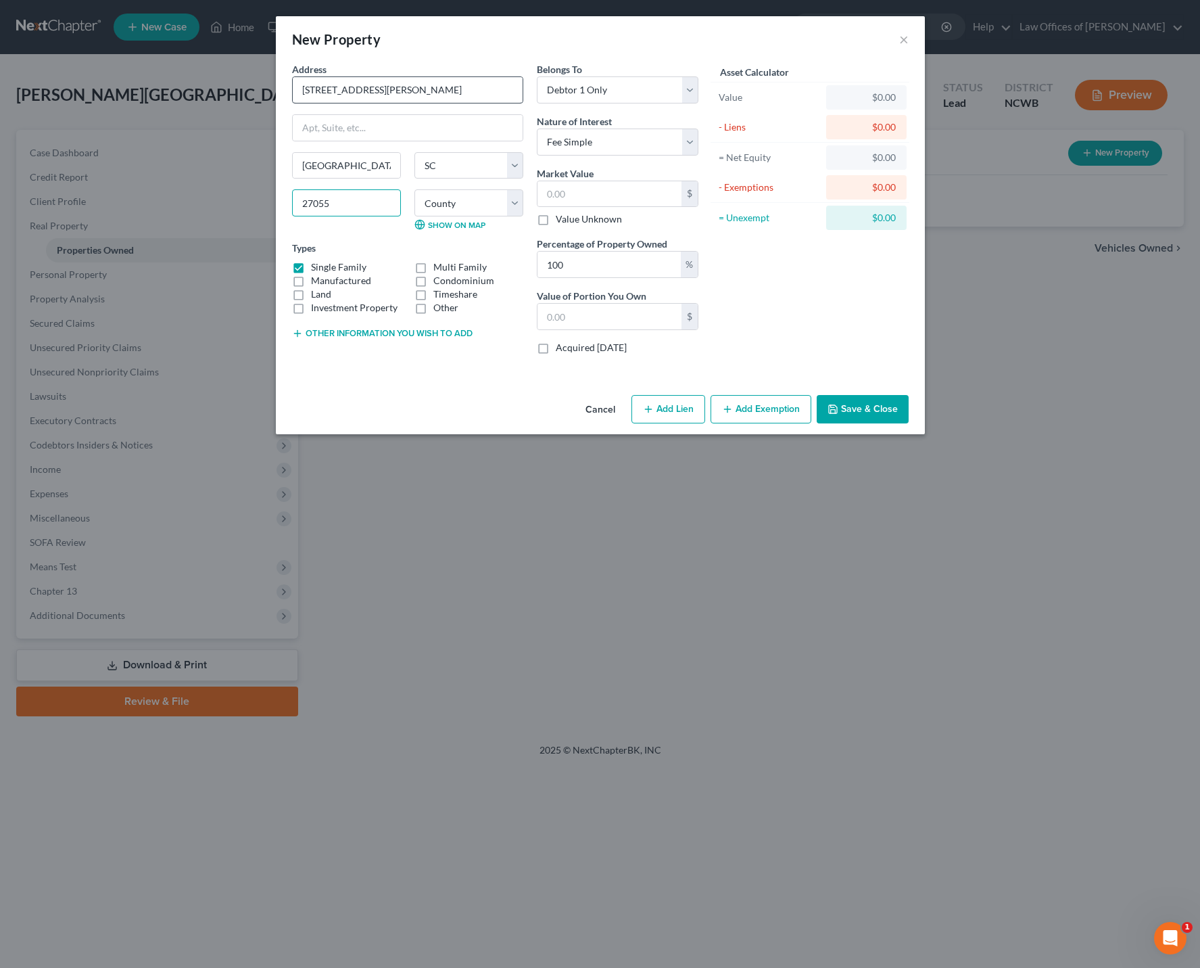
type input "27055"
type input "Yadkinville"
select select "28"
select select "96"
click at [653, 197] on input "text" at bounding box center [610, 194] width 144 height 26
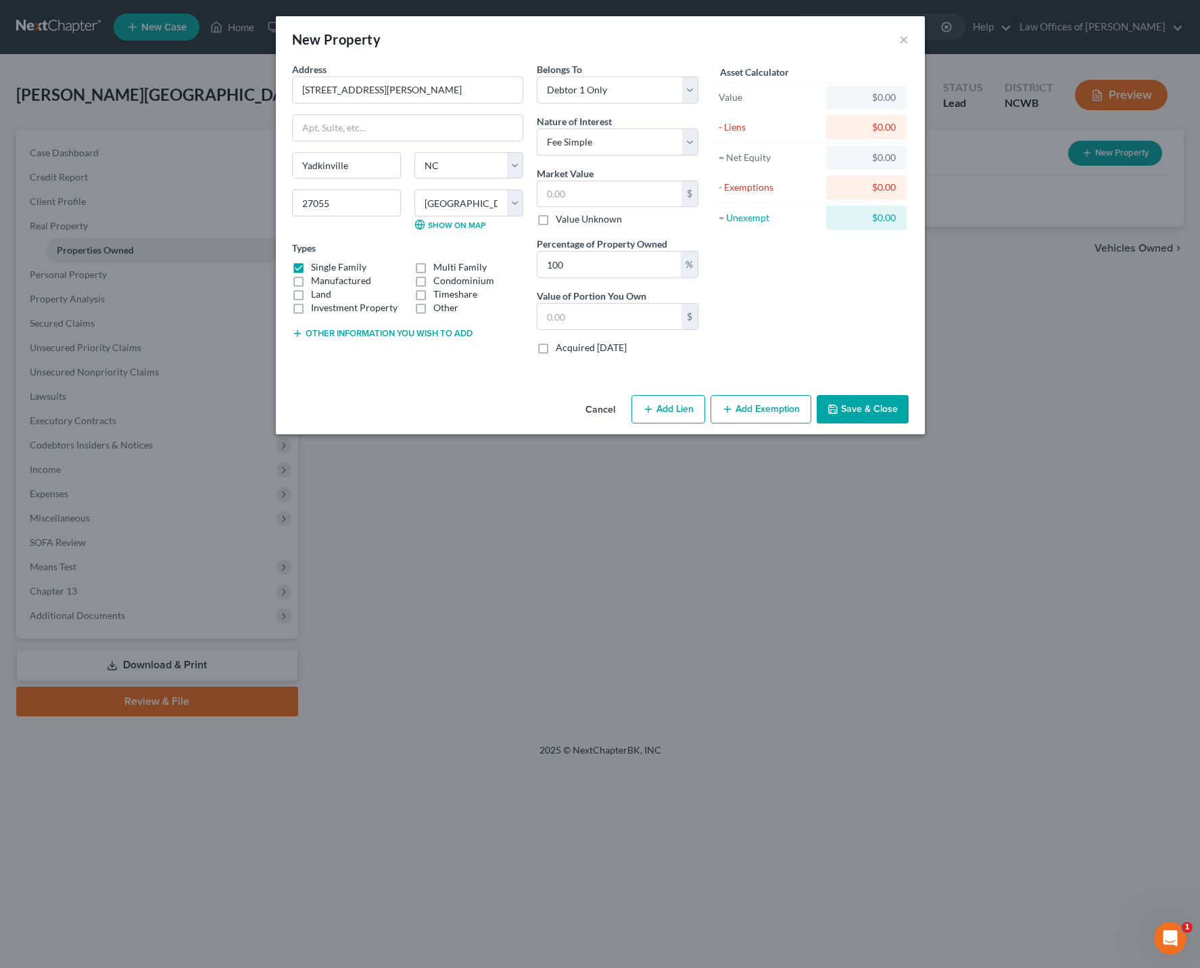
click at [672, 406] on button "Add Lien" at bounding box center [669, 409] width 74 height 28
select select "0"
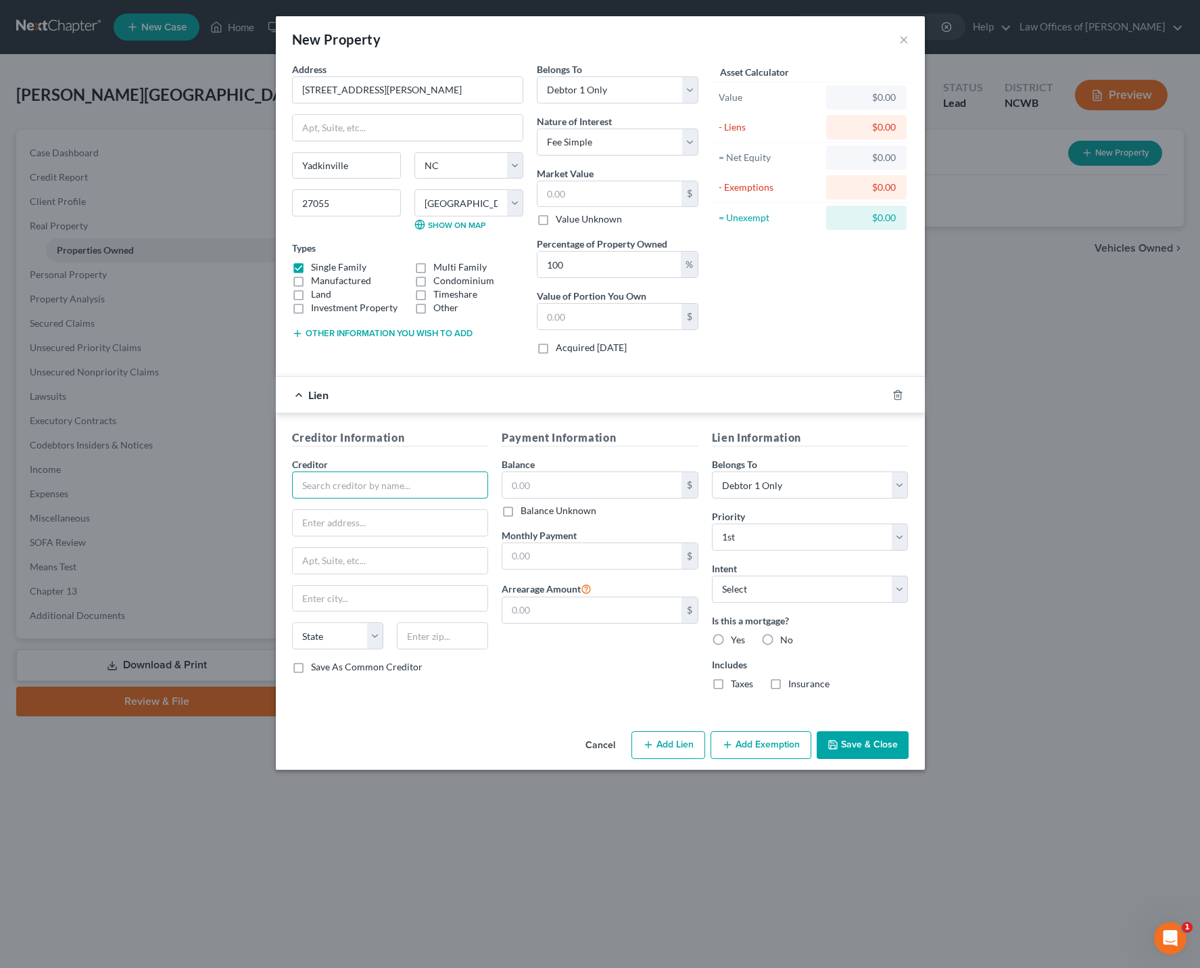
click at [385, 484] on input "text" at bounding box center [390, 484] width 197 height 27
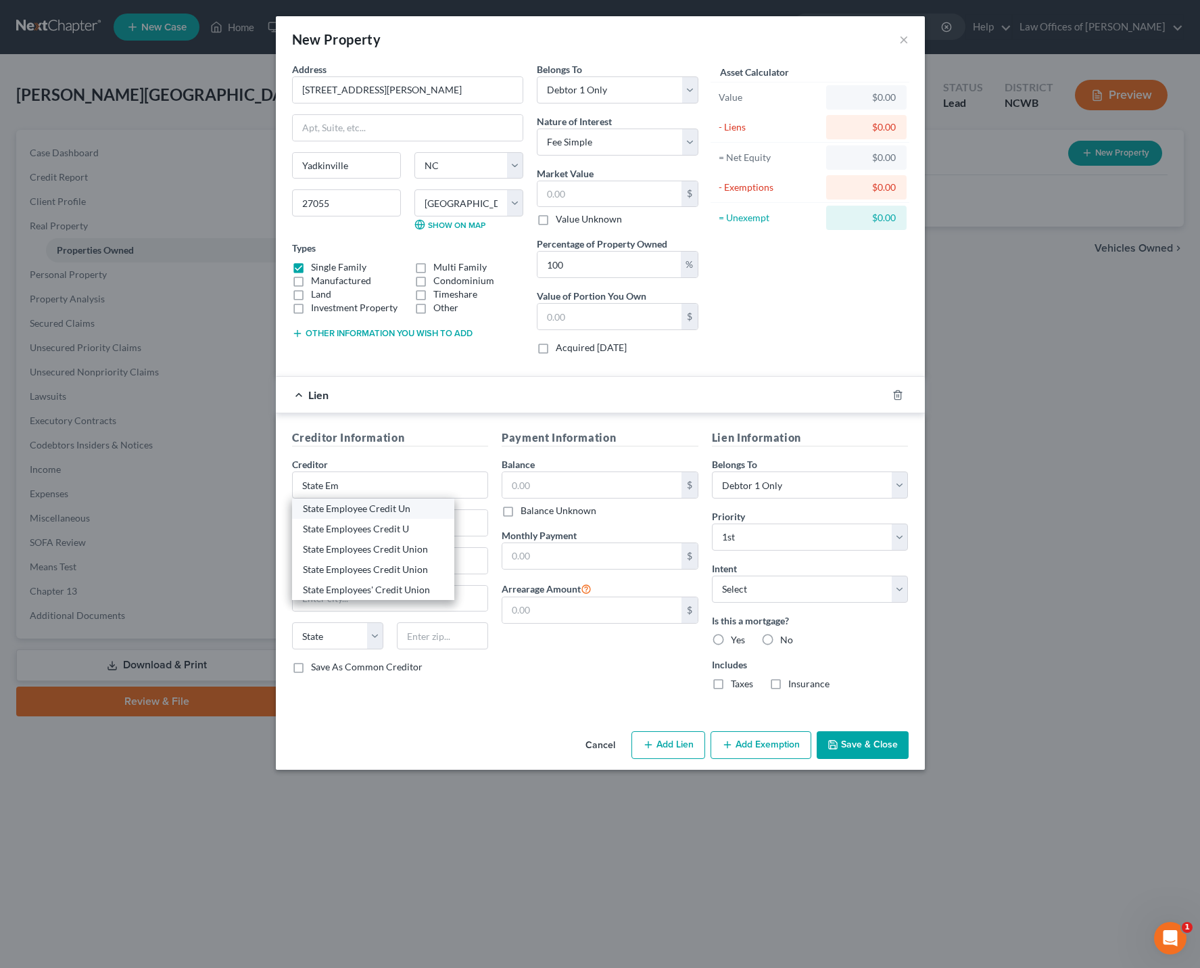
click at [352, 509] on div "State Employee Credit Un" at bounding box center [373, 509] width 141 height 14
type input "State Employee Credit Un"
type input "24 Commerce Drive"
type input "Taylorsville"
select select "28"
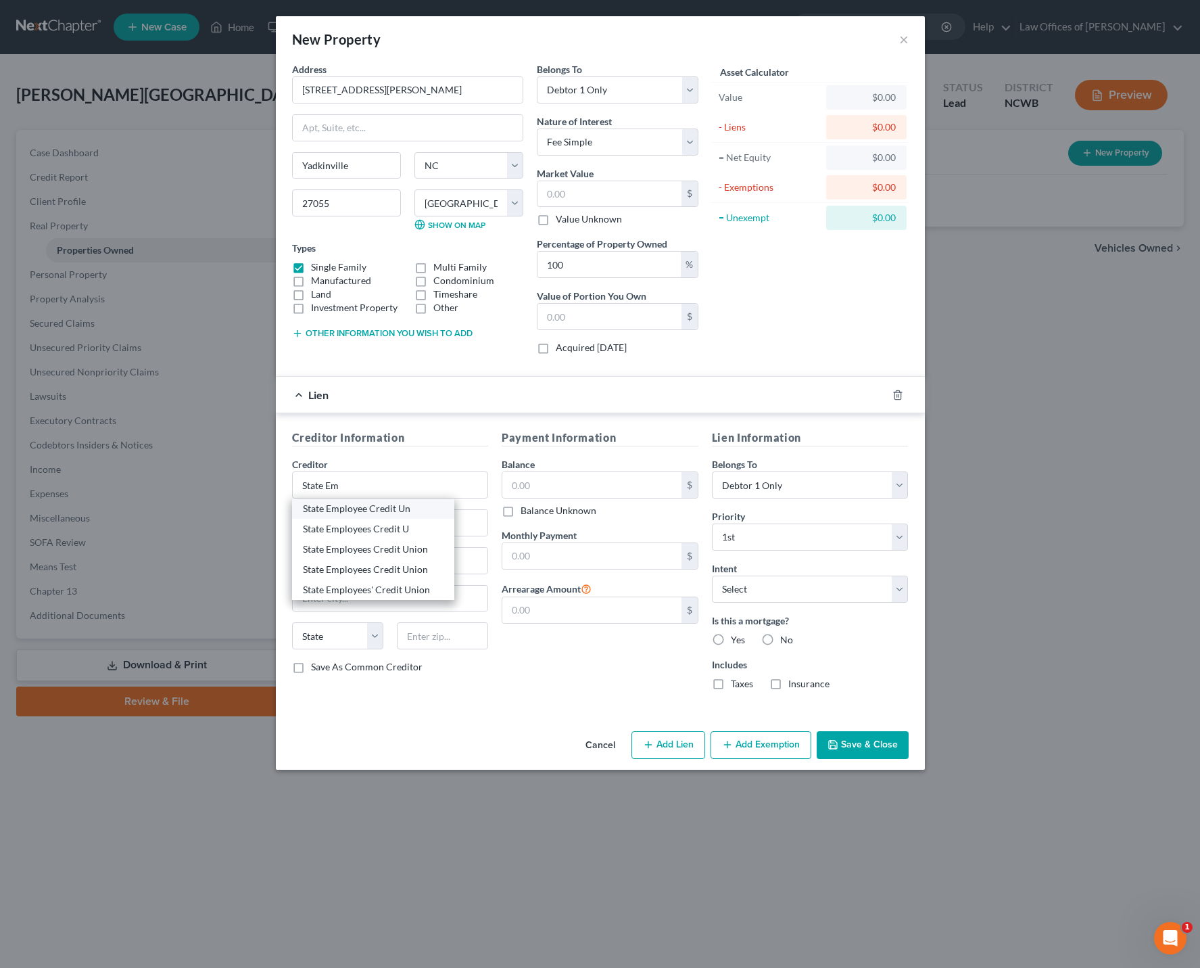
type input "28681"
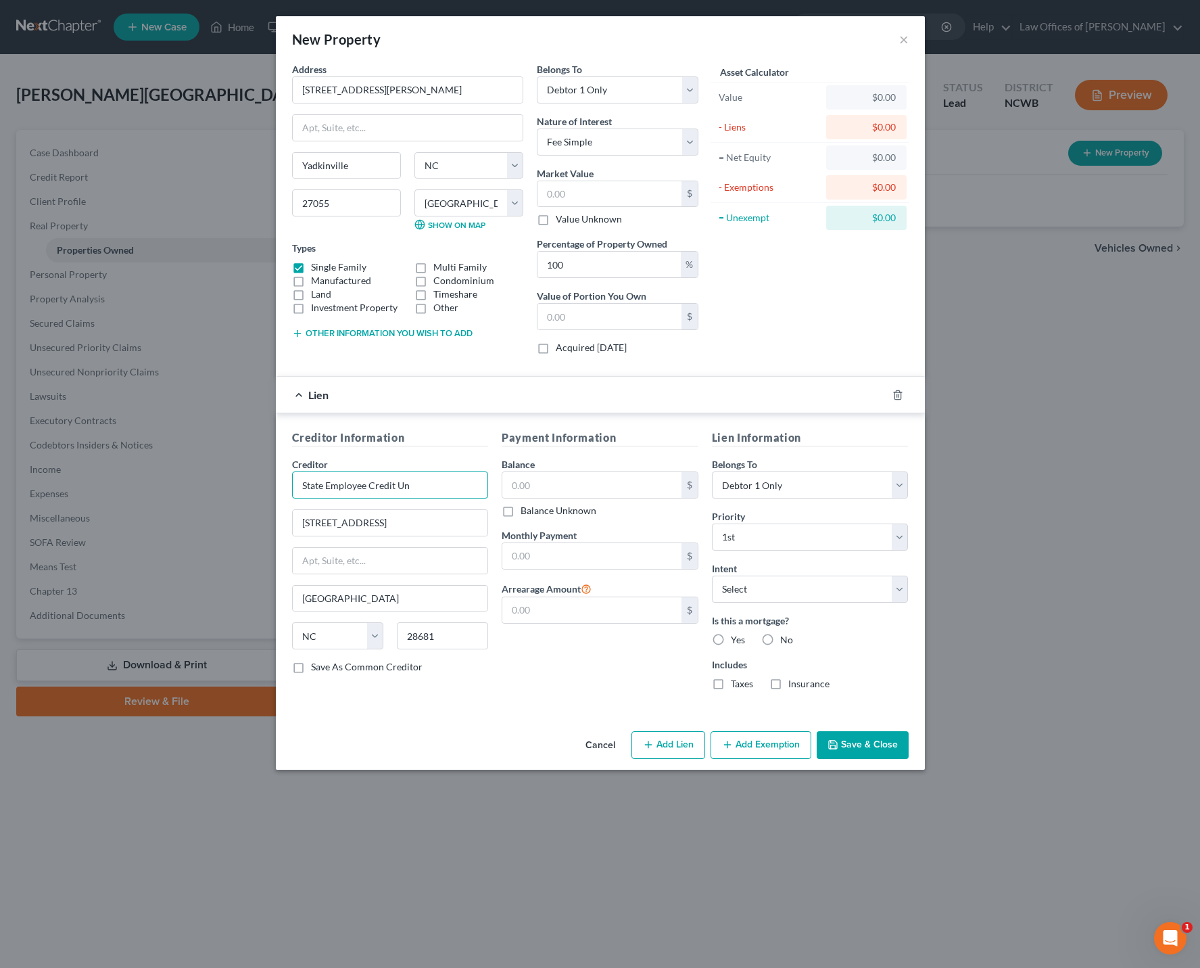
click at [382, 486] on input "State Employee Credit Un" at bounding box center [390, 484] width 197 height 27
click at [426, 480] on input "State Employee Credit Un" at bounding box center [390, 484] width 197 height 27
type input "State Employee Credit Un"
click at [446, 511] on input "24 Commerce Drive" at bounding box center [390, 523] width 195 height 26
drag, startPoint x: 445, startPoint y: 512, endPoint x: 258, endPoint y: 537, distance: 189.0
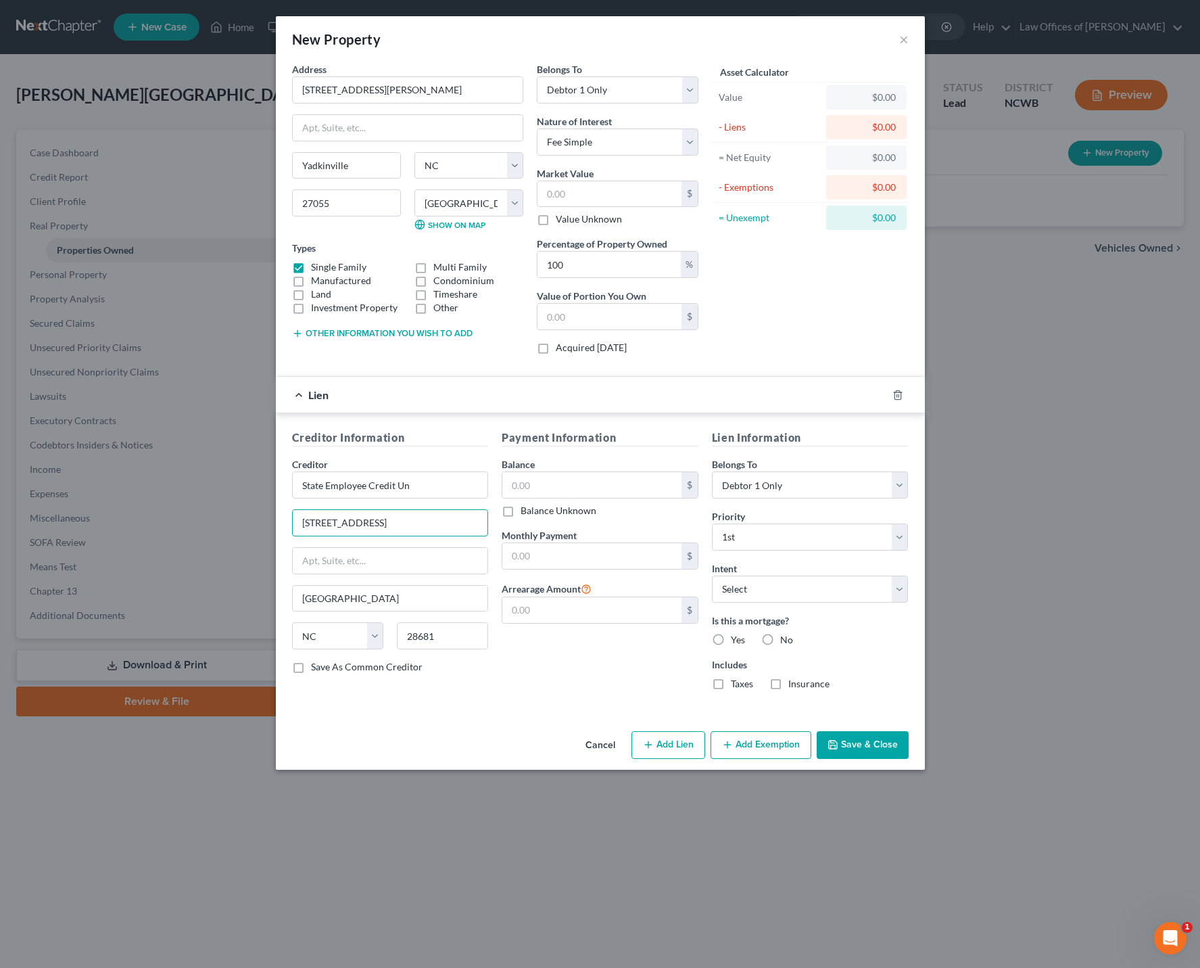
click at [258, 537] on div "New Property × Address * 1516 Brock Road Yadkinville State AL AK AR AZ CA CO CT…" at bounding box center [600, 484] width 1200 height 968
drag, startPoint x: 406, startPoint y: 597, endPoint x: 237, endPoint y: 594, distance: 169.1
click at [237, 594] on div "New Property × Address * 1516 Brock Road Yadkinville State AL AK AR AZ CA CO CT…" at bounding box center [600, 484] width 1200 height 968
drag, startPoint x: 452, startPoint y: 630, endPoint x: 343, endPoint y: 618, distance: 109.6
click at [343, 618] on div "Creditor * State Employee Credit Un State AL AK AR AZ CA CO CT DE DC FL GA GU H…" at bounding box center [390, 558] width 197 height 203
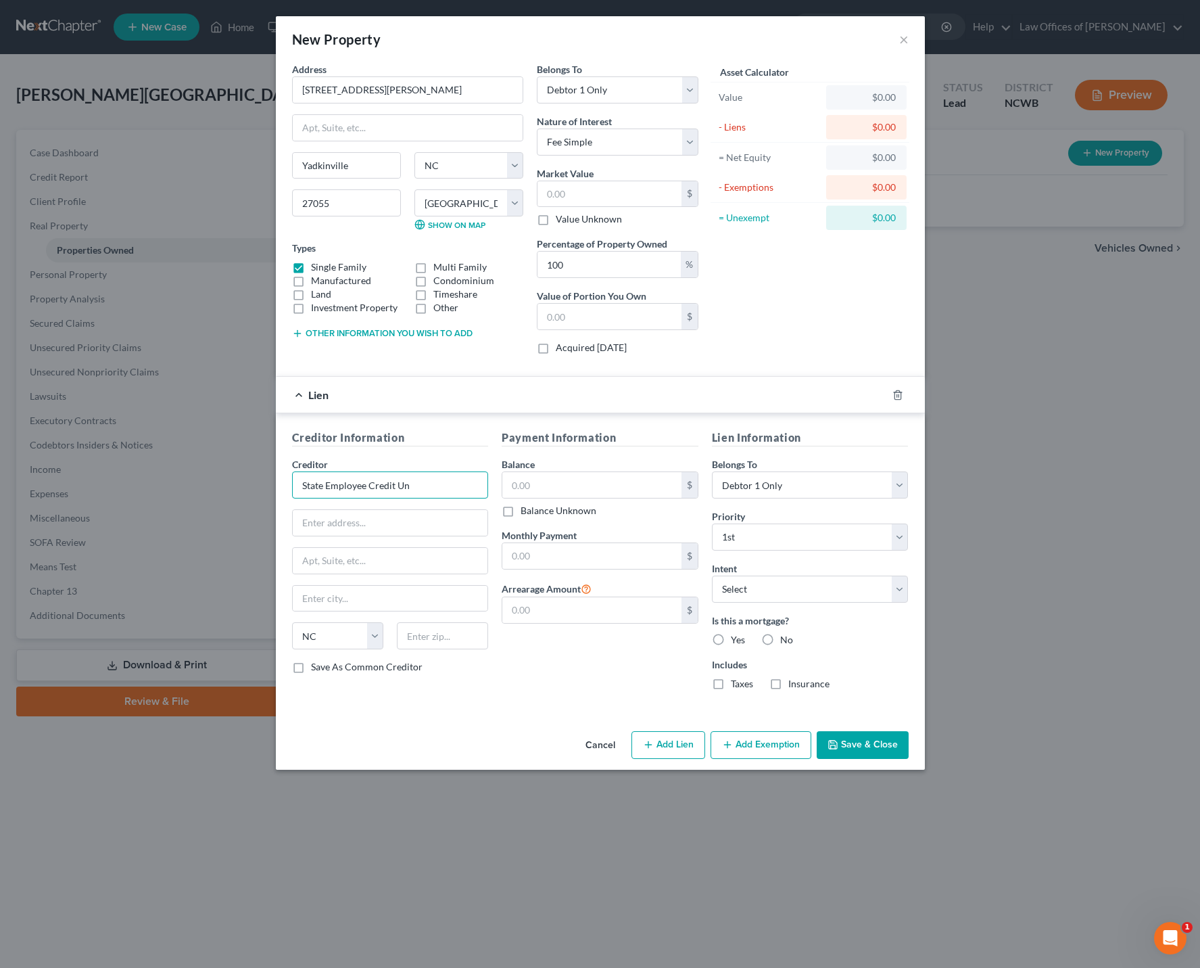
click at [431, 489] on input "State Employee Credit Un" at bounding box center [390, 484] width 197 height 27
type input "State Employee Credit Union"
type input "PO Drawer 25279"
type input "27611"
type input "Raleigh"
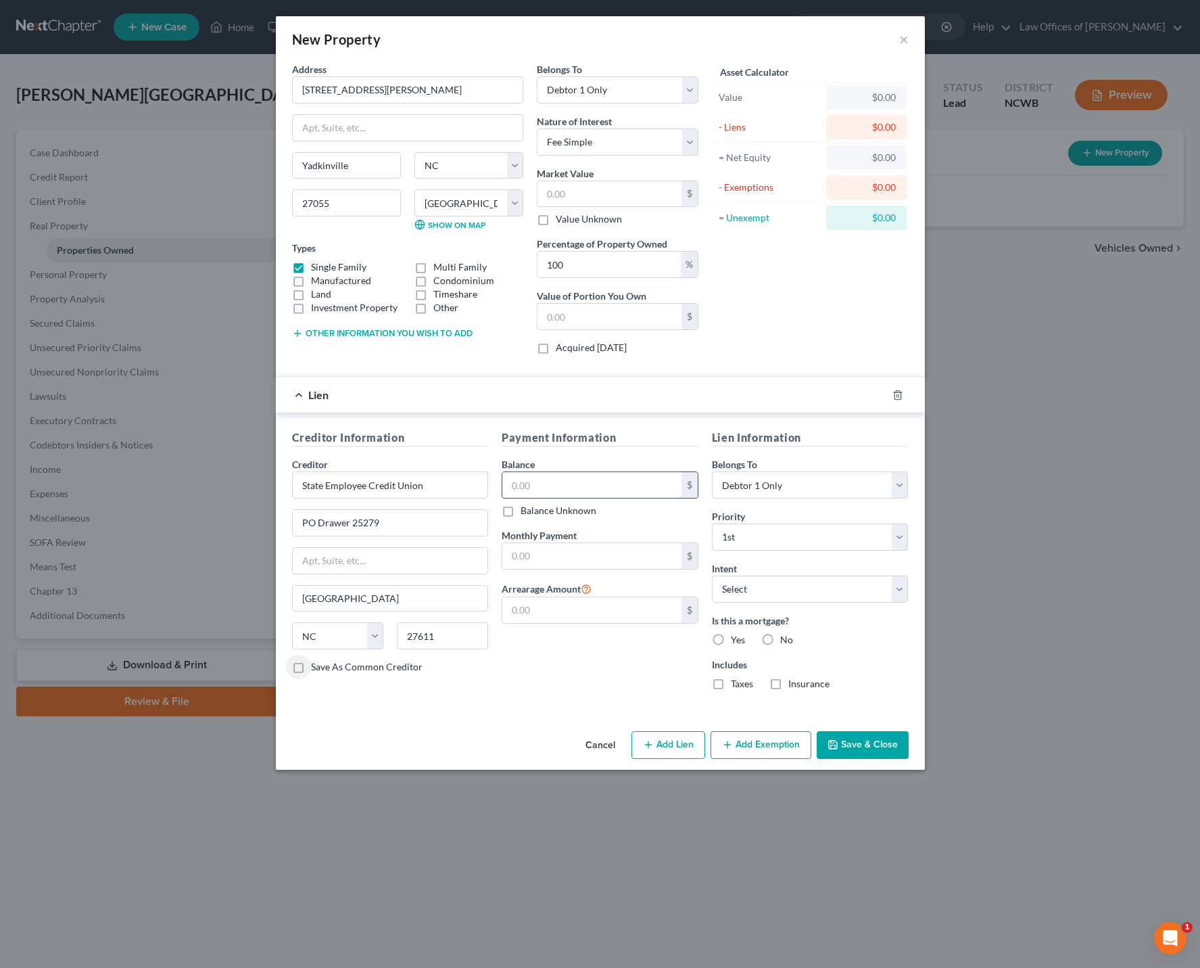
click at [622, 481] on input "text" at bounding box center [592, 485] width 179 height 26
type input "146,587"
click at [646, 609] on input "text" at bounding box center [592, 610] width 179 height 26
type input "2,926.92"
click at [731, 642] on label "Yes" at bounding box center [738, 640] width 14 height 14
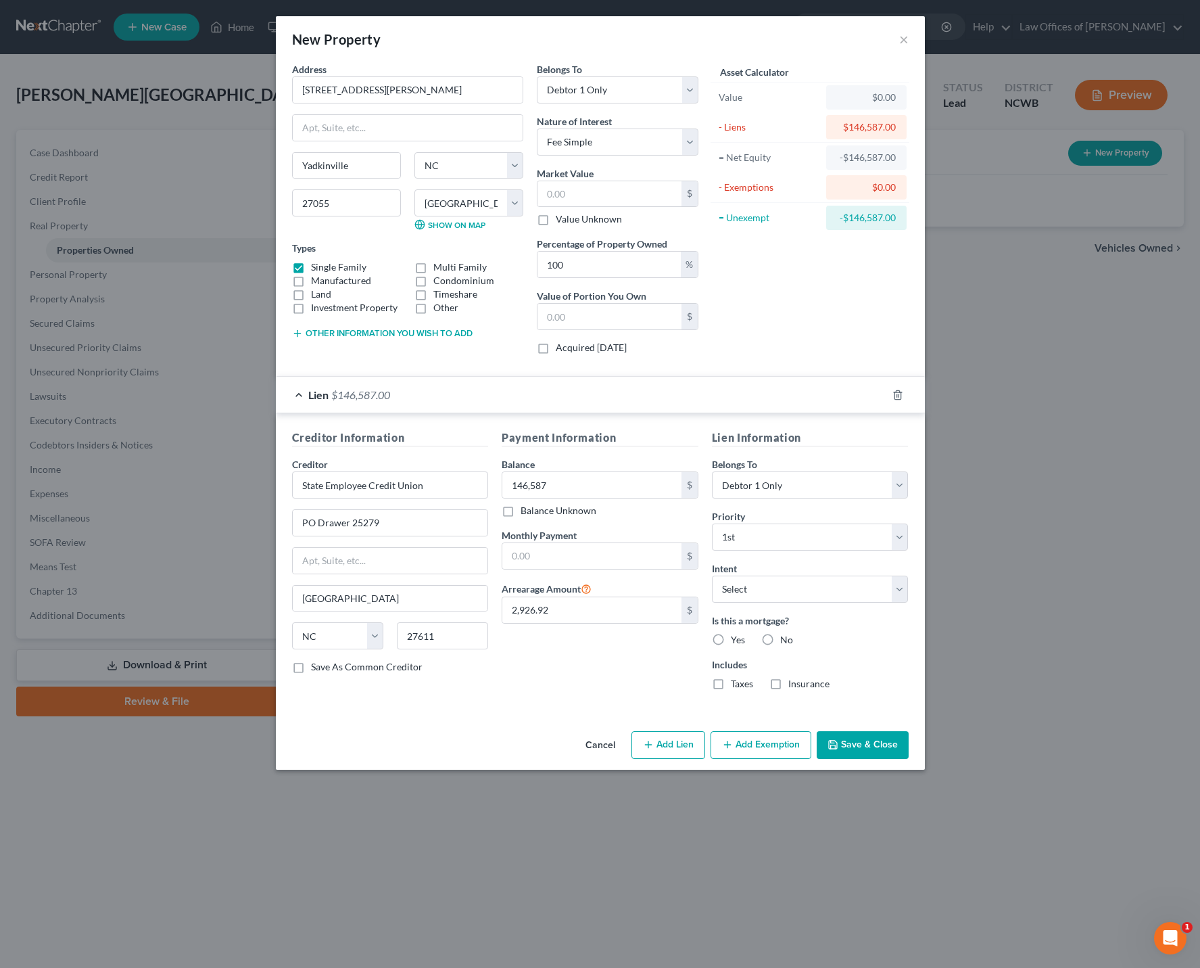
click at [737, 642] on input "Yes" at bounding box center [741, 637] width 9 height 9
radio input "true"
click at [731, 679] on label "Taxes" at bounding box center [742, 684] width 22 height 14
click at [737, 679] on input "Taxes" at bounding box center [741, 681] width 9 height 9
checkbox input "true"
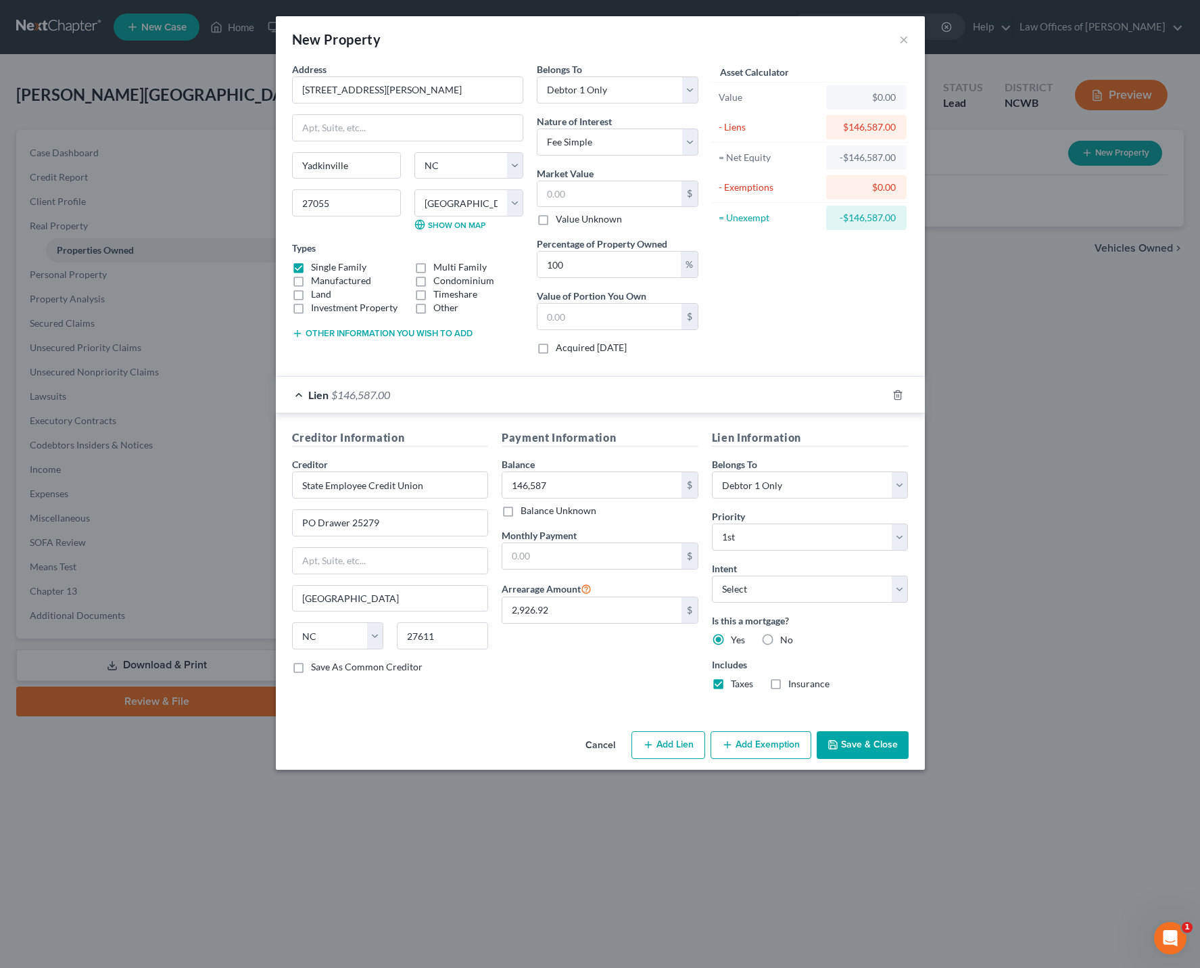
click at [789, 682] on label "Insurance" at bounding box center [809, 684] width 41 height 14
click at [794, 682] on input "Insurance" at bounding box center [798, 681] width 9 height 9
checkbox input "true"
click at [803, 590] on select "Select Surrender Redeem Reaffirm Avoid Other" at bounding box center [810, 589] width 197 height 27
click at [1002, 487] on div "New Property × Address * 1516 Brock Road Yadkinville State AL AK AR AZ CA CO CT…" at bounding box center [600, 484] width 1200 height 968
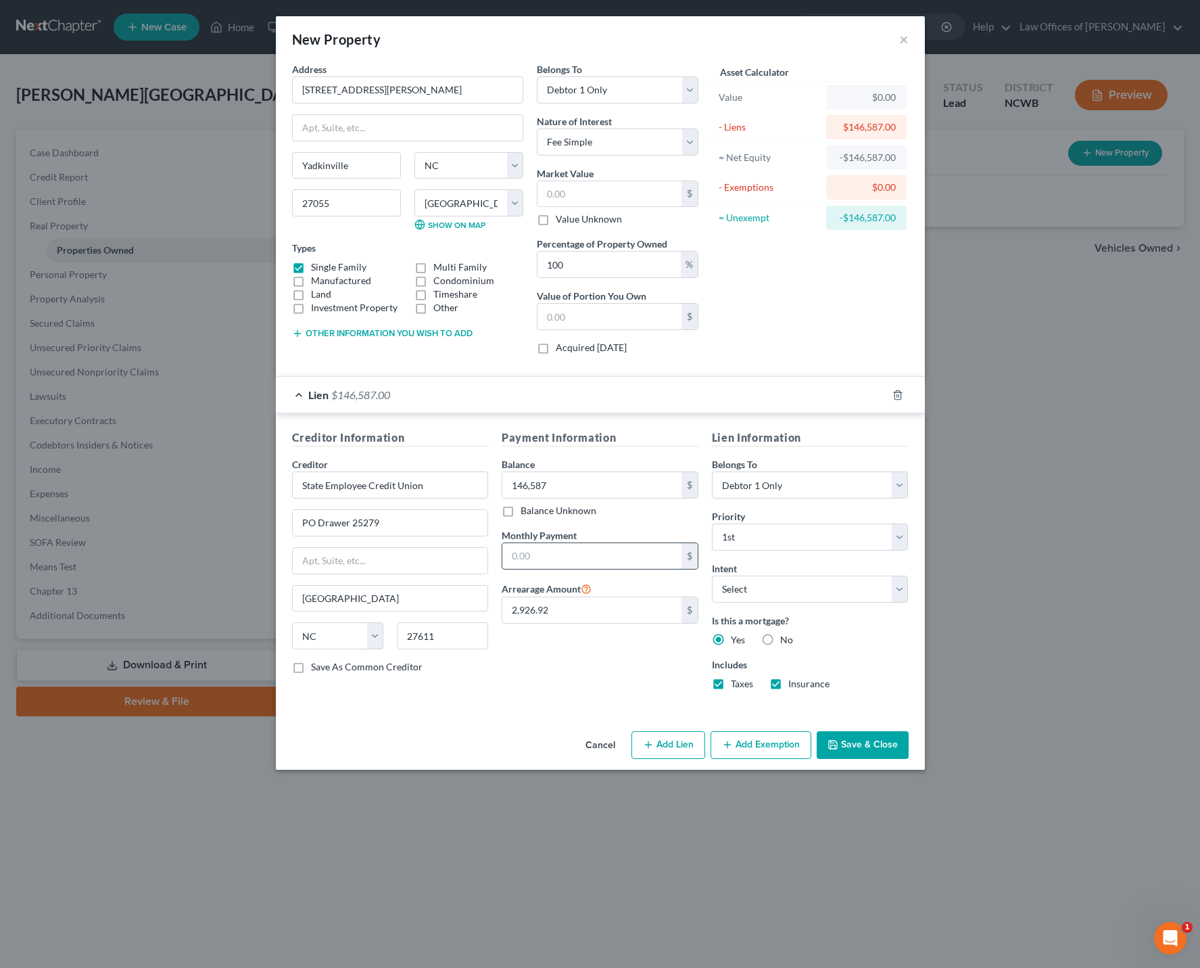
click at [634, 563] on input "text" at bounding box center [592, 556] width 179 height 26
type input "955.72"
click at [447, 560] on input "text" at bounding box center [390, 561] width 195 height 26
click at [356, 335] on button "Other information you wish to add" at bounding box center [382, 333] width 181 height 11
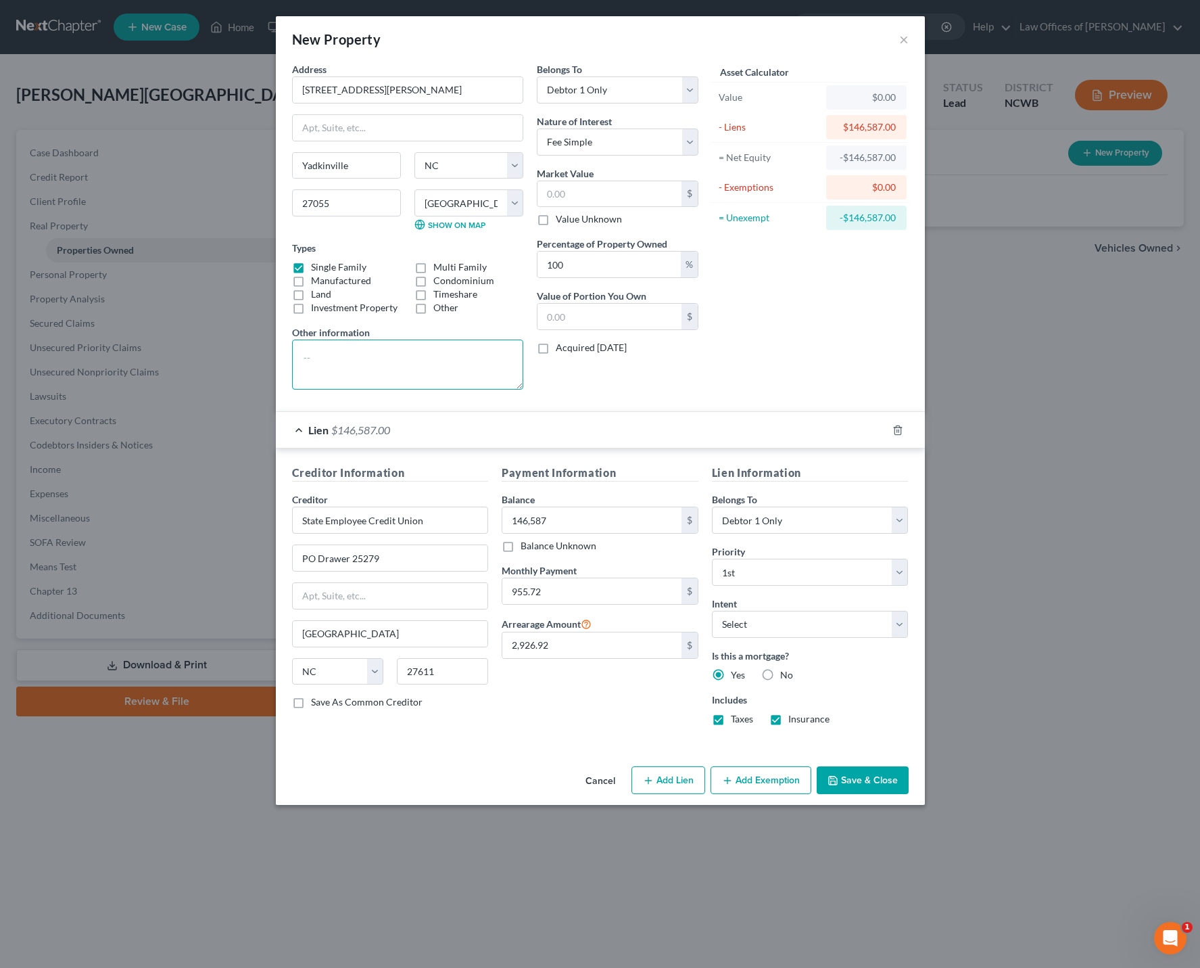
click at [356, 363] on textarea at bounding box center [407, 365] width 231 height 50
paste textarea "• DL • SS Card / # • Tax Returns • Any spreadsheet? • Only wife filing, correct…"
type textarea "• DL • SS Card / # • Tax Returns • Any spreadsheet? • Only wife filing, correct…"
click at [421, 354] on textarea "2 Bedroom 1 bath home conaining approximately _______ square feet, located on .…" at bounding box center [407, 365] width 231 height 50
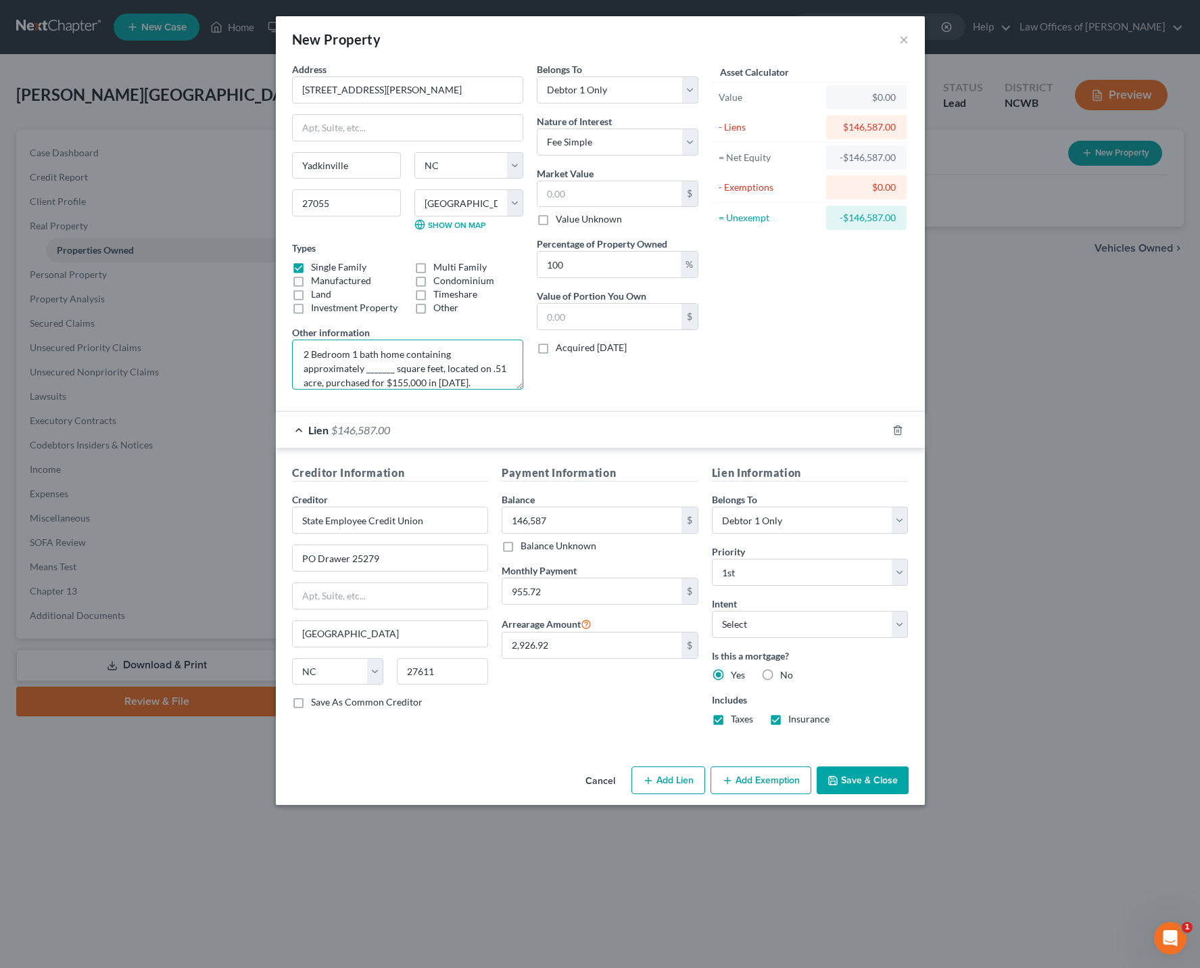
click at [352, 375] on textarea "2 Bedroom 1 bath home containing approximately _______ square feet, located on …" at bounding box center [407, 365] width 231 height 50
type textarea "2 Bedroom 1 bath home containing approximately _______ square feet, located on …"
click at [848, 777] on button "Save & Close" at bounding box center [863, 780] width 92 height 28
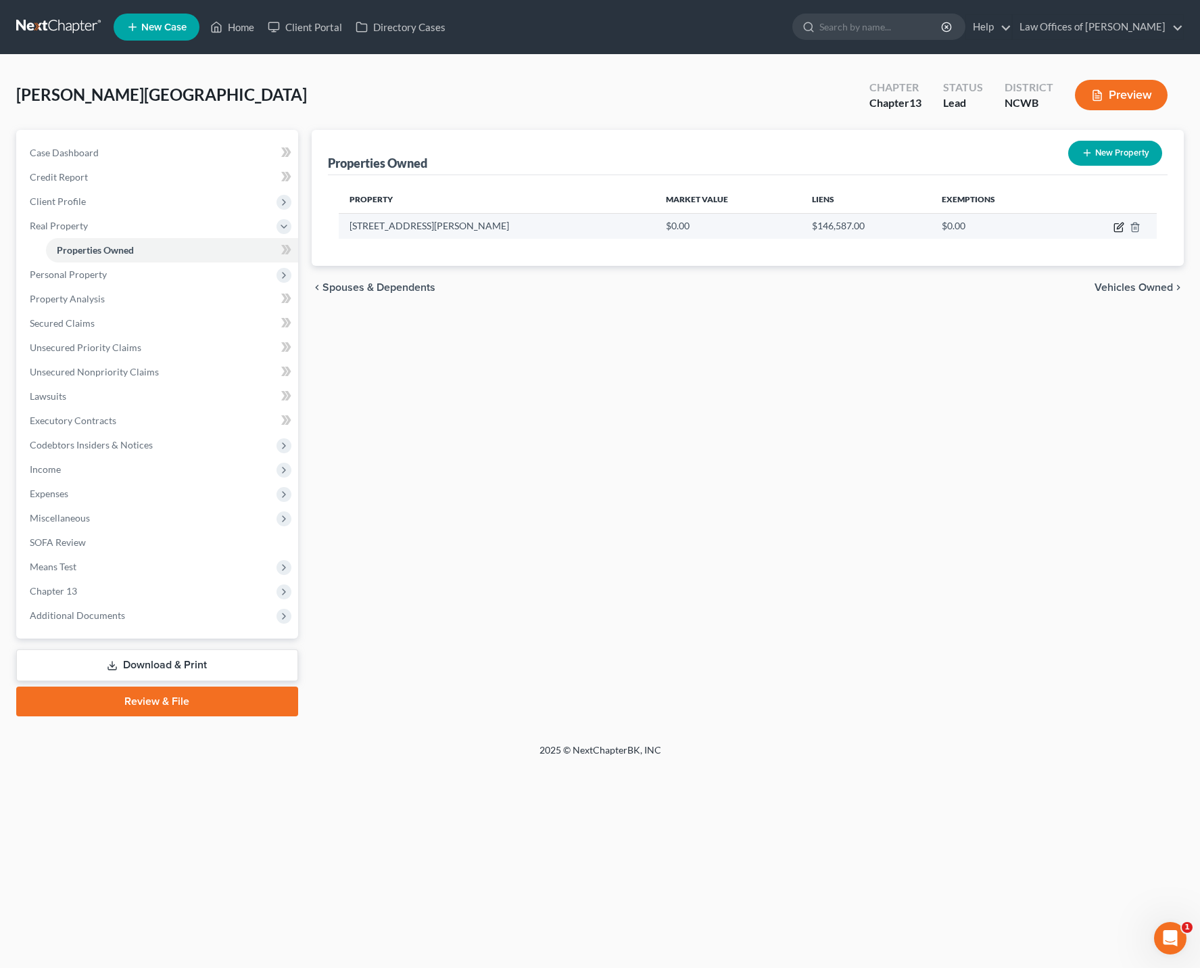
click at [1121, 226] on icon "button" at bounding box center [1119, 227] width 11 height 11
select select "28"
select select "96"
select select "0"
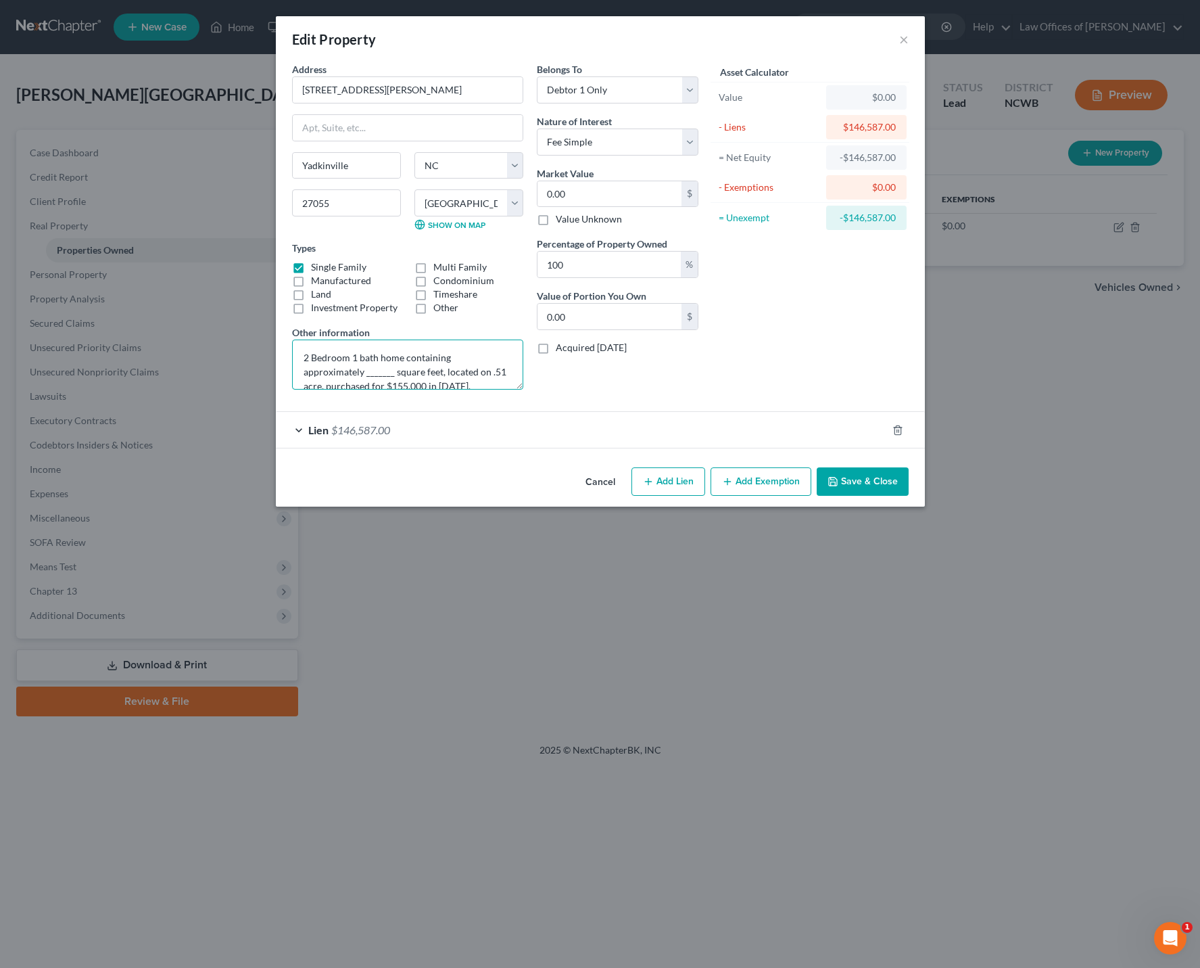
click at [371, 370] on textarea "2 Bedroom 1 bath home containing approximately _______ square feet, located on …" at bounding box center [407, 365] width 231 height 50
type textarea "2 Bedroom 1 bath home containing approximately 1,050 square feet, located on .5…"
click at [864, 480] on button "Save & Close" at bounding box center [863, 481] width 92 height 28
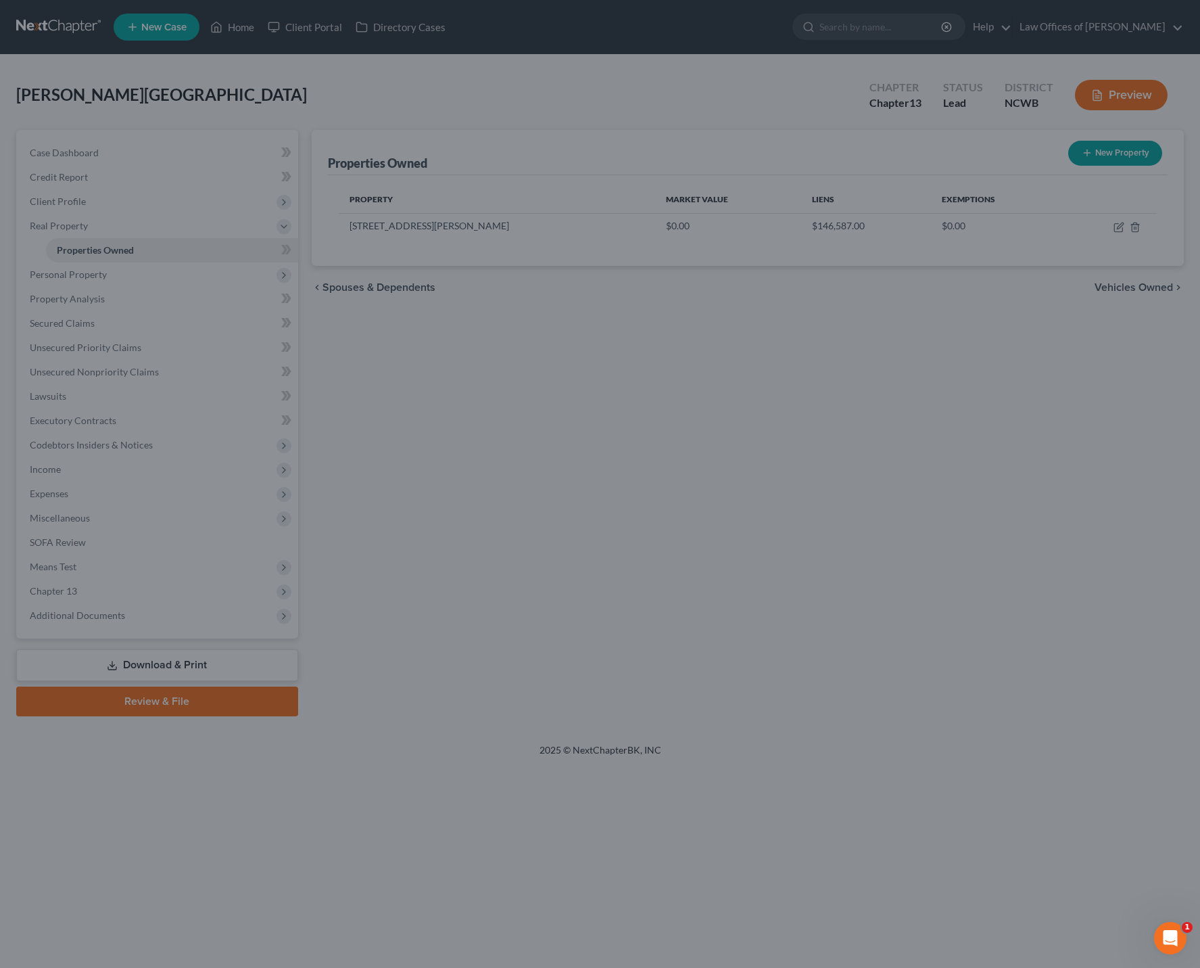
click at [864, 475] on div "Cancel Add Lien Add Lease Add Exemption Save & Close" at bounding box center [600, 455] width 565 height 39
